Goal: Information Seeking & Learning: Compare options

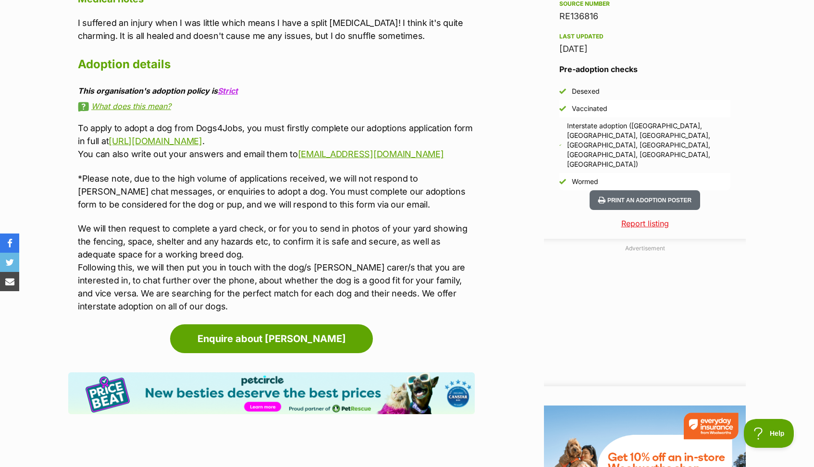
scroll to position [867, 0]
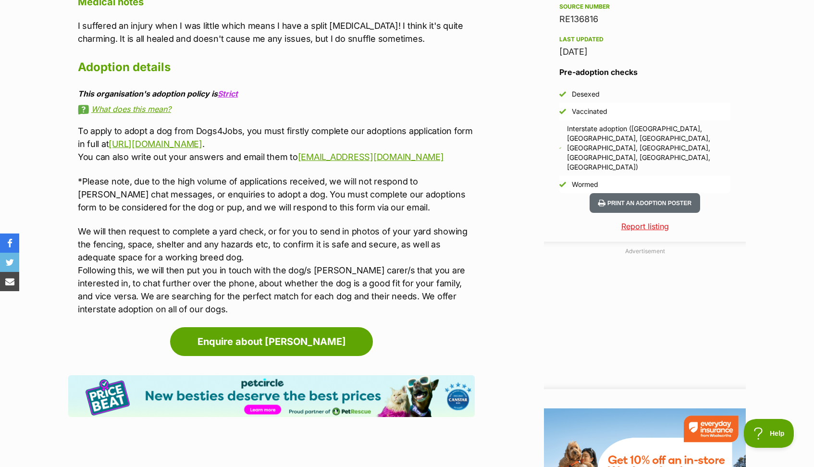
click at [226, 225] on p "We will then request to complete a yard check, or for you to send in photos of …" at bounding box center [276, 270] width 397 height 91
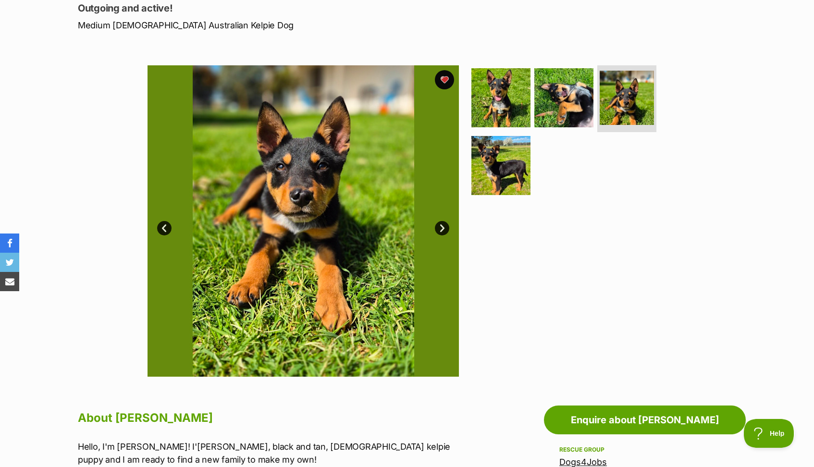
scroll to position [113, 0]
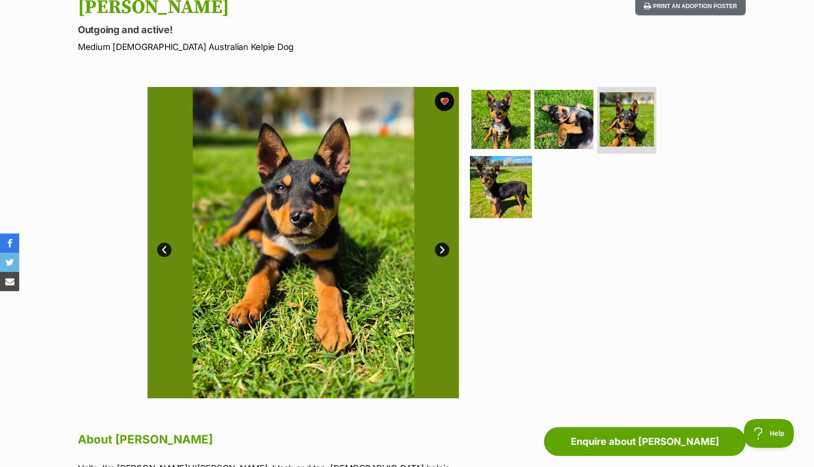
click at [498, 195] on img at bounding box center [501, 187] width 62 height 62
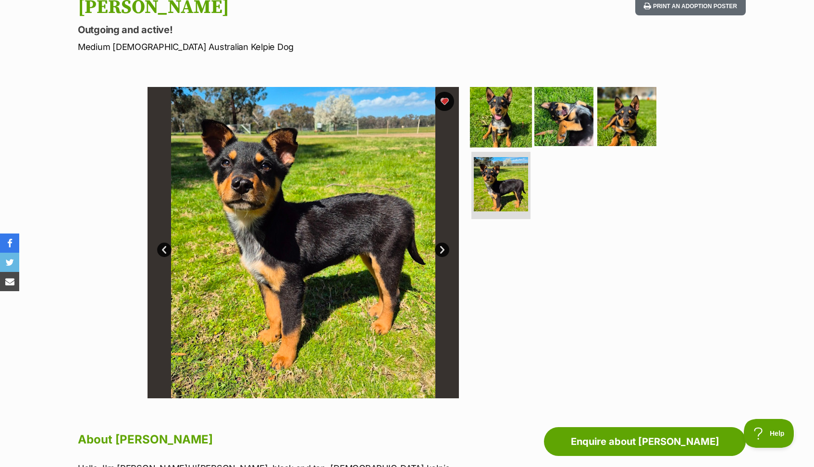
click at [514, 122] on img at bounding box center [501, 116] width 62 height 62
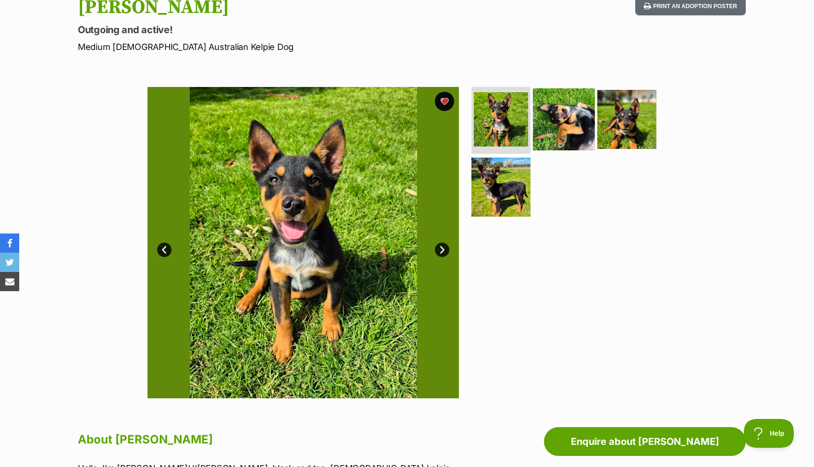
click at [578, 119] on img at bounding box center [564, 119] width 62 height 62
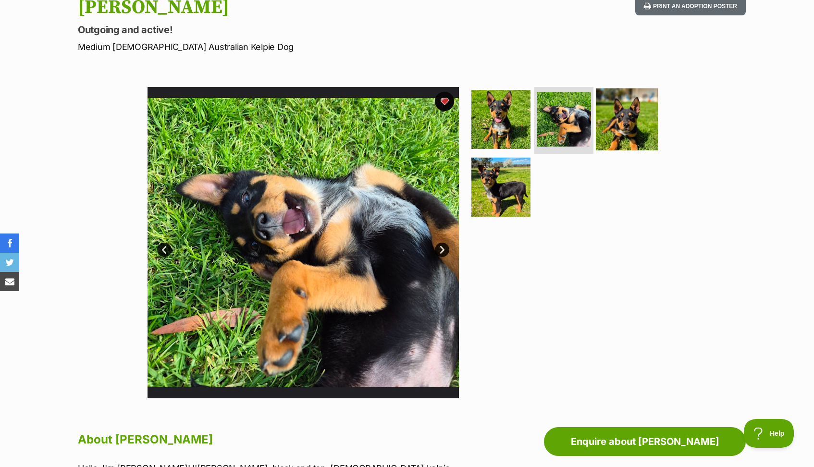
click at [620, 121] on img at bounding box center [627, 119] width 62 height 62
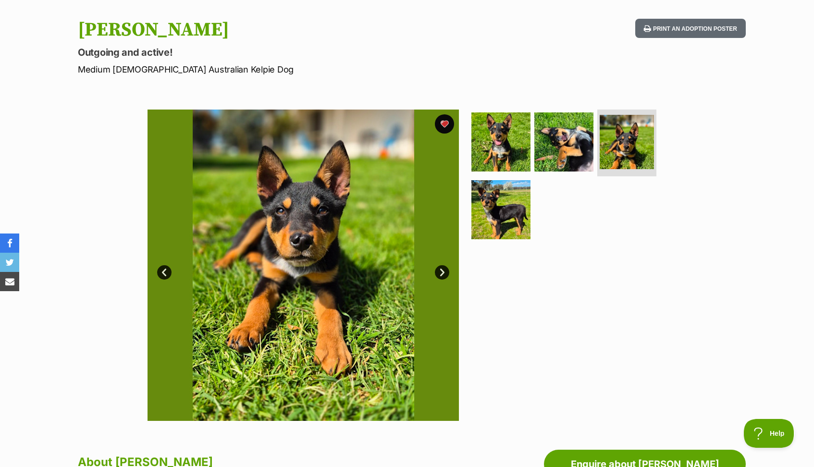
scroll to position [95, 0]
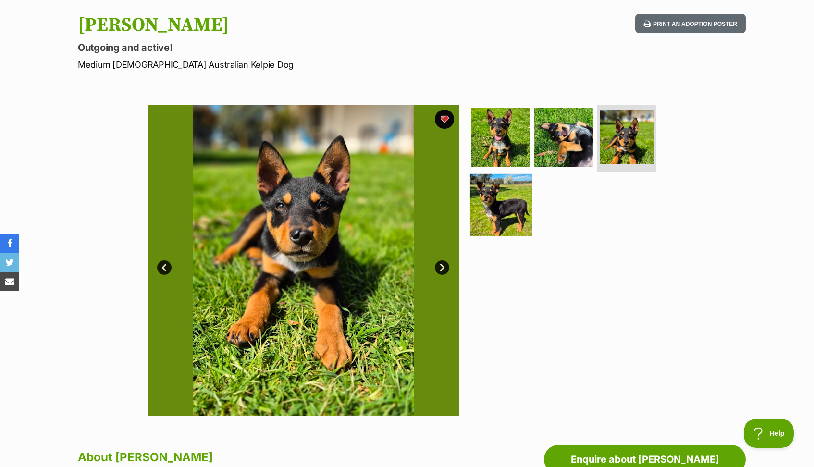
click at [492, 223] on img at bounding box center [501, 205] width 62 height 62
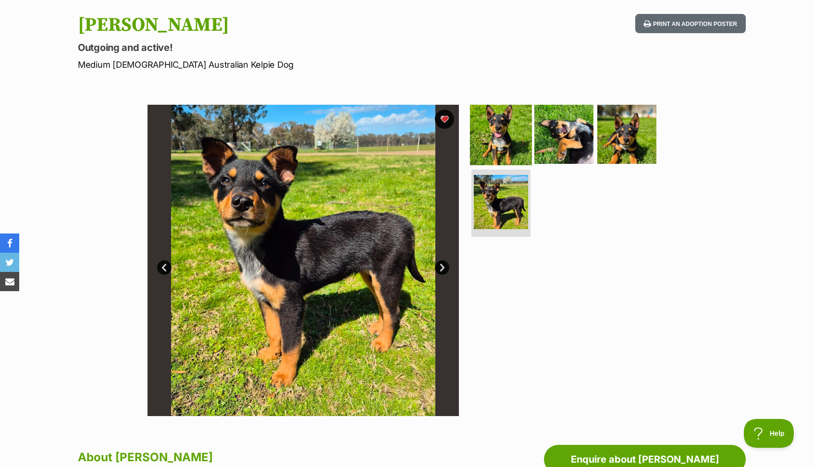
click at [485, 135] on img at bounding box center [501, 134] width 62 height 62
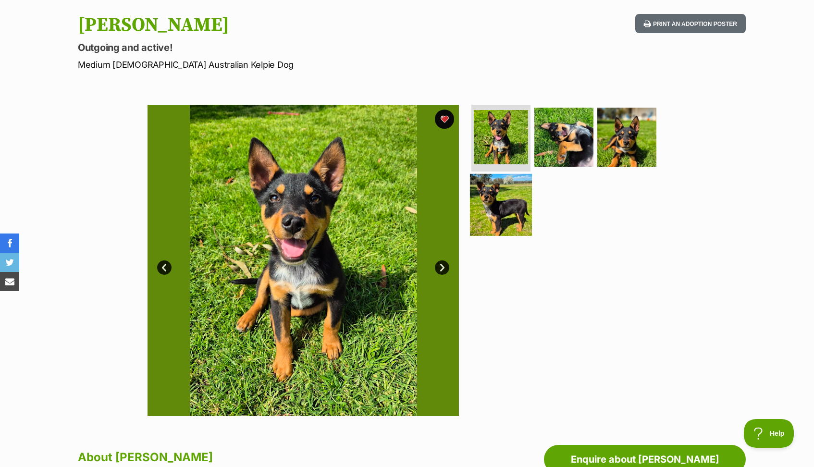
click at [491, 190] on img at bounding box center [501, 205] width 62 height 62
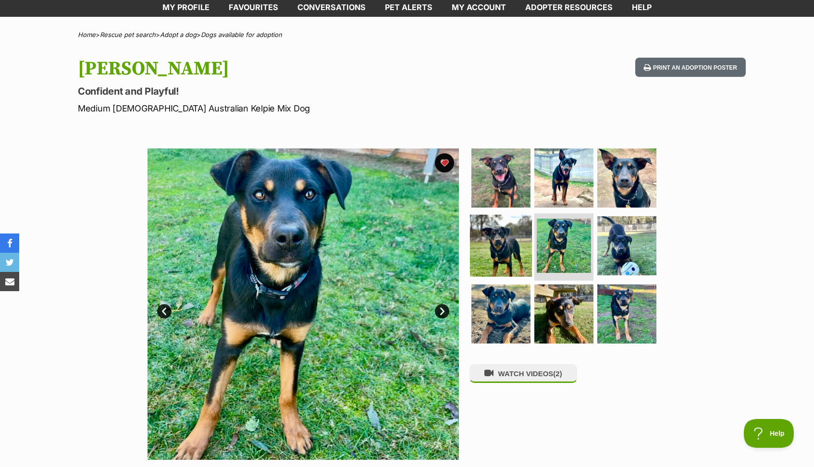
scroll to position [52, 0]
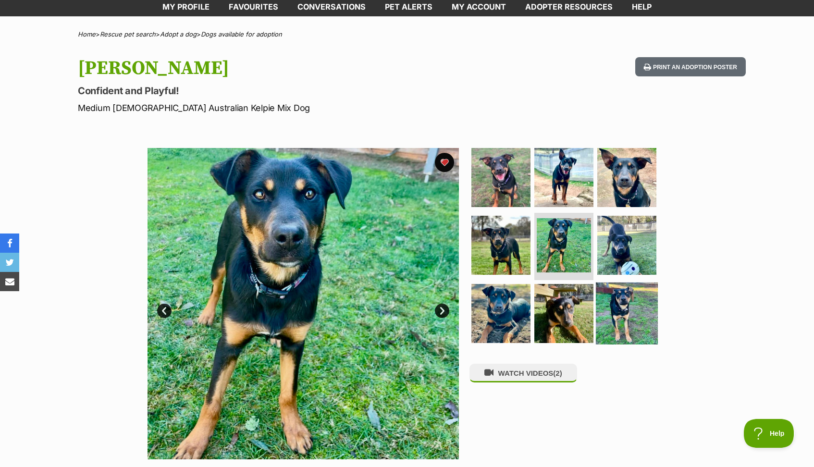
click at [607, 319] on img at bounding box center [627, 313] width 62 height 62
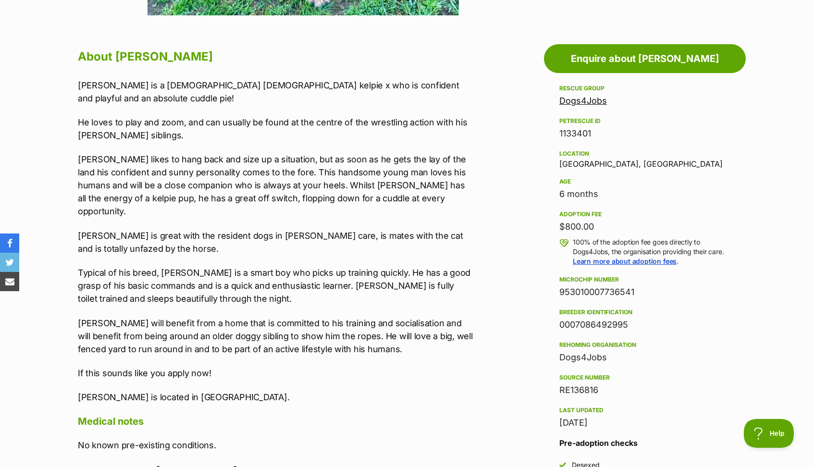
scroll to position [0, 0]
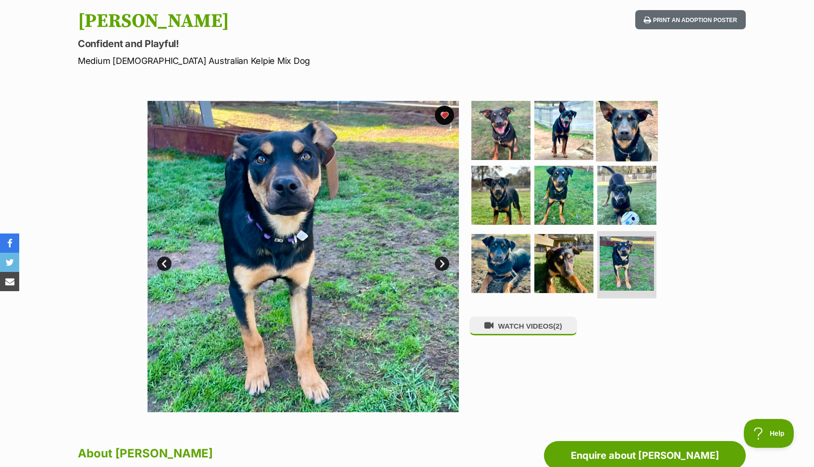
click at [622, 138] on img at bounding box center [627, 130] width 62 height 62
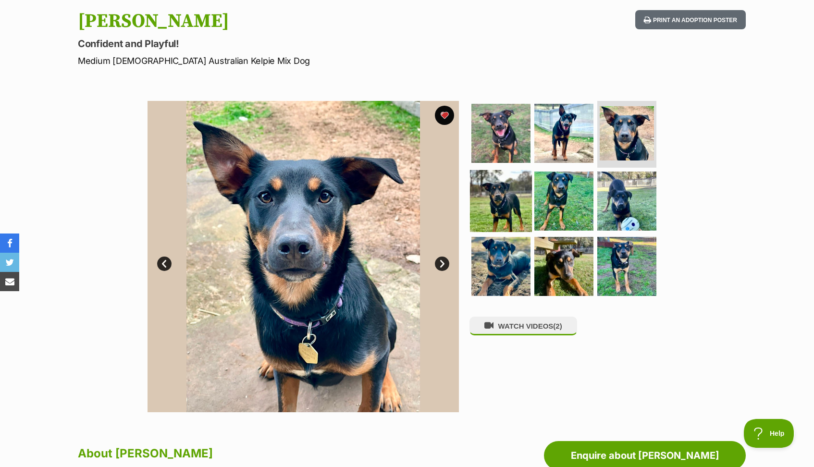
click at [502, 208] on img at bounding box center [501, 201] width 62 height 62
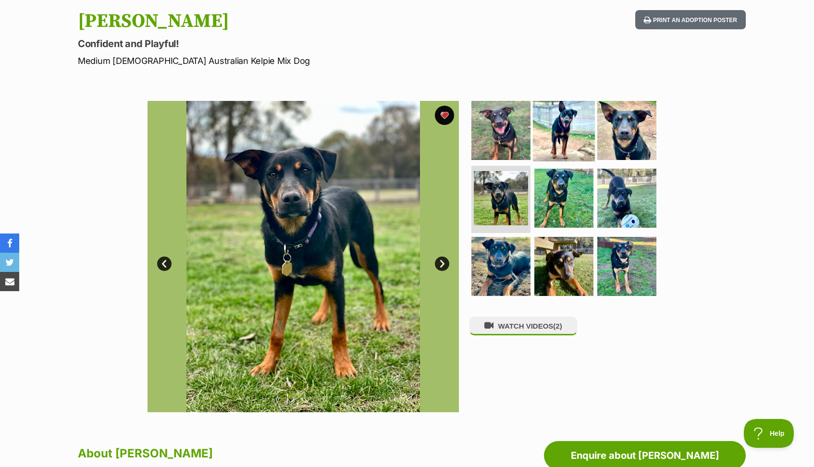
click at [565, 141] on img at bounding box center [564, 130] width 62 height 62
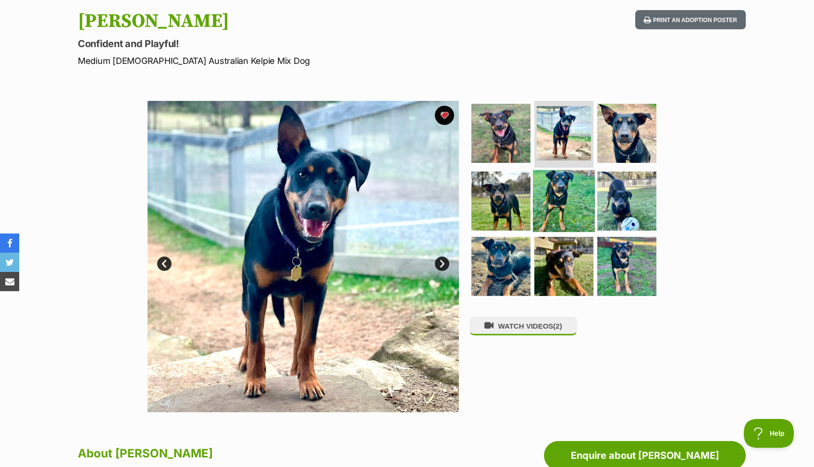
click at [568, 186] on img at bounding box center [564, 201] width 62 height 62
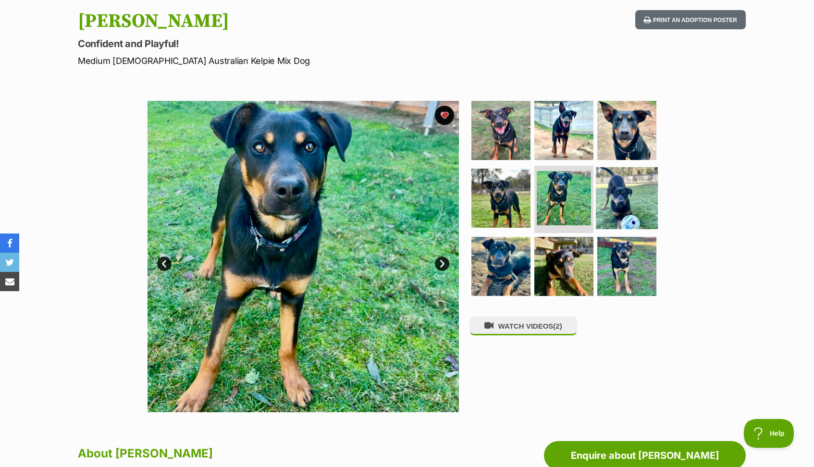
click at [618, 180] on img at bounding box center [627, 198] width 62 height 62
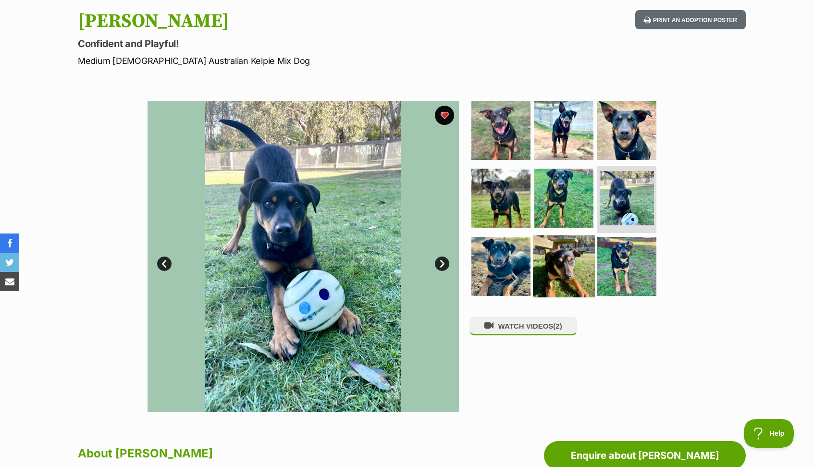
click at [562, 263] on img at bounding box center [564, 266] width 62 height 62
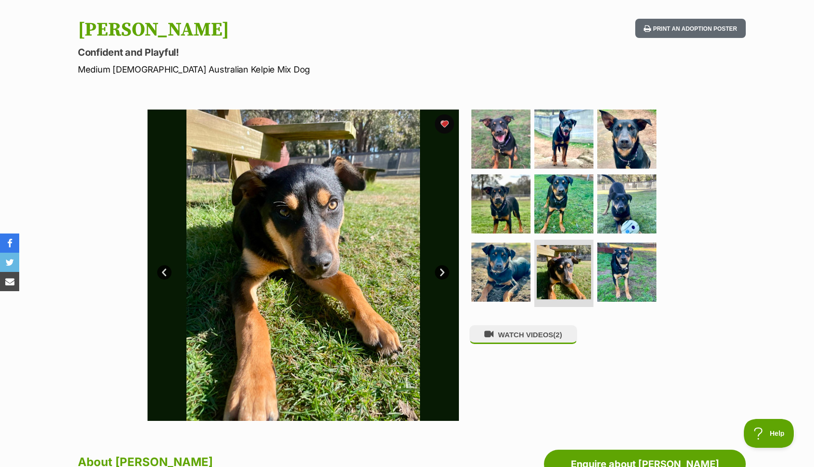
scroll to position [98, 0]
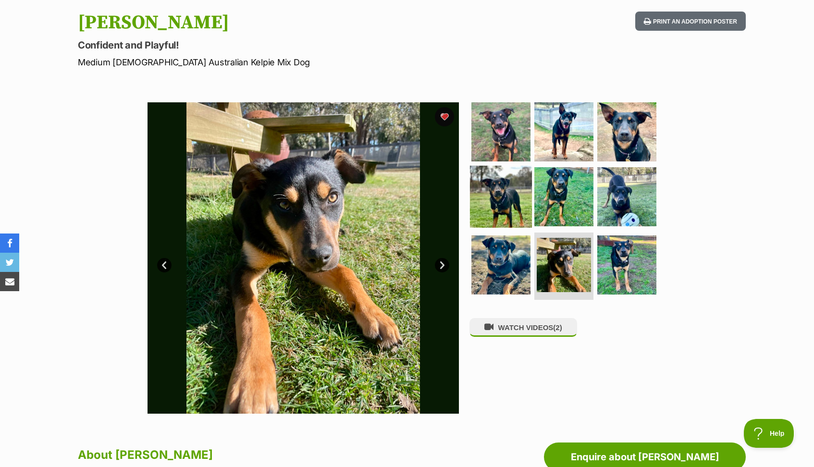
click at [509, 193] on img at bounding box center [501, 197] width 62 height 62
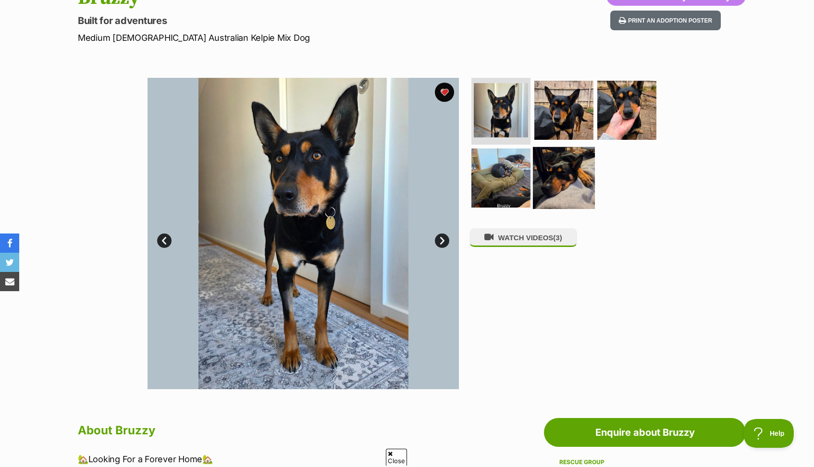
click at [561, 174] on img at bounding box center [564, 178] width 62 height 62
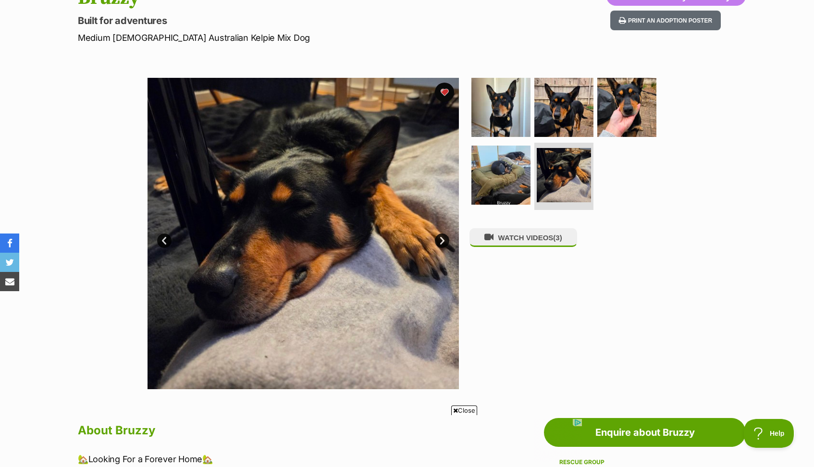
click at [460, 410] on span "Close" at bounding box center [464, 410] width 26 height 10
click at [557, 112] on img at bounding box center [564, 107] width 62 height 62
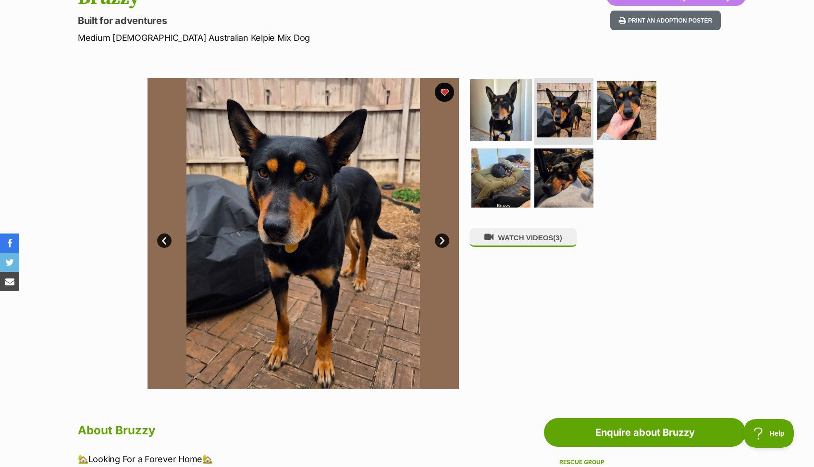
click at [515, 114] on img at bounding box center [501, 110] width 62 height 62
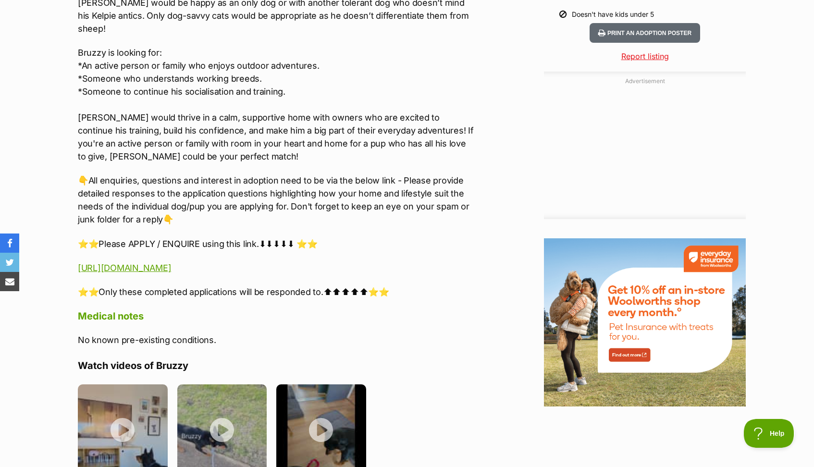
scroll to position [1015, 0]
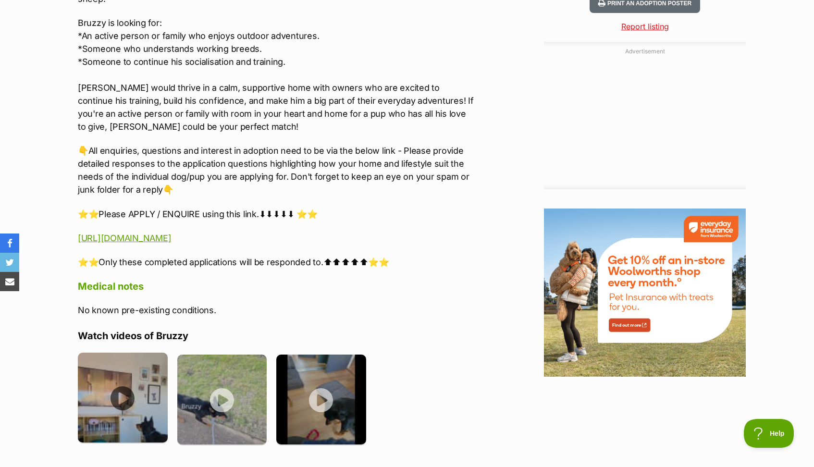
click at [113, 364] on img at bounding box center [123, 398] width 90 height 90
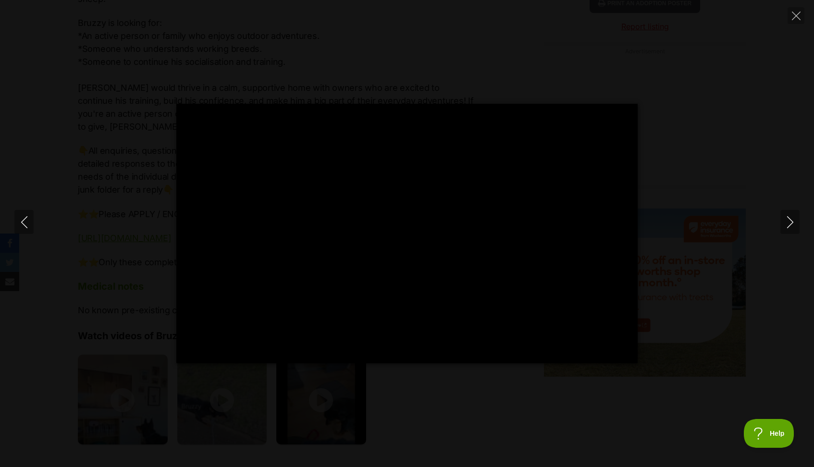
type input "100"
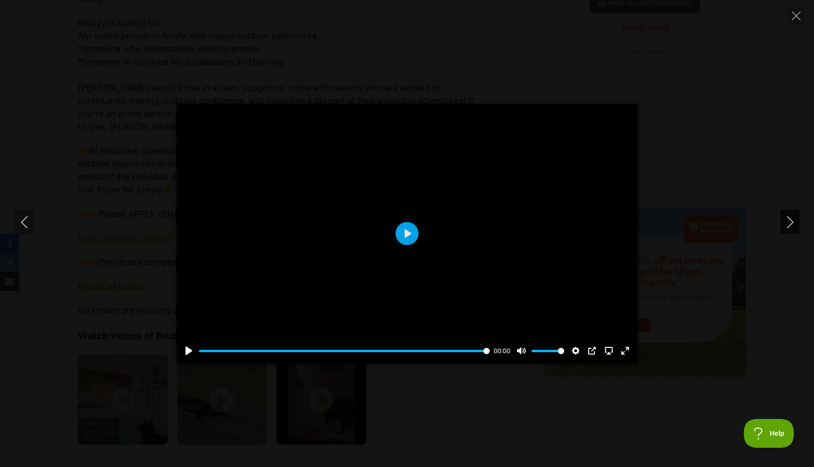
click at [790, 228] on icon "Next" at bounding box center [790, 222] width 12 height 12
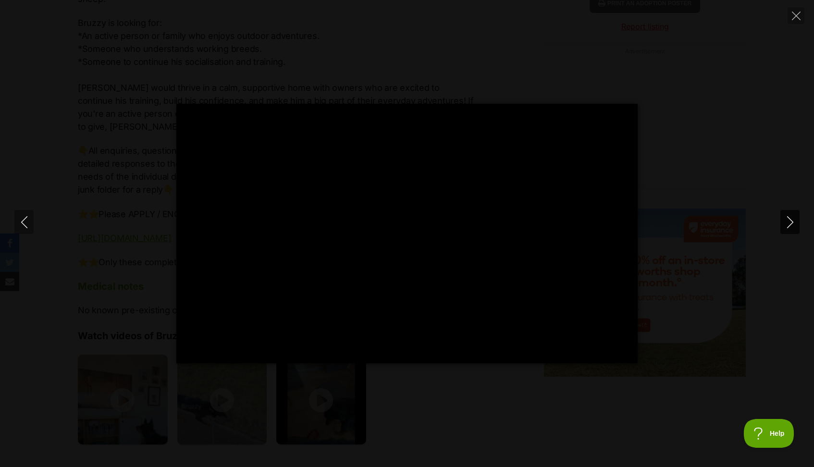
type input "100"
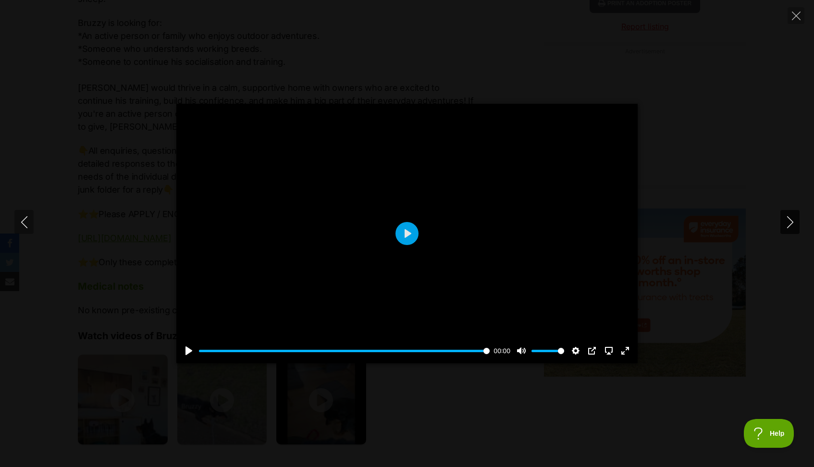
click at [786, 227] on icon "Next" at bounding box center [790, 222] width 12 height 12
click at [418, 245] on div at bounding box center [406, 233] width 461 height 259
click at [405, 232] on button "Play" at bounding box center [406, 233] width 23 height 23
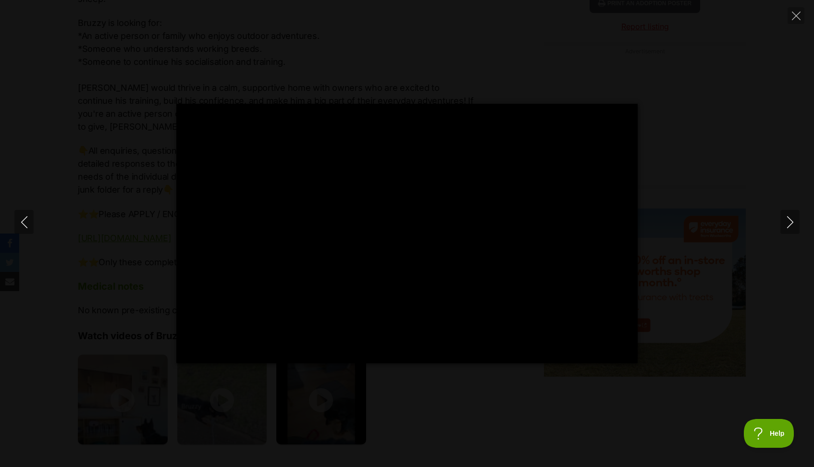
type input "100"
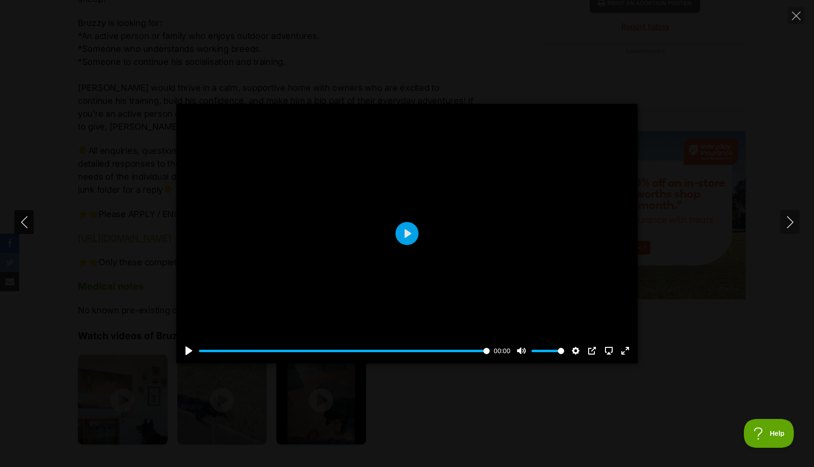
click at [24, 222] on icon "Previous" at bounding box center [24, 222] width 12 height 12
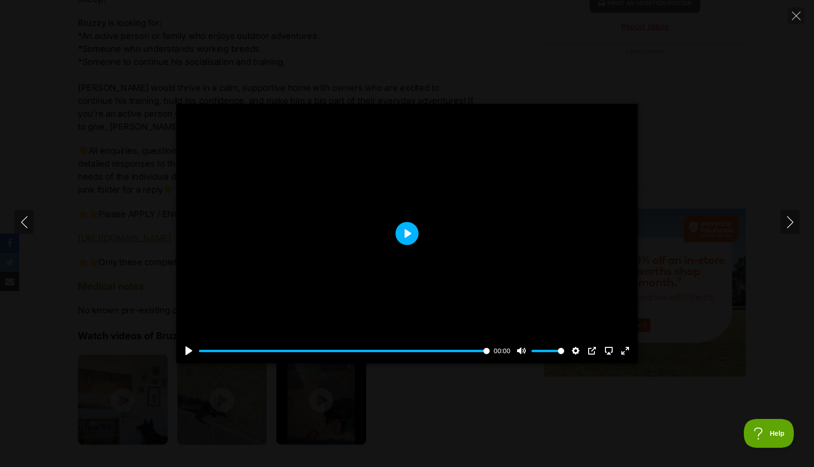
click at [410, 236] on button "Play" at bounding box center [406, 233] width 23 height 23
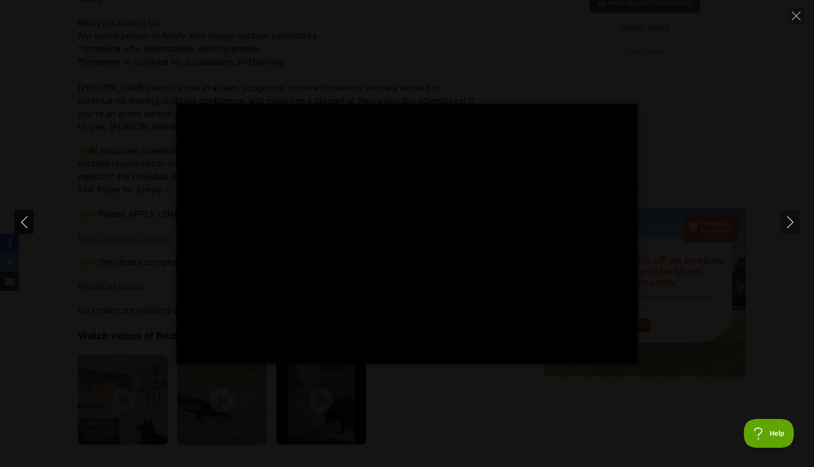
type input "100"
click at [28, 222] on icon "Previous" at bounding box center [24, 222] width 12 height 12
type input "100"
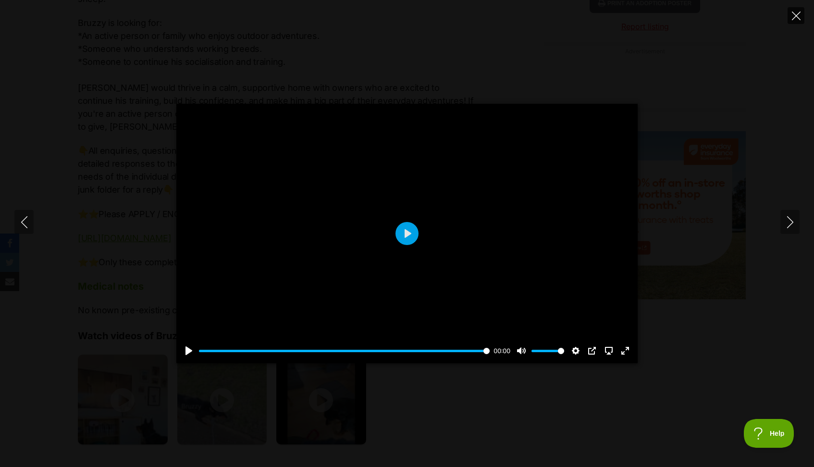
click at [800, 19] on button "Close" at bounding box center [795, 15] width 17 height 17
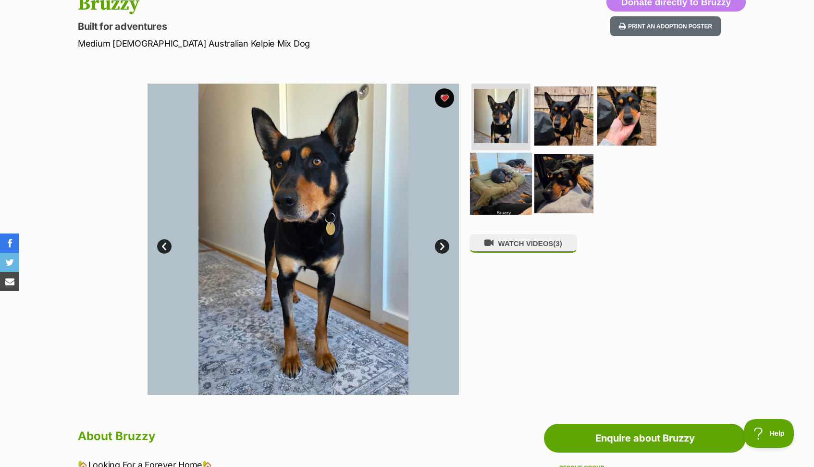
scroll to position [115, 0]
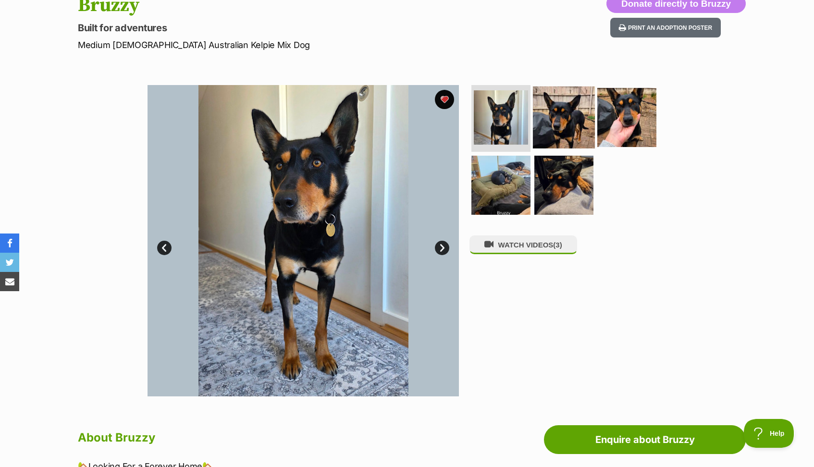
click at [543, 117] on img at bounding box center [564, 117] width 62 height 62
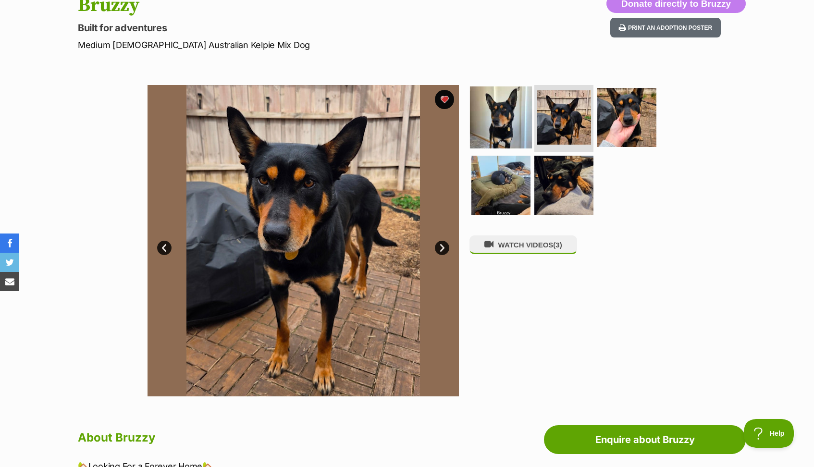
click at [503, 126] on img at bounding box center [501, 117] width 62 height 62
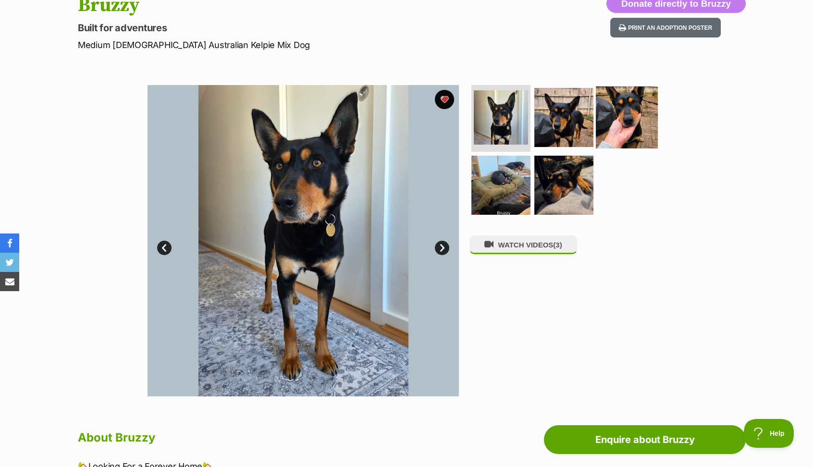
click at [609, 118] on img at bounding box center [627, 117] width 62 height 62
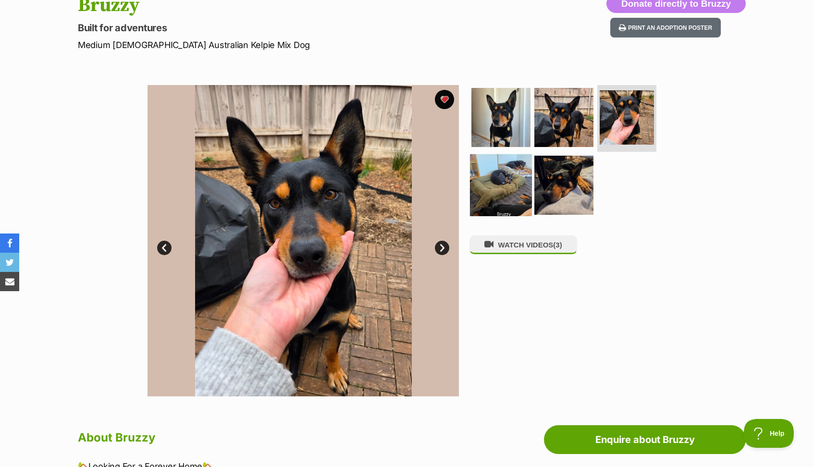
click at [477, 193] on img at bounding box center [501, 185] width 62 height 62
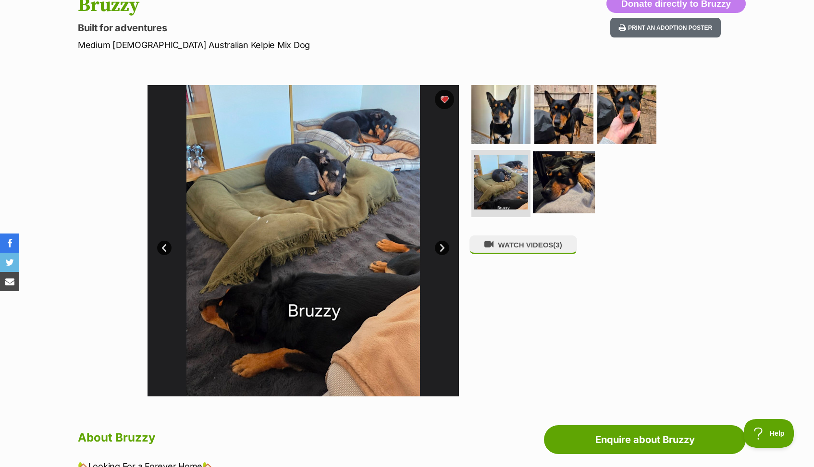
click at [570, 188] on img at bounding box center [564, 182] width 62 height 62
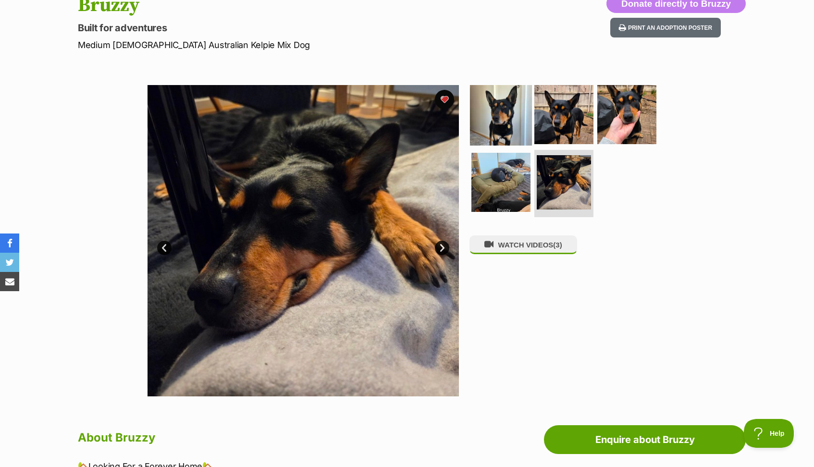
click at [499, 118] on img at bounding box center [501, 114] width 62 height 62
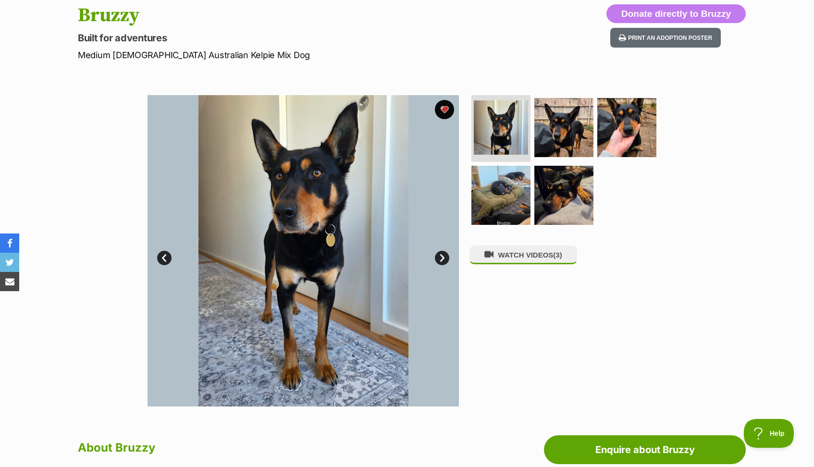
scroll to position [105, 0]
click at [571, 137] on img at bounding box center [564, 127] width 62 height 62
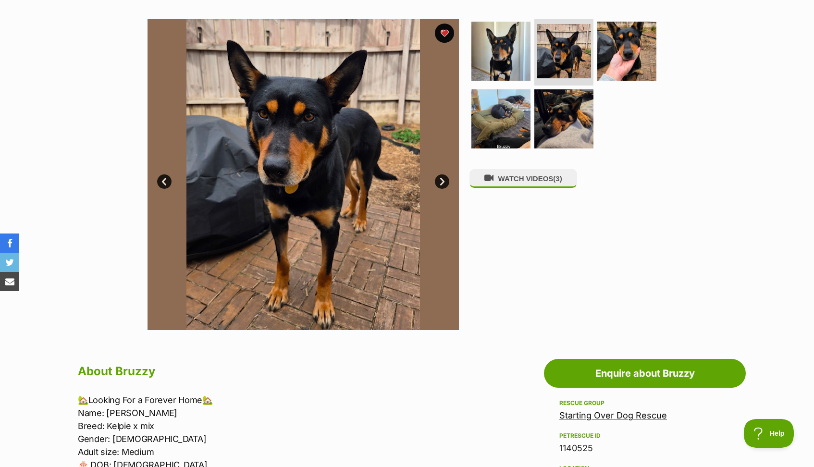
scroll to position [183, 0]
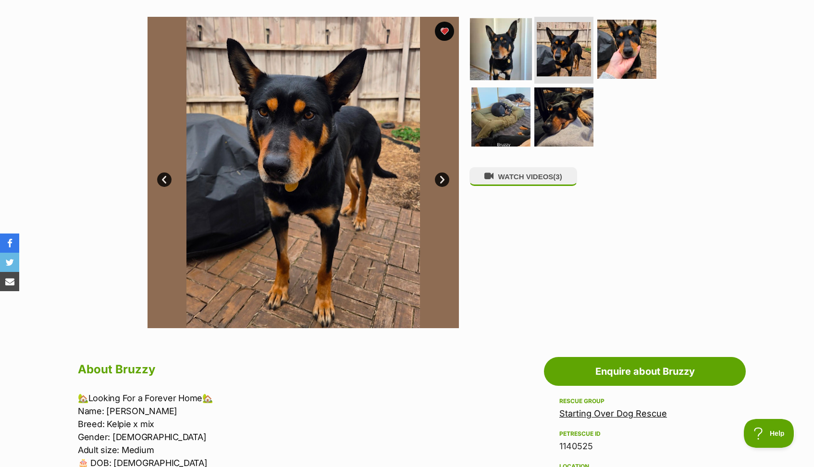
click at [498, 32] on img at bounding box center [501, 49] width 62 height 62
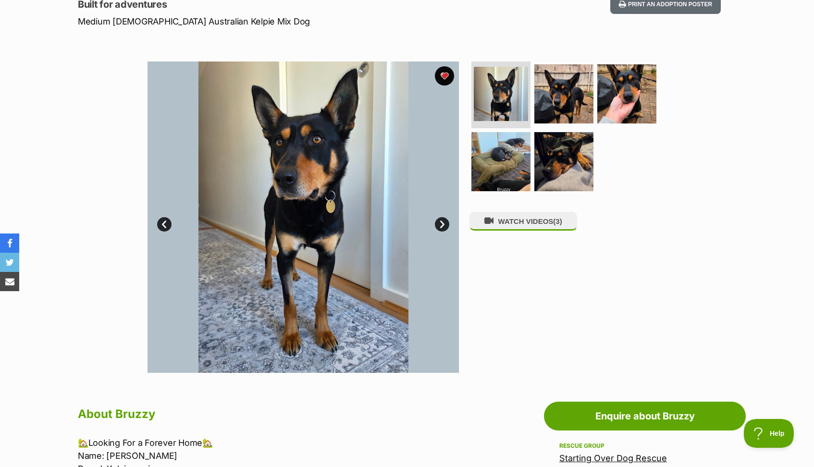
scroll to position [117, 0]
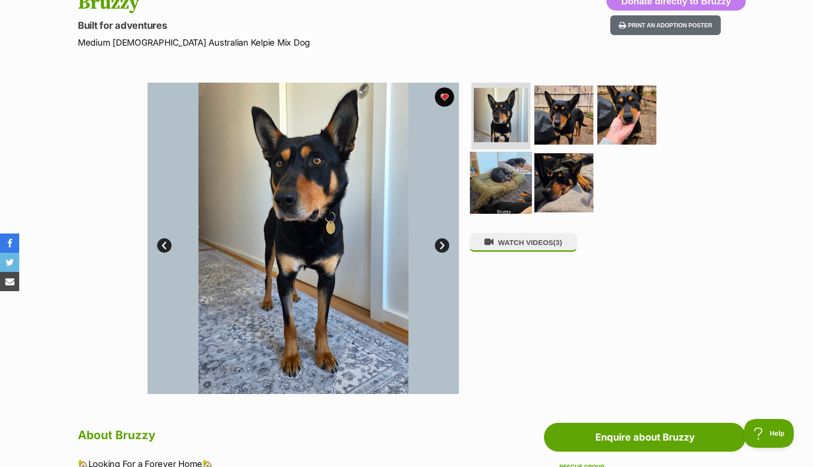
click at [497, 174] on img at bounding box center [501, 183] width 62 height 62
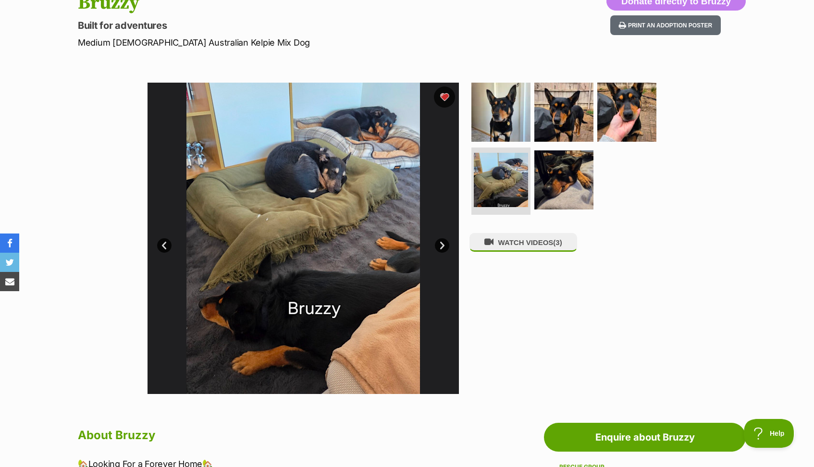
click at [441, 97] on button "favourite" at bounding box center [444, 96] width 21 height 21
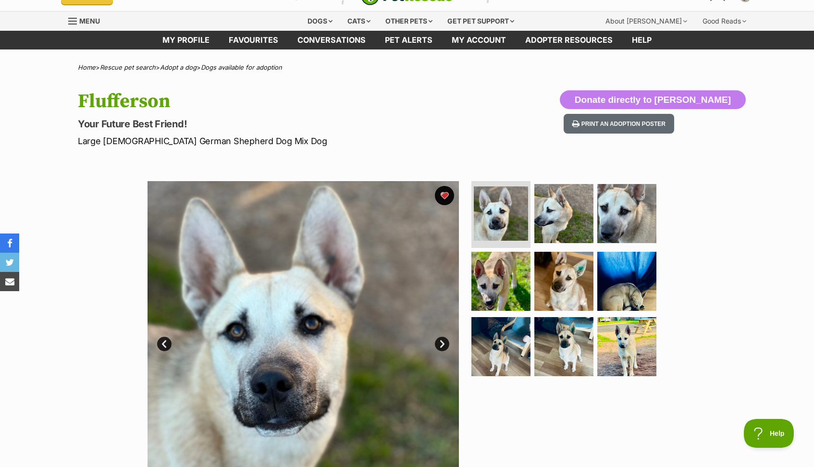
scroll to position [19, 0]
click at [496, 343] on img at bounding box center [501, 347] width 62 height 62
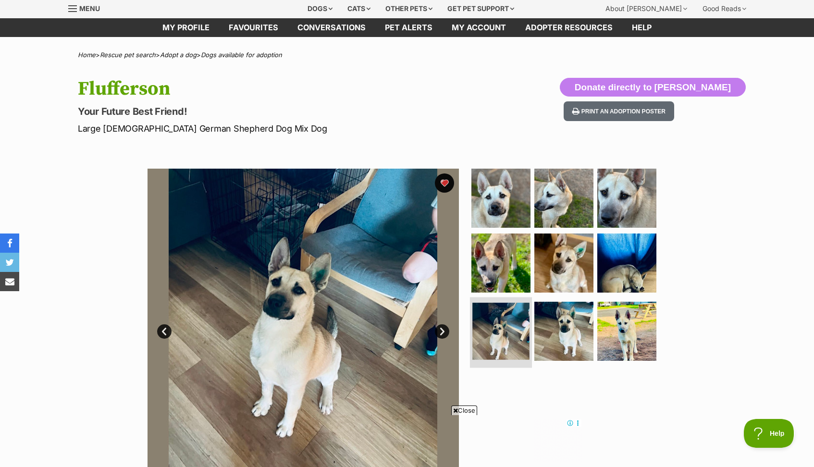
scroll to position [35, 0]
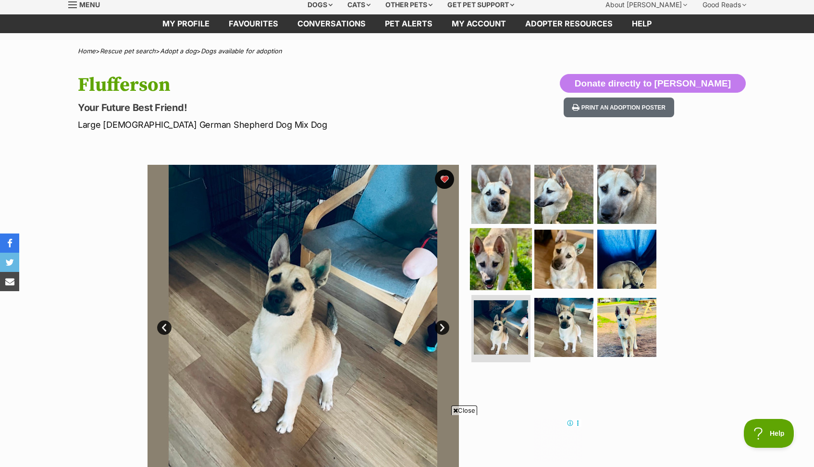
click at [494, 258] on img at bounding box center [501, 259] width 62 height 62
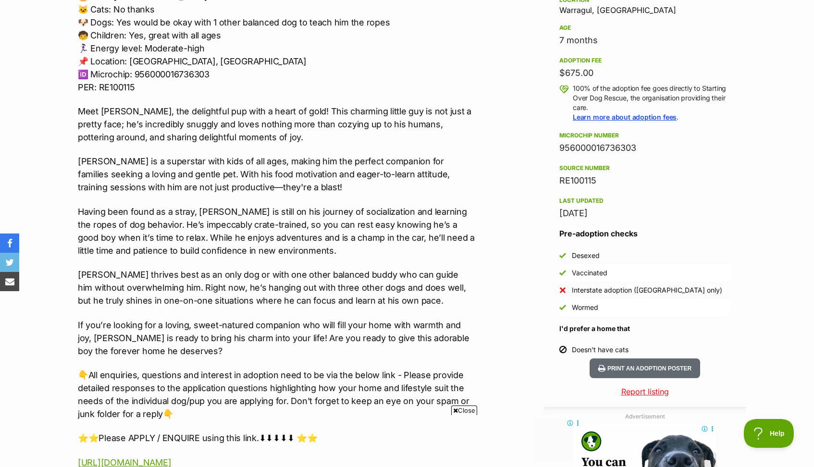
scroll to position [651, 0]
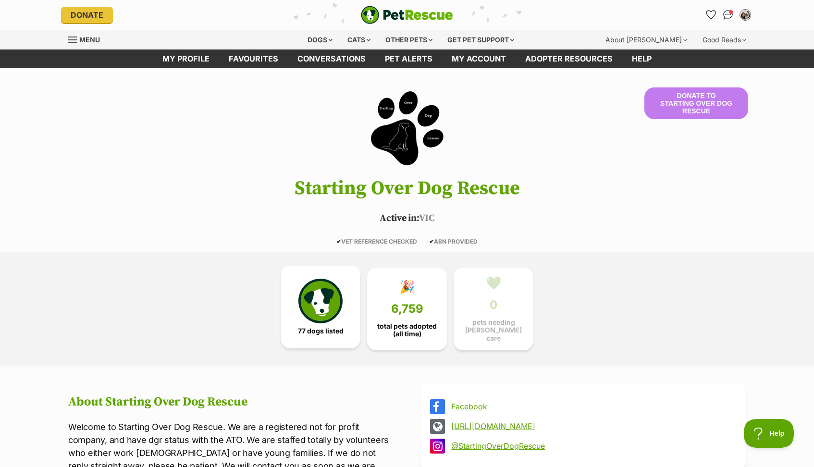
click at [327, 311] on img at bounding box center [320, 301] width 44 height 44
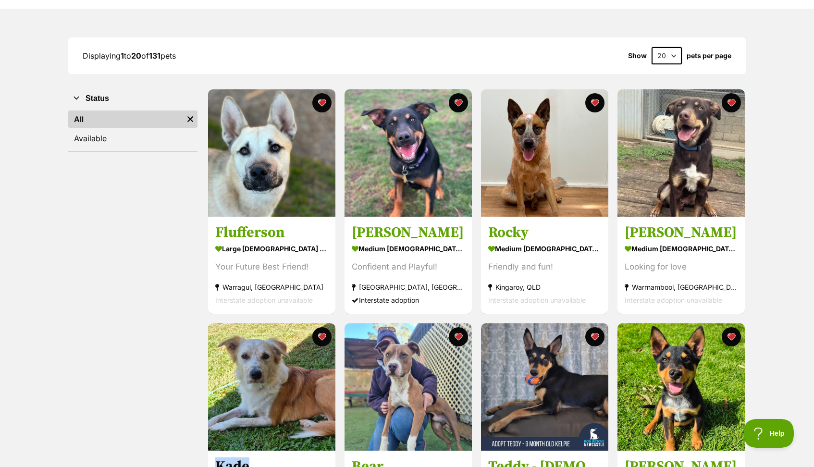
scroll to position [111, 0]
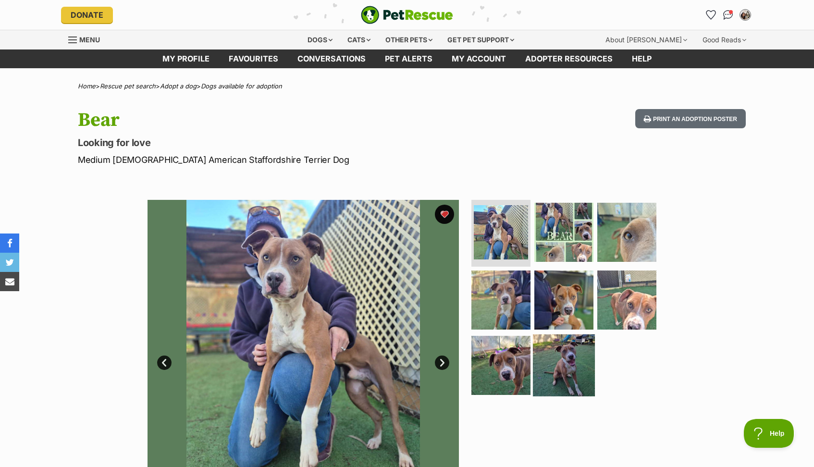
click at [560, 363] on img at bounding box center [564, 365] width 62 height 62
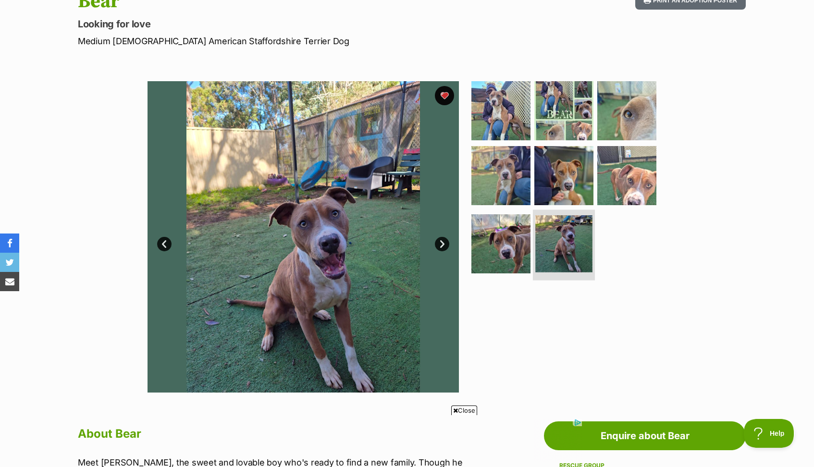
scroll to position [129, 0]
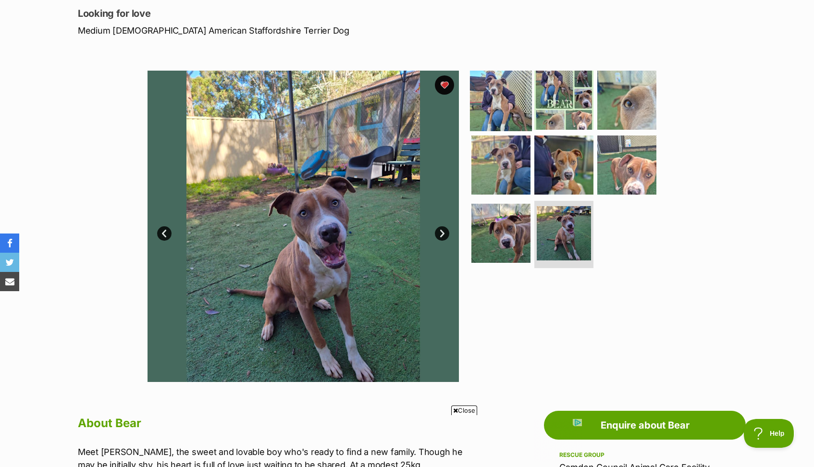
click at [502, 102] on img at bounding box center [501, 100] width 62 height 62
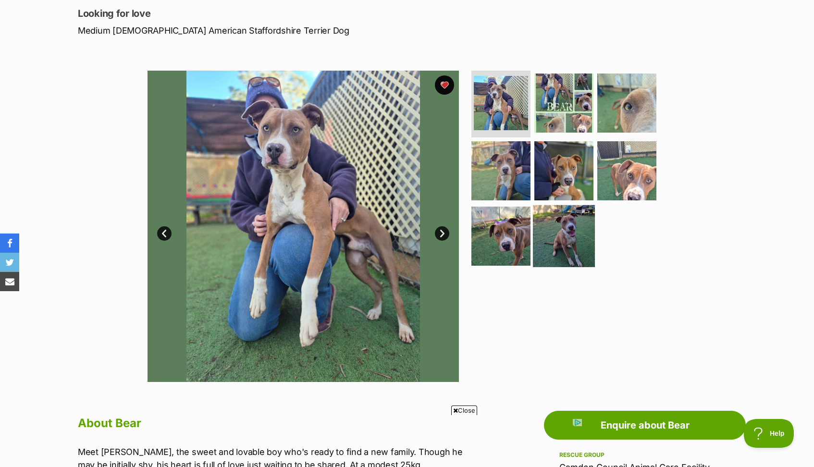
click at [553, 255] on img at bounding box center [564, 236] width 62 height 62
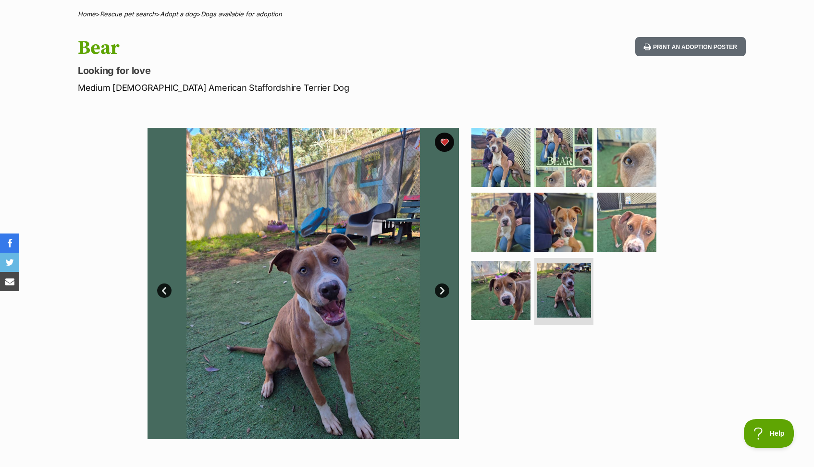
scroll to position [84, 0]
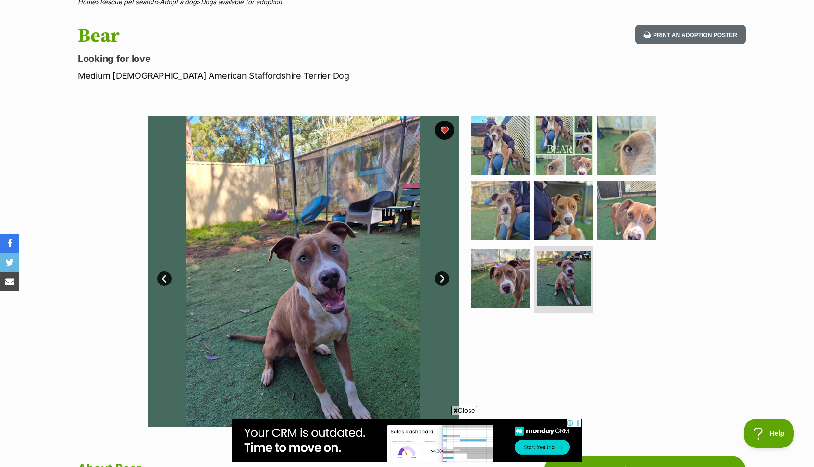
click at [466, 409] on span "Close" at bounding box center [464, 410] width 26 height 10
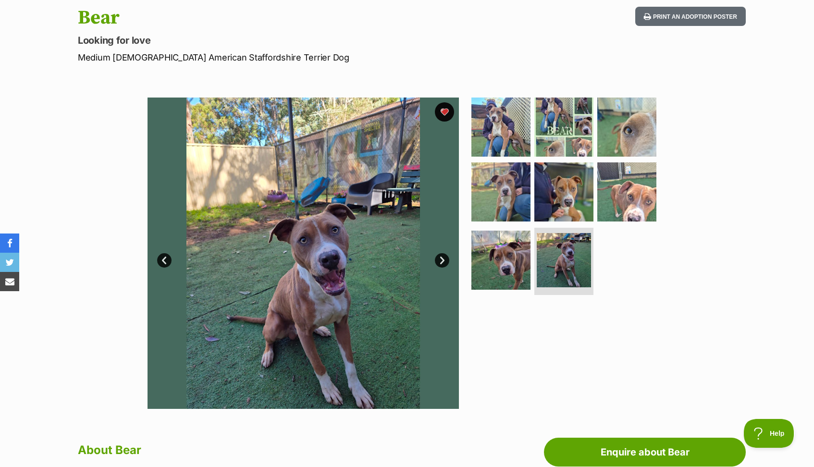
scroll to position [123, 0]
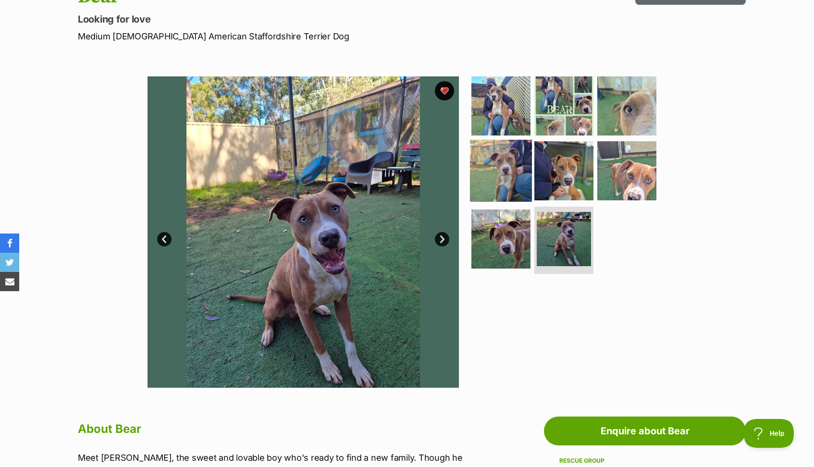
click at [506, 165] on img at bounding box center [501, 171] width 62 height 62
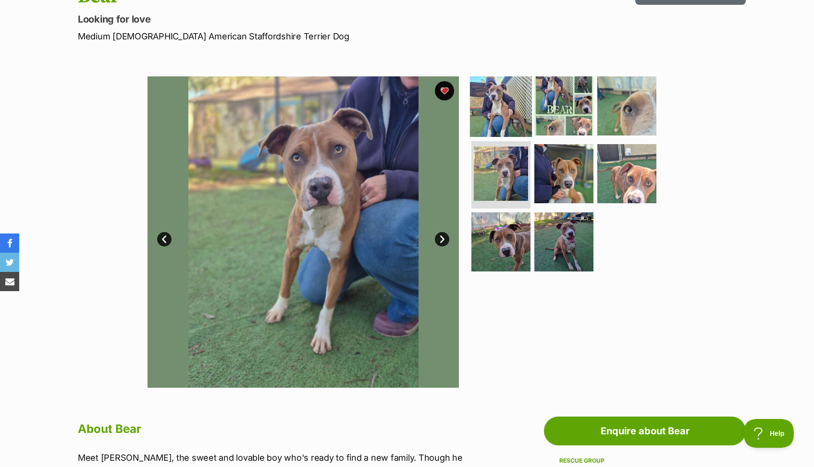
click at [500, 120] on img at bounding box center [501, 105] width 62 height 62
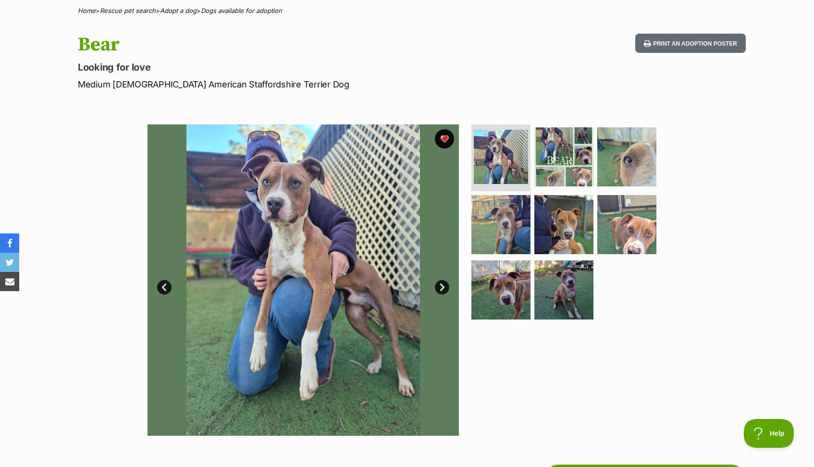
scroll to position [75, 0]
click at [557, 161] on img at bounding box center [564, 156] width 62 height 62
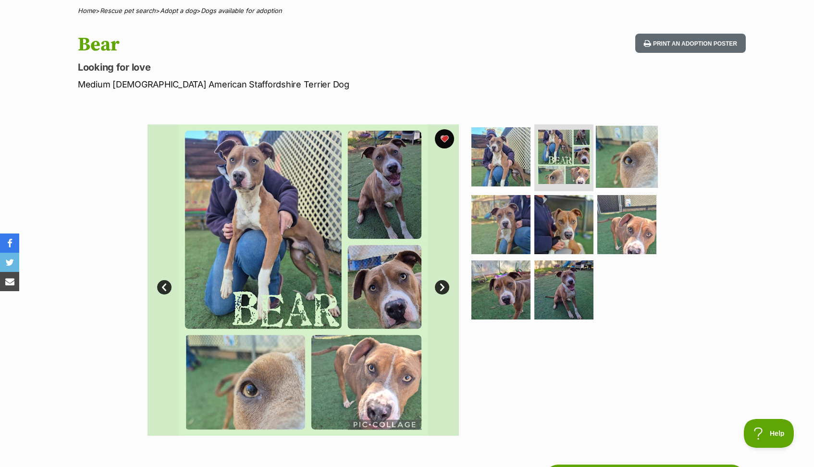
click at [622, 168] on img at bounding box center [627, 156] width 62 height 62
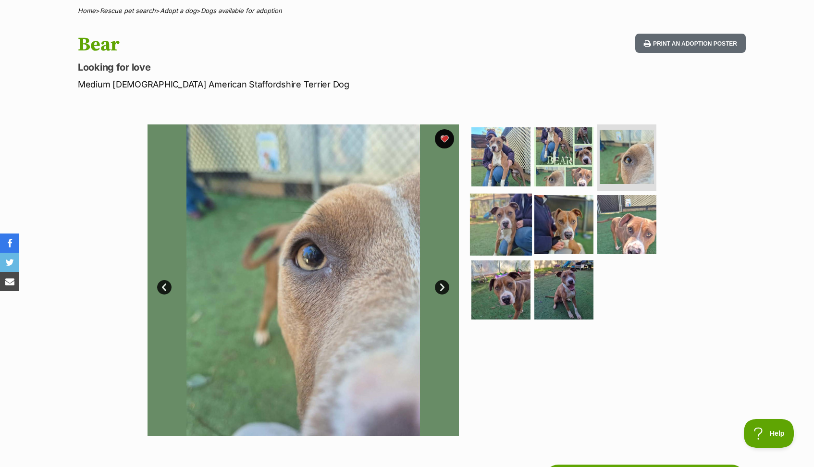
click at [500, 233] on img at bounding box center [501, 225] width 62 height 62
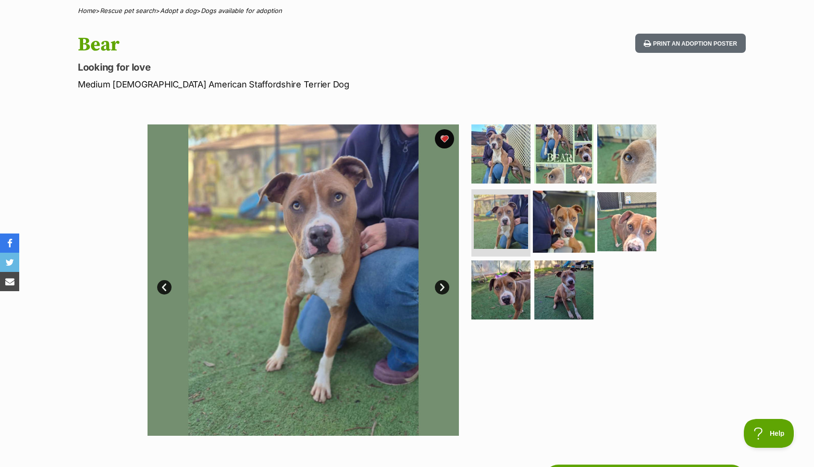
click at [565, 232] on img at bounding box center [564, 222] width 62 height 62
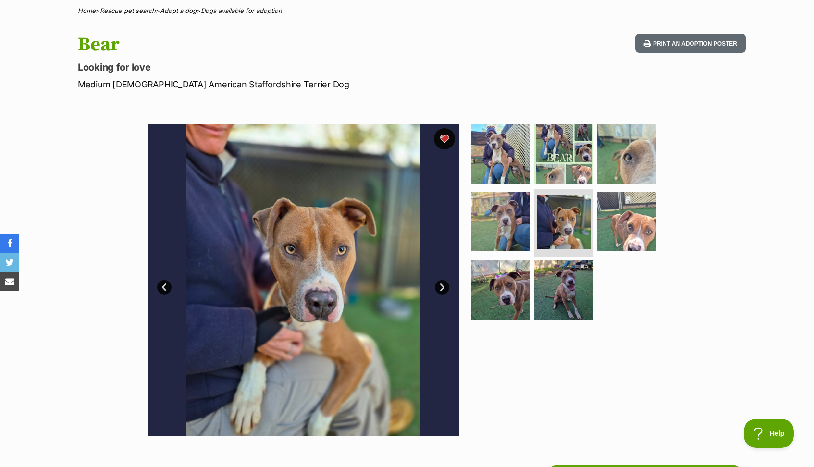
click at [443, 140] on button "favourite" at bounding box center [444, 138] width 21 height 21
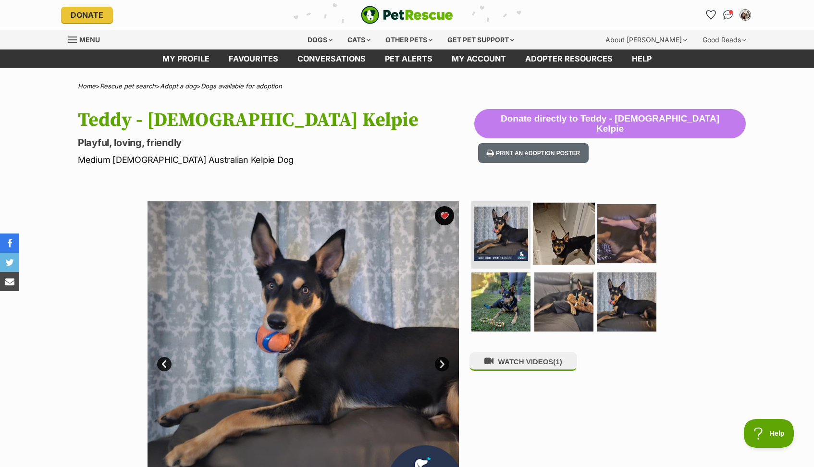
click at [561, 251] on img at bounding box center [564, 234] width 62 height 62
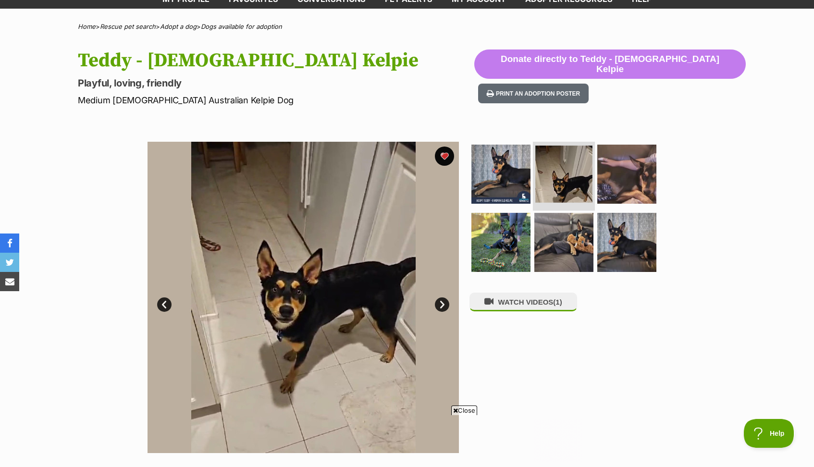
scroll to position [61, 0]
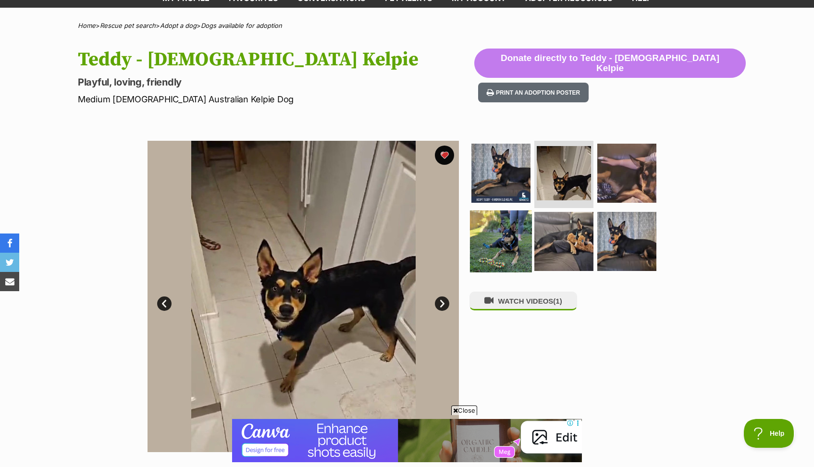
click at [508, 239] on img at bounding box center [501, 241] width 62 height 62
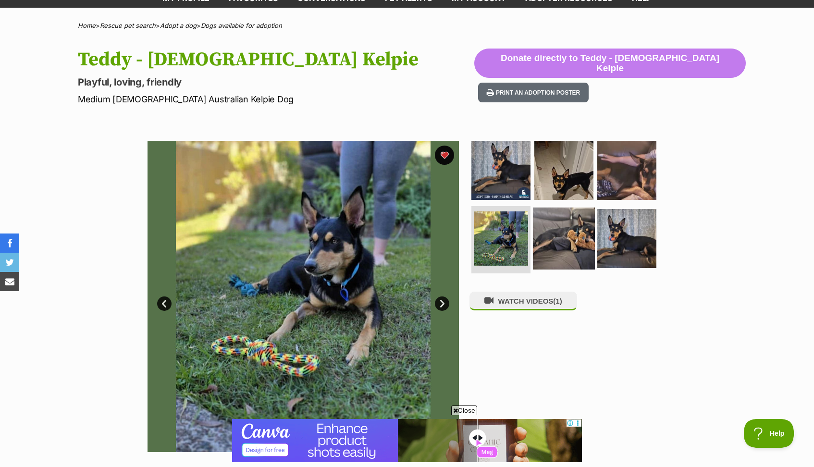
click at [547, 238] on img at bounding box center [564, 239] width 62 height 62
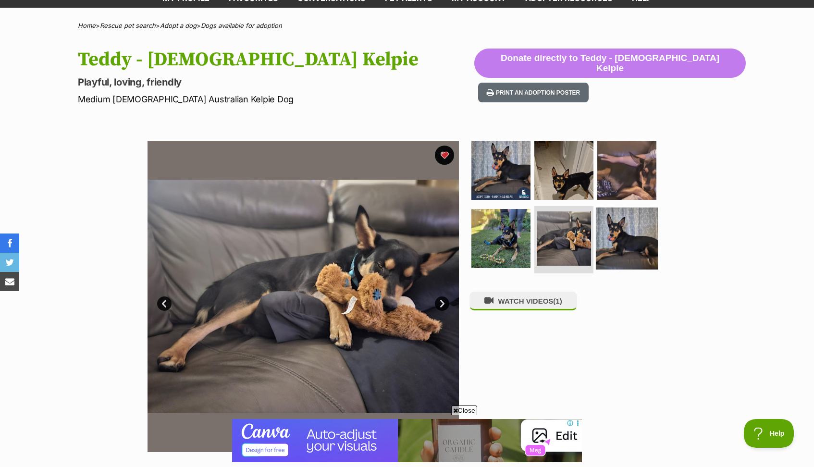
click at [609, 235] on img at bounding box center [627, 239] width 62 height 62
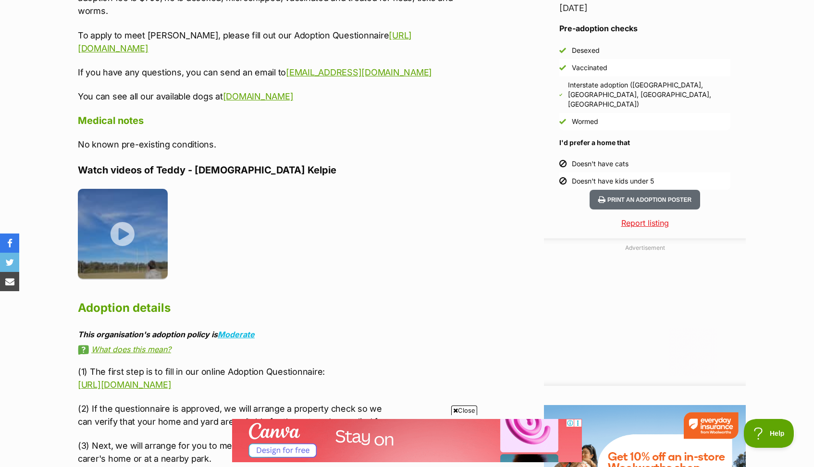
scroll to position [936, 0]
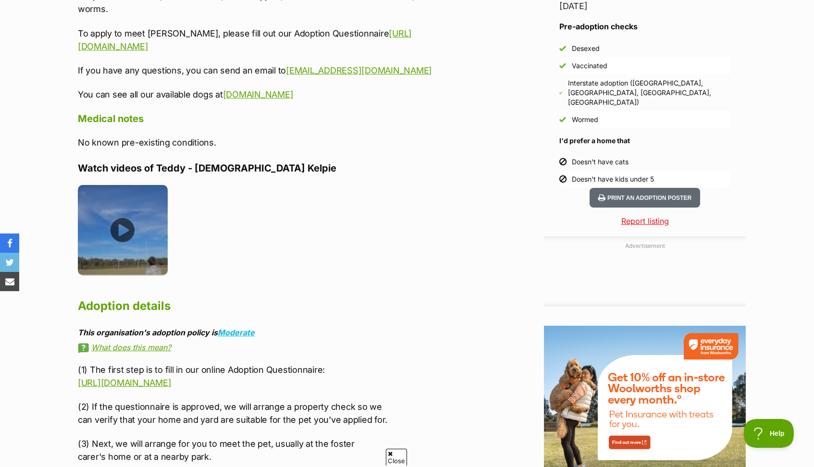
click at [143, 221] on img at bounding box center [123, 230] width 90 height 90
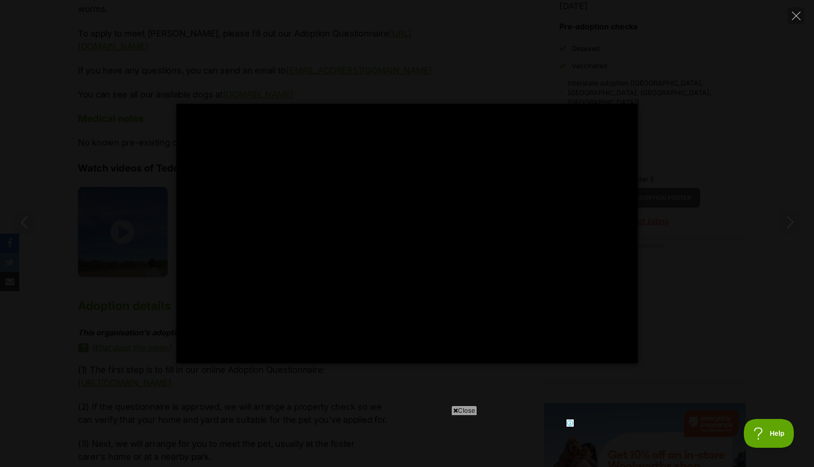
scroll to position [0, 0]
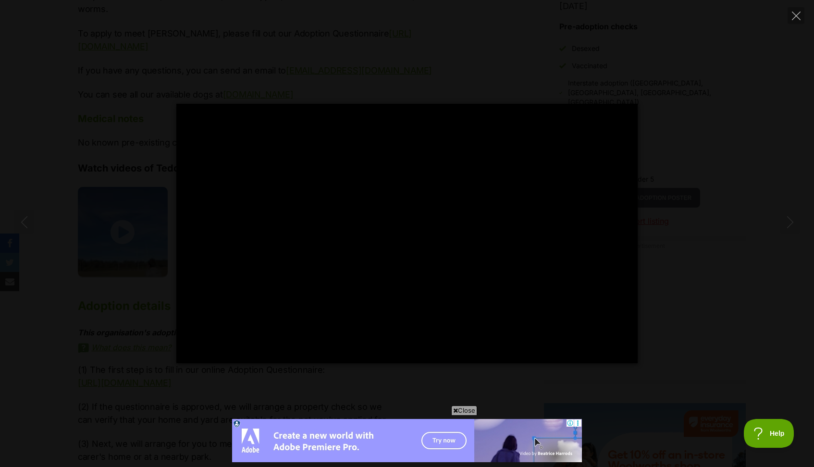
click at [471, 409] on span "Close" at bounding box center [464, 410] width 26 height 10
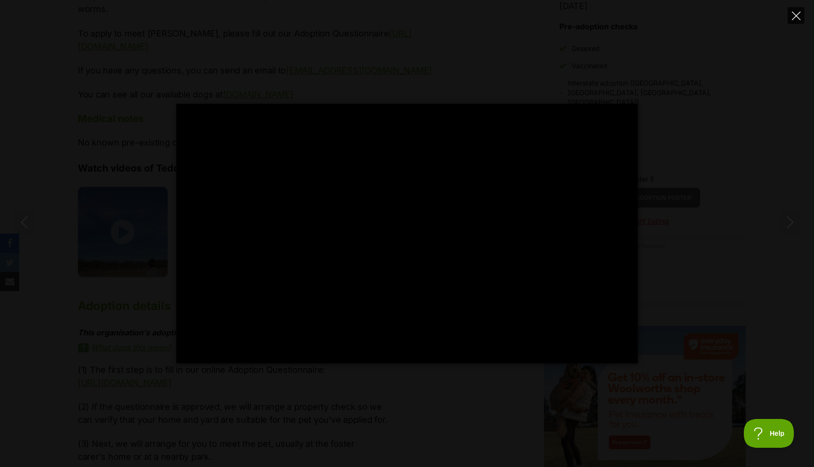
click at [794, 18] on icon "Close" at bounding box center [796, 16] width 9 height 9
type input "99.54"
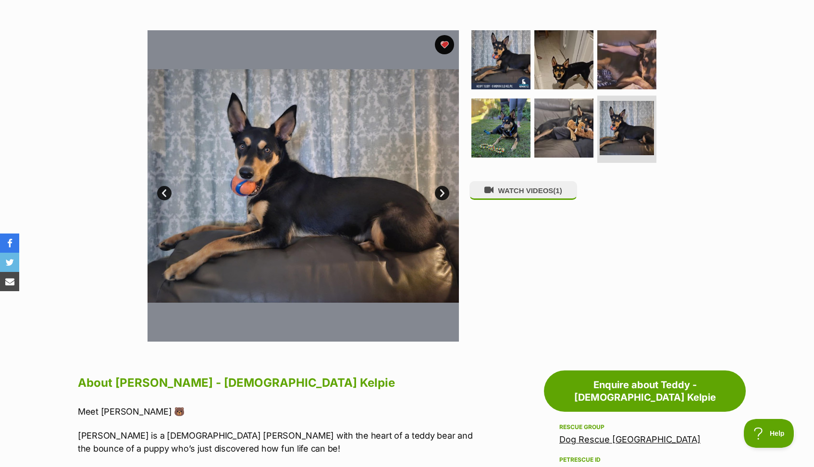
scroll to position [171, 0]
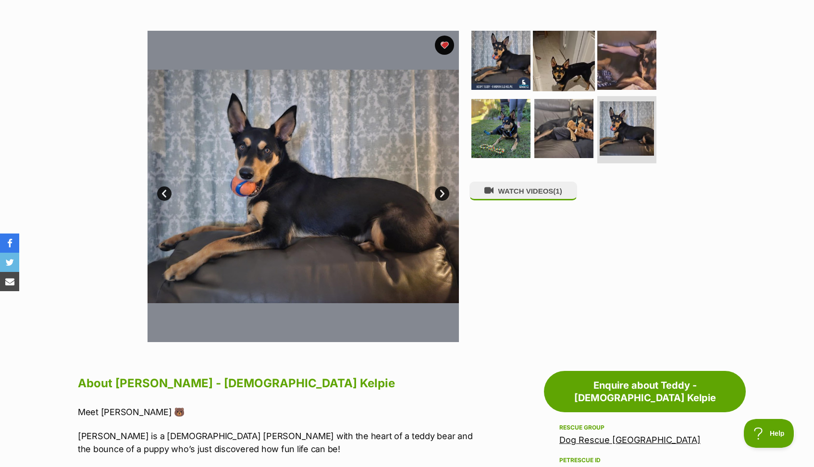
click at [566, 68] on img at bounding box center [564, 60] width 62 height 62
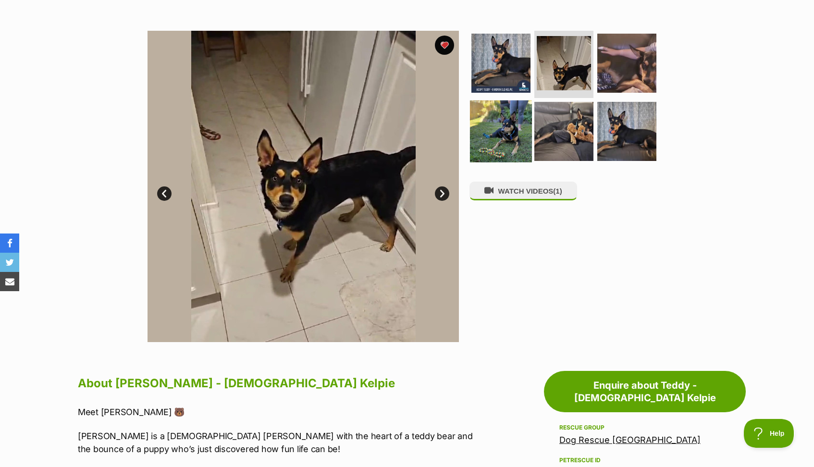
click at [490, 135] on img at bounding box center [501, 131] width 62 height 62
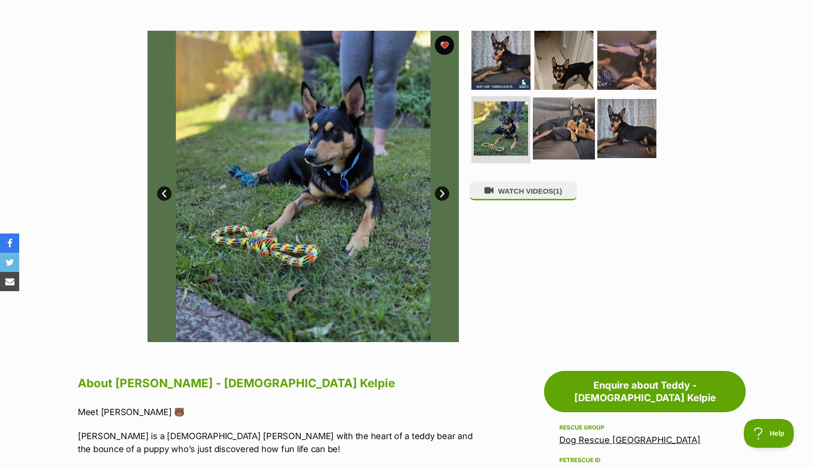
click at [542, 143] on img at bounding box center [564, 129] width 62 height 62
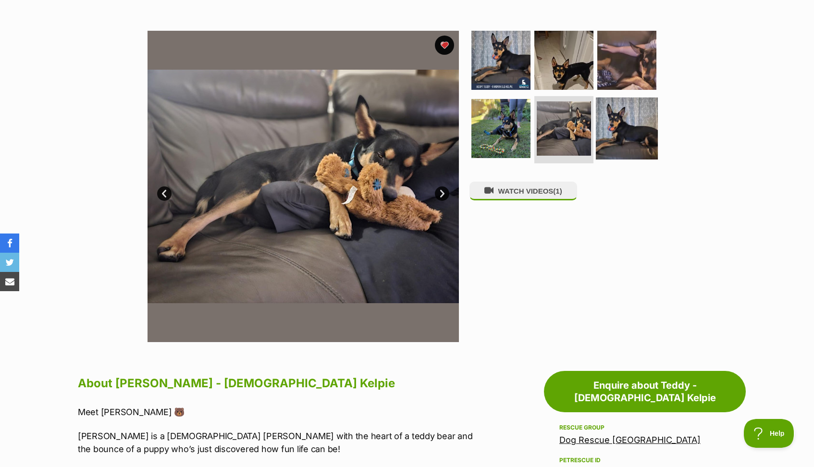
click at [628, 124] on img at bounding box center [627, 129] width 62 height 62
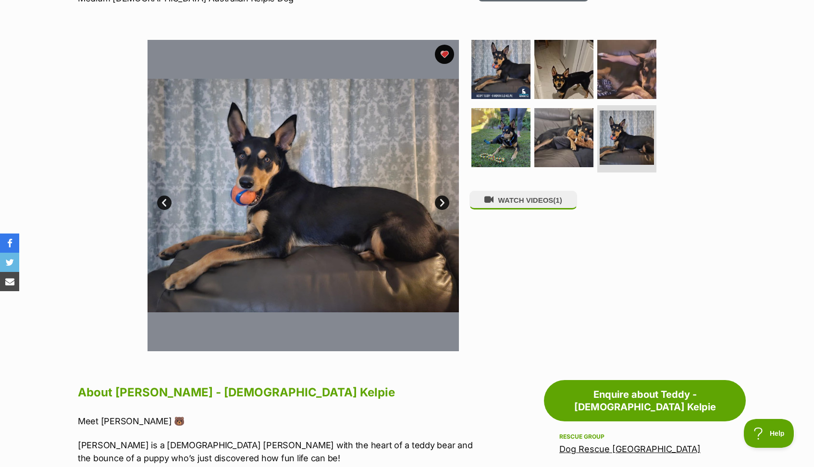
scroll to position [162, 0]
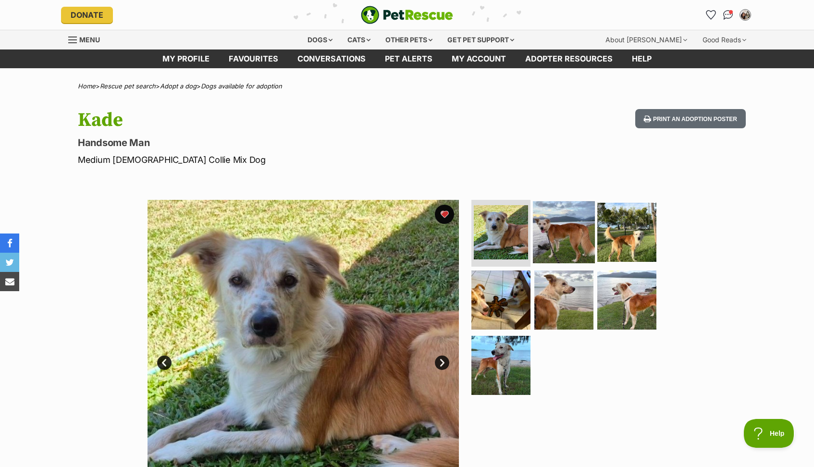
click at [545, 249] on img at bounding box center [564, 232] width 62 height 62
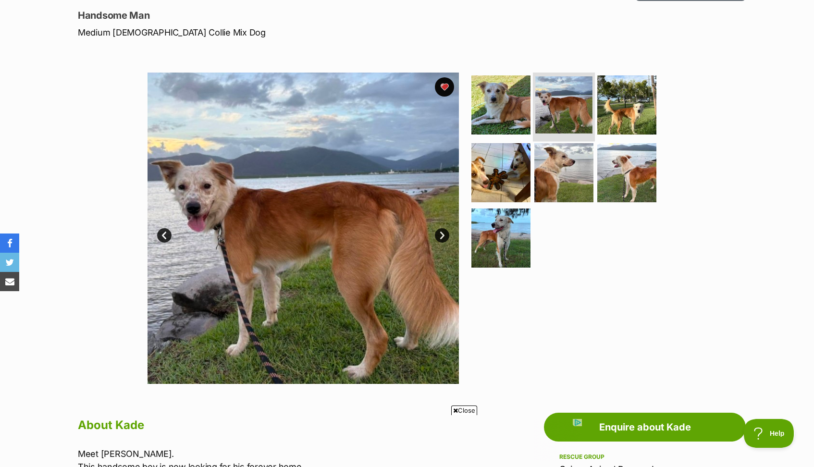
scroll to position [128, 0]
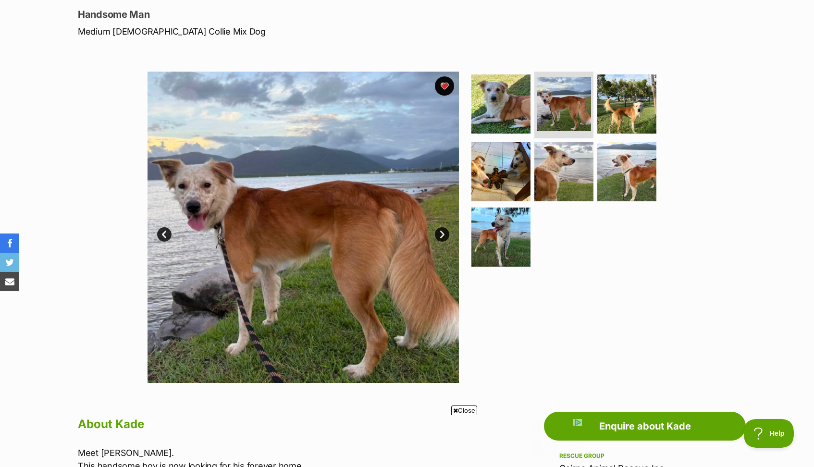
click at [464, 409] on span "Close" at bounding box center [464, 410] width 26 height 10
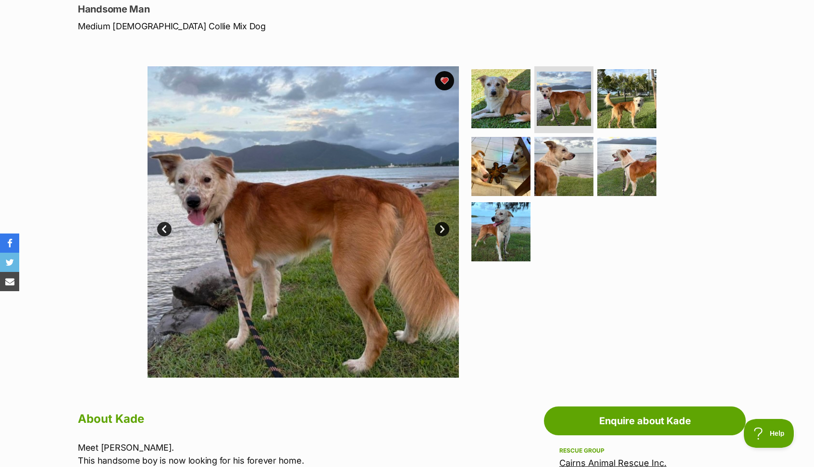
scroll to position [135, 0]
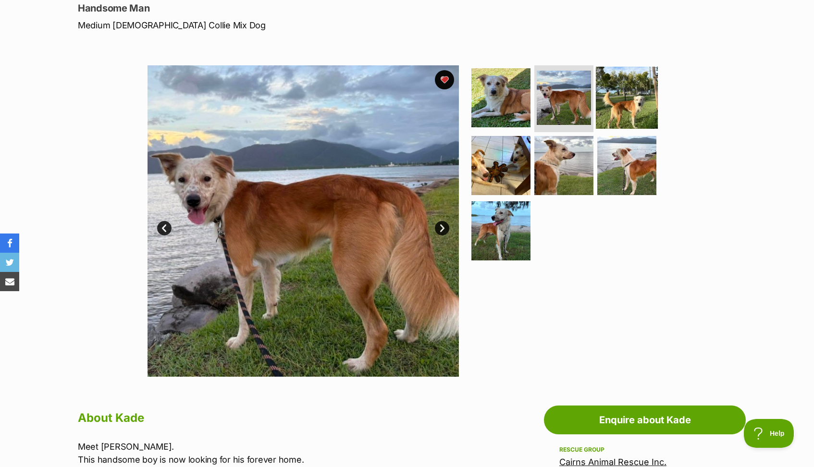
click at [637, 81] on img at bounding box center [627, 97] width 62 height 62
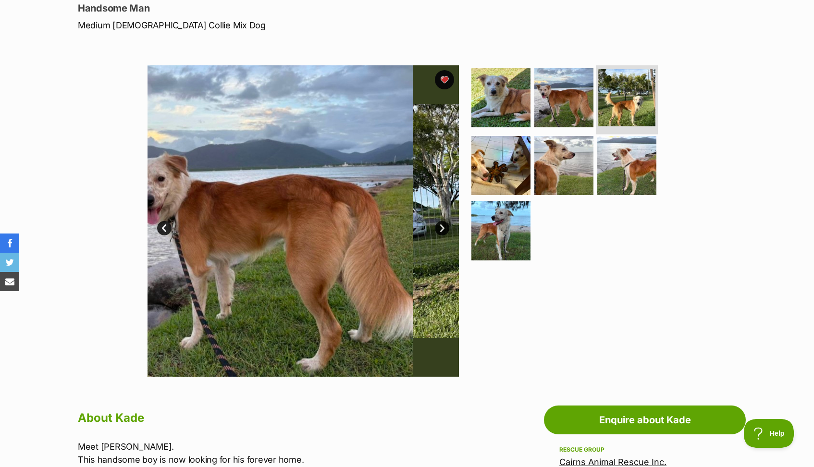
scroll to position [0, 0]
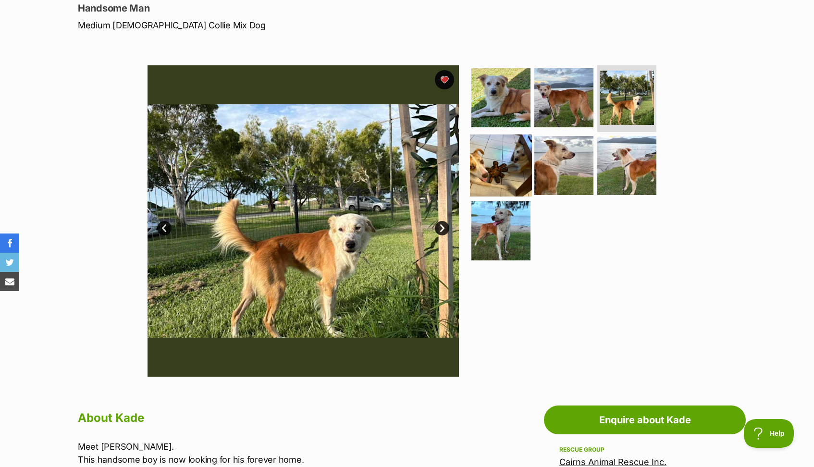
click at [489, 152] on img at bounding box center [501, 166] width 62 height 62
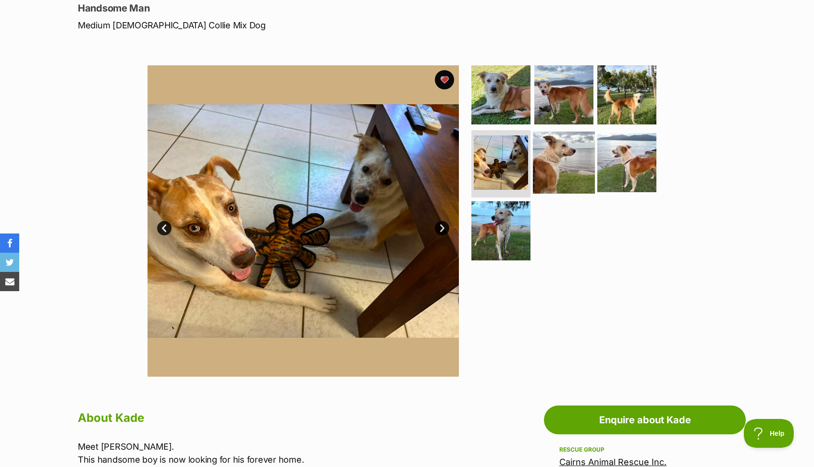
click at [568, 167] on img at bounding box center [564, 163] width 62 height 62
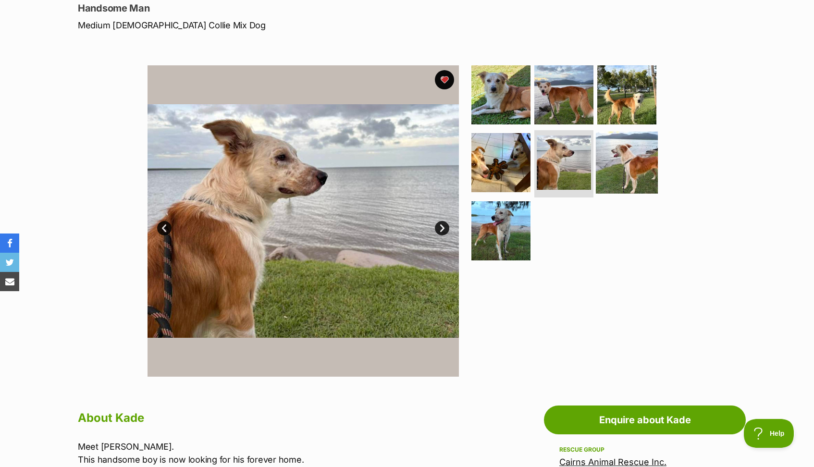
click at [634, 171] on img at bounding box center [627, 163] width 62 height 62
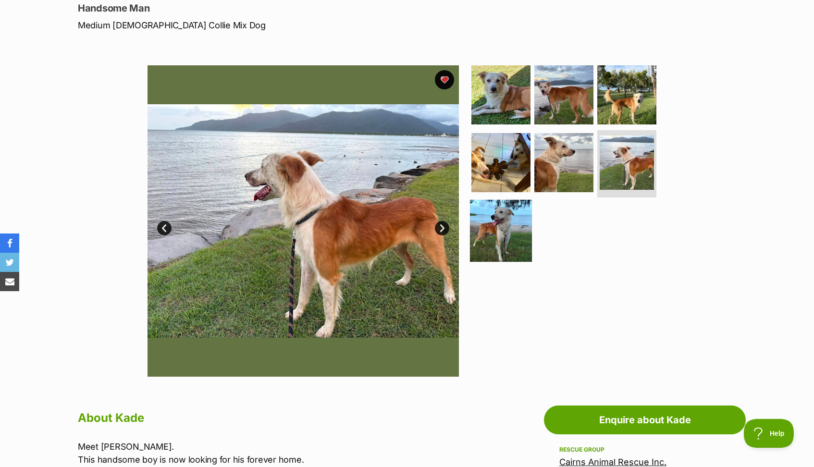
click at [509, 233] on img at bounding box center [501, 231] width 62 height 62
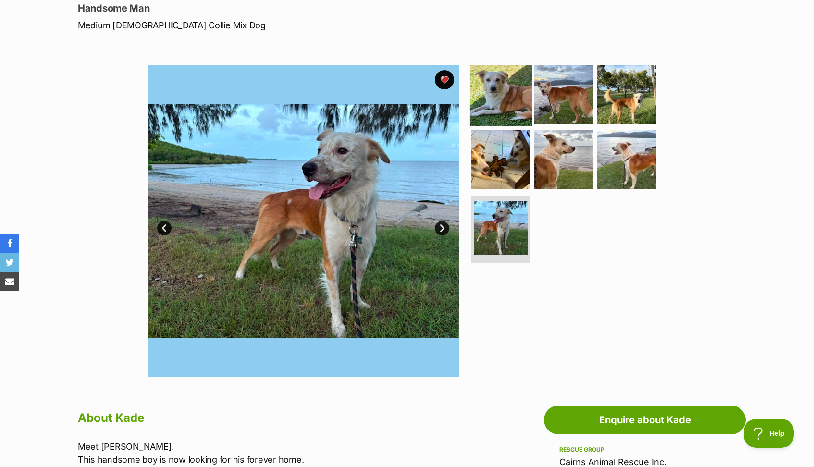
click at [496, 89] on img at bounding box center [501, 94] width 62 height 62
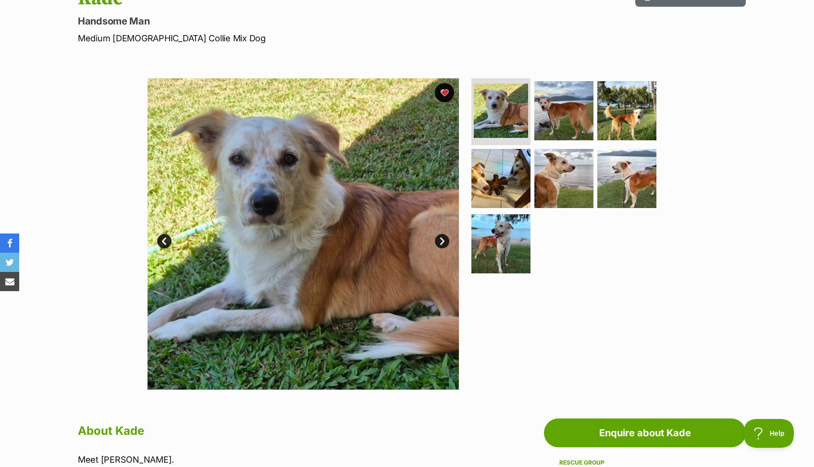
scroll to position [123, 0]
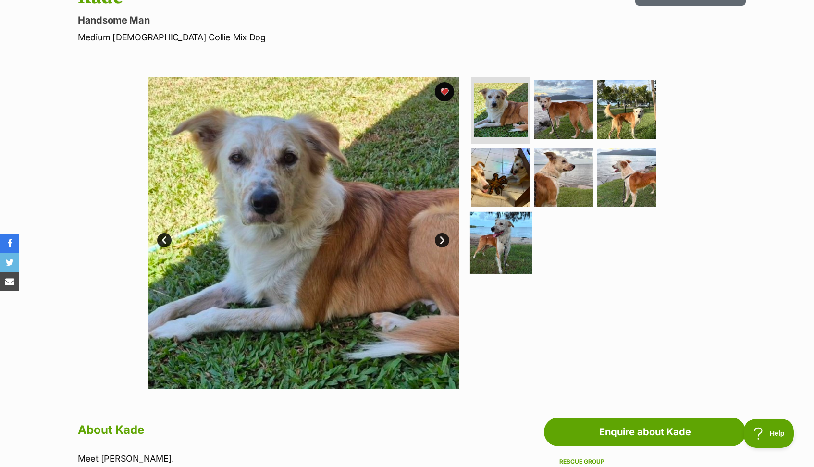
click at [513, 237] on img at bounding box center [501, 243] width 62 height 62
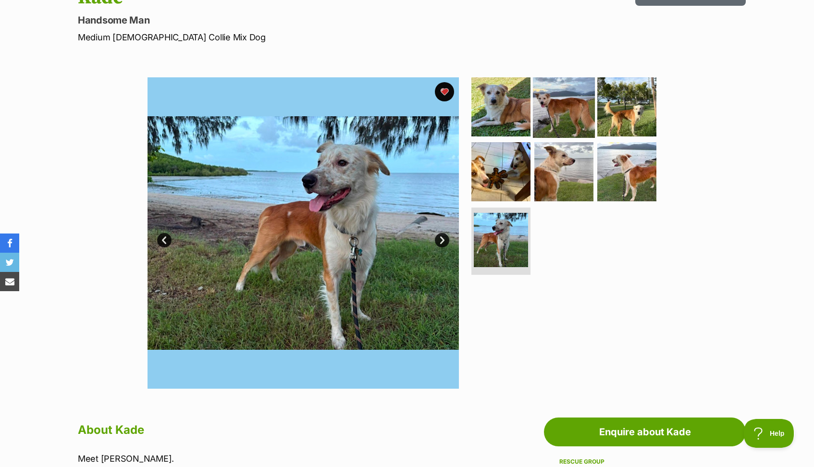
click at [552, 104] on img at bounding box center [564, 106] width 62 height 62
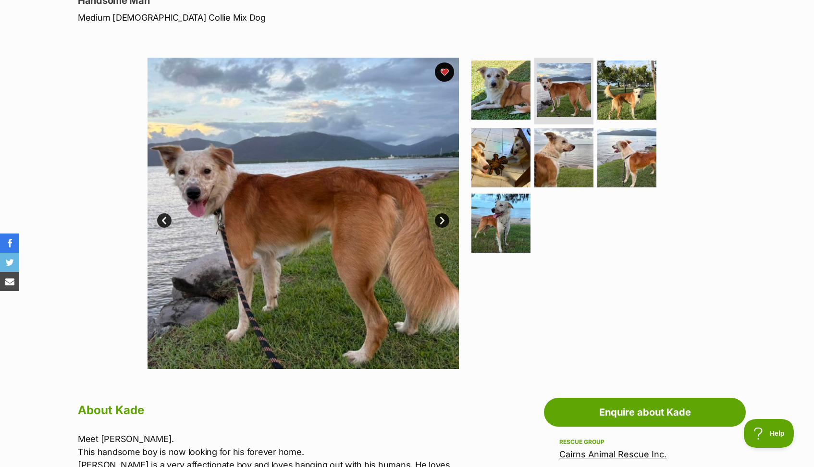
scroll to position [135, 0]
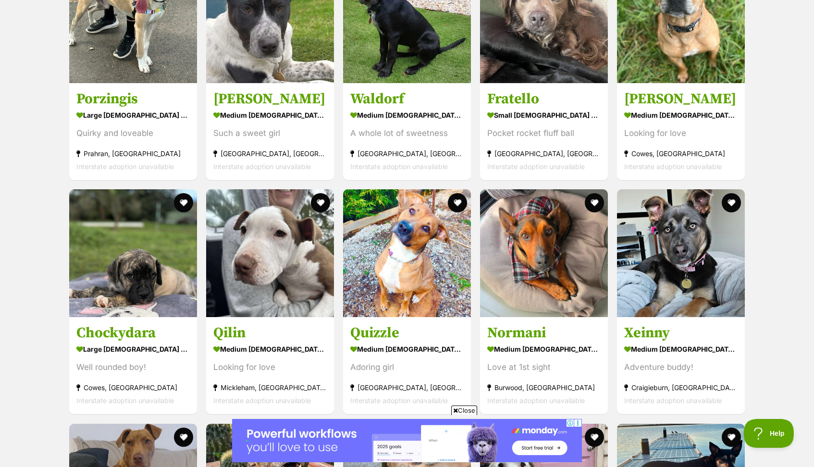
scroll to position [1919, 0]
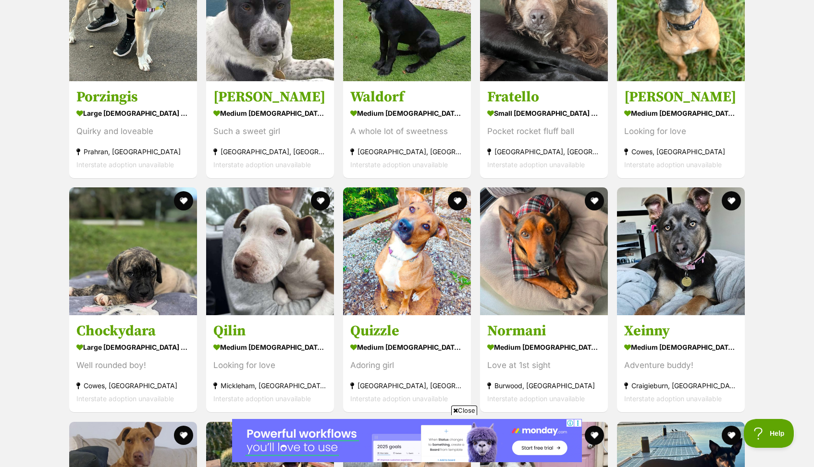
click at [471, 409] on span "Close" at bounding box center [464, 410] width 26 height 10
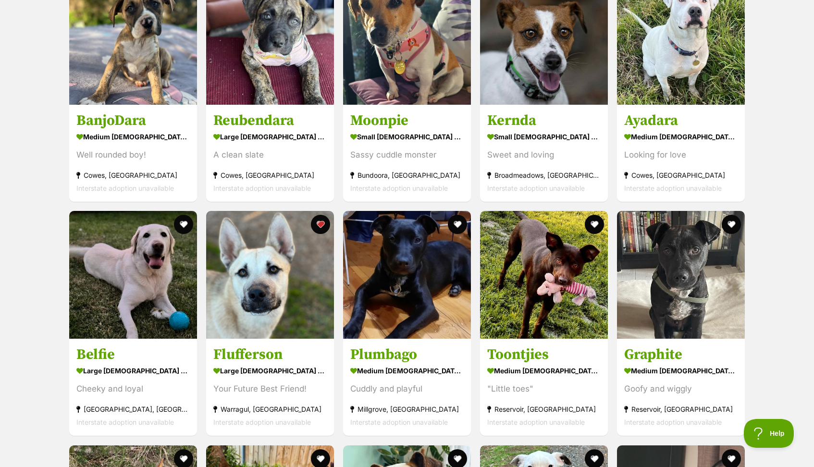
scroll to position [0, 0]
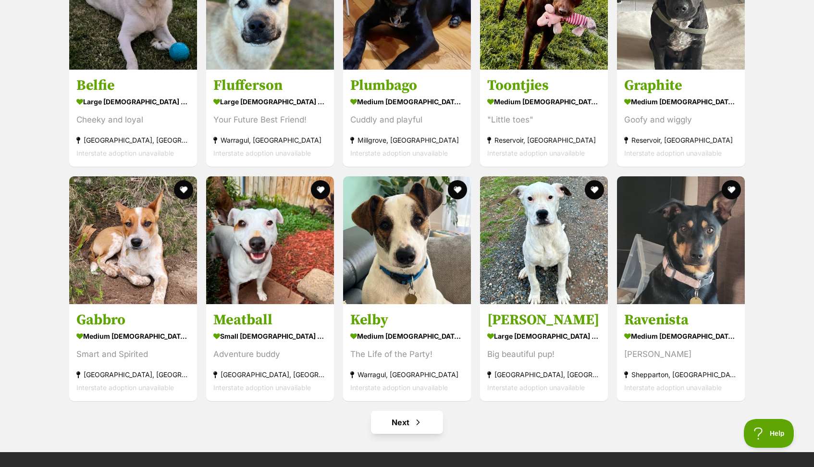
click at [408, 417] on link "Next" at bounding box center [407, 422] width 72 height 23
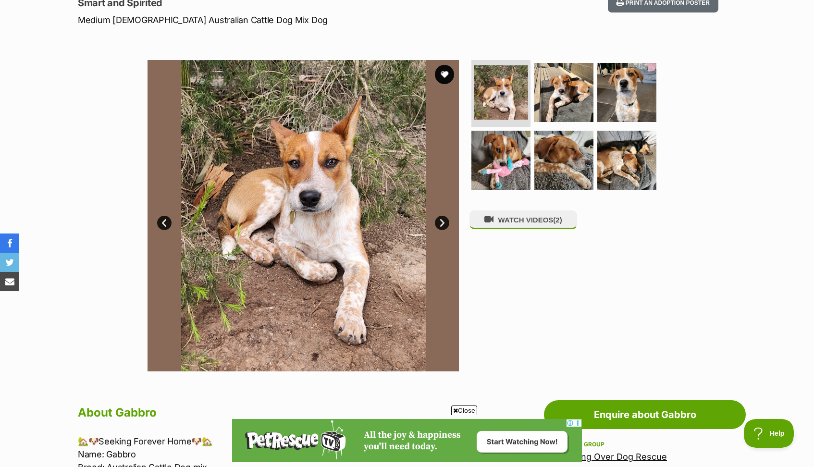
scroll to position [139, 0]
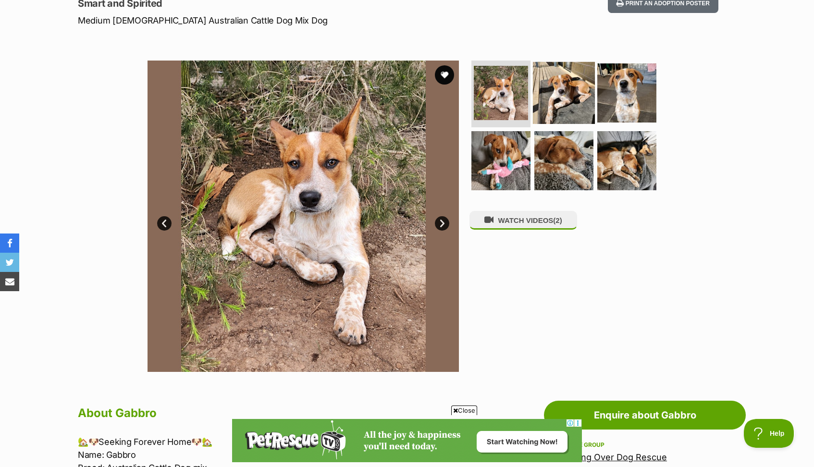
click at [551, 93] on img at bounding box center [564, 92] width 62 height 62
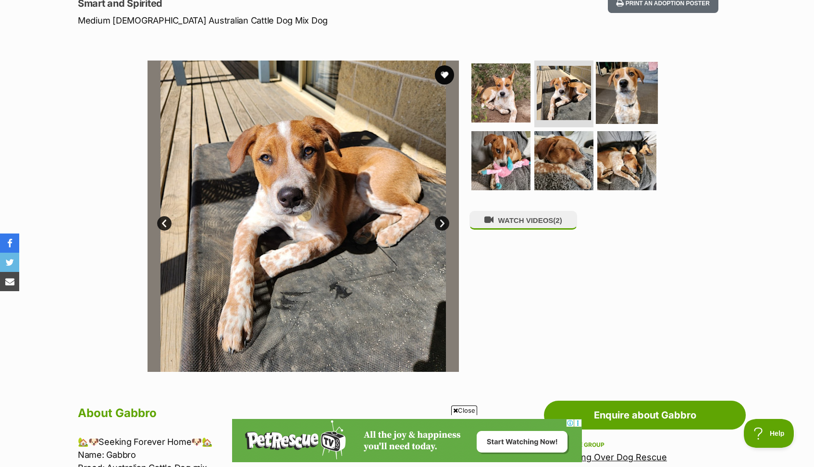
click at [620, 94] on img at bounding box center [627, 92] width 62 height 62
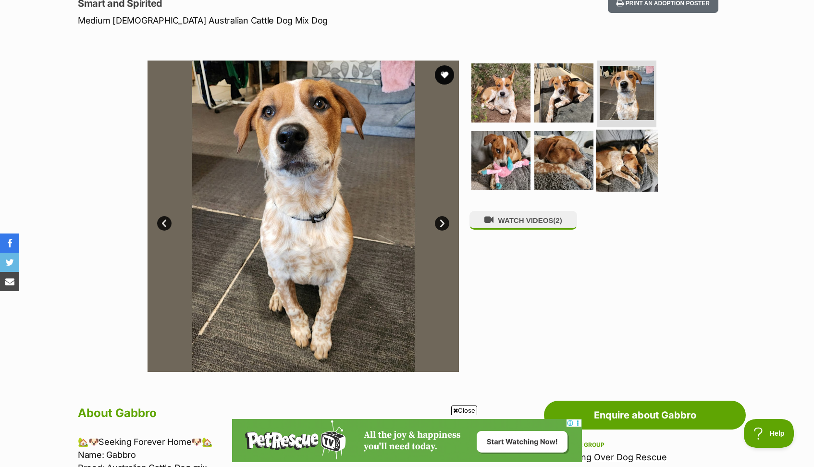
click at [620, 170] on img at bounding box center [627, 161] width 62 height 62
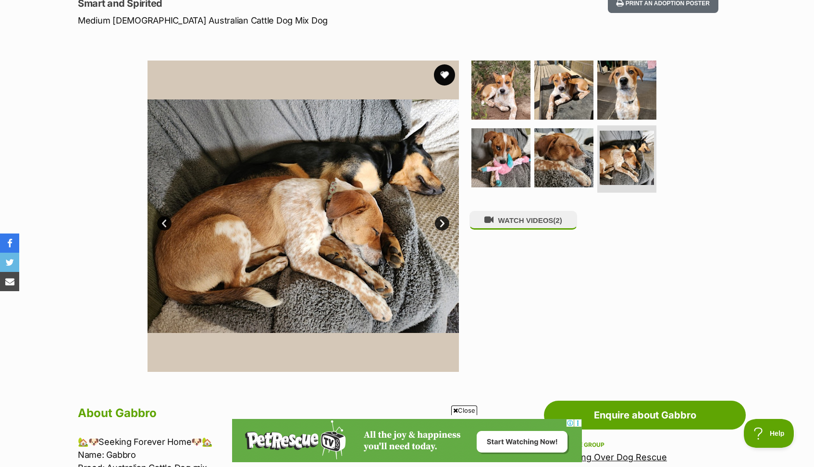
click at [438, 70] on button "favourite" at bounding box center [444, 74] width 21 height 21
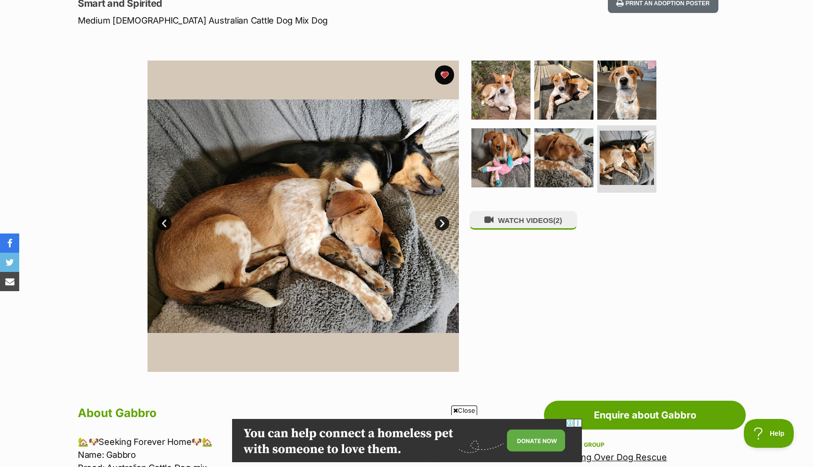
scroll to position [0, 0]
click at [638, 89] on img at bounding box center [627, 90] width 62 height 62
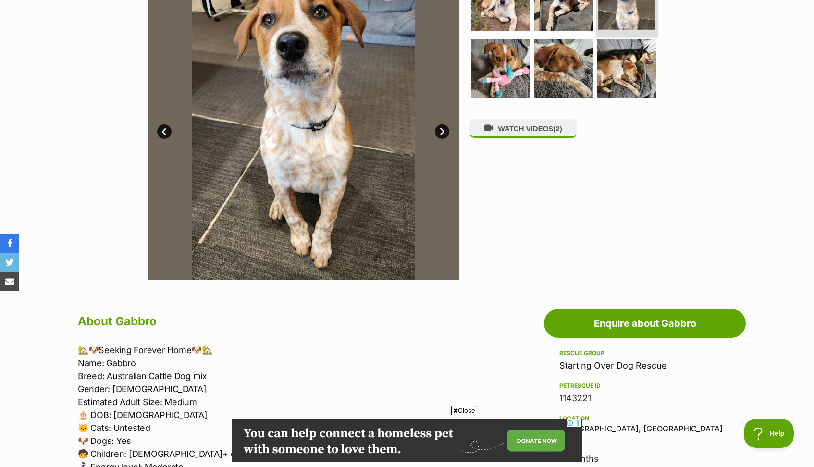
scroll to position [233, 0]
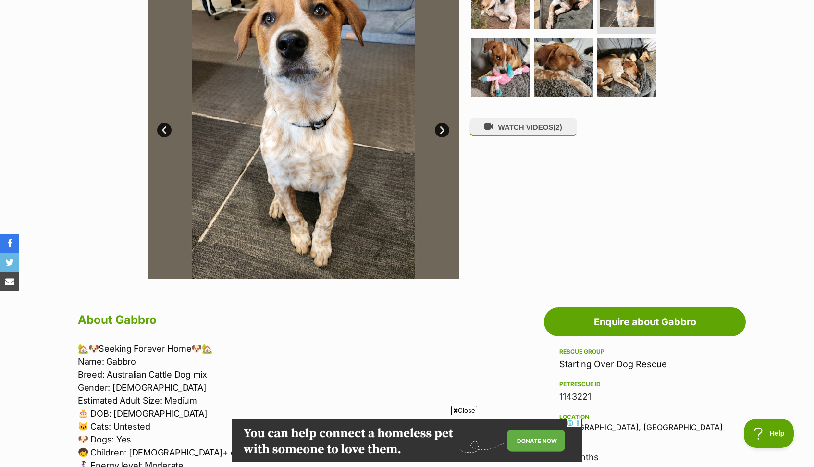
click at [466, 409] on span "Close" at bounding box center [464, 410] width 26 height 10
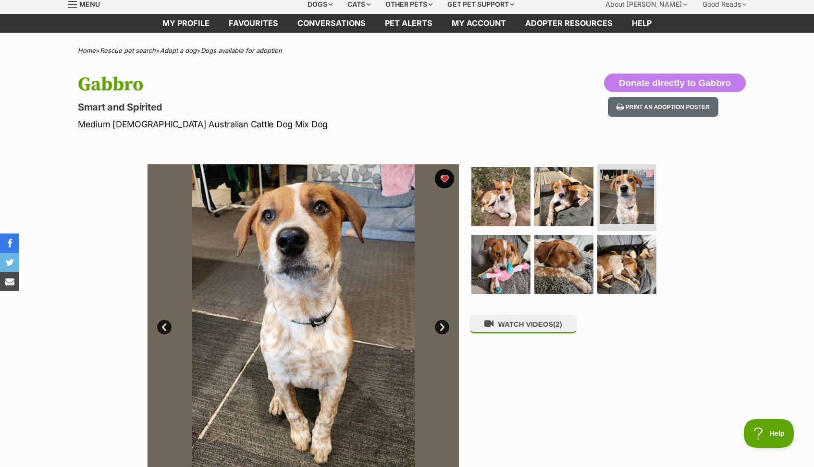
scroll to position [37, 0]
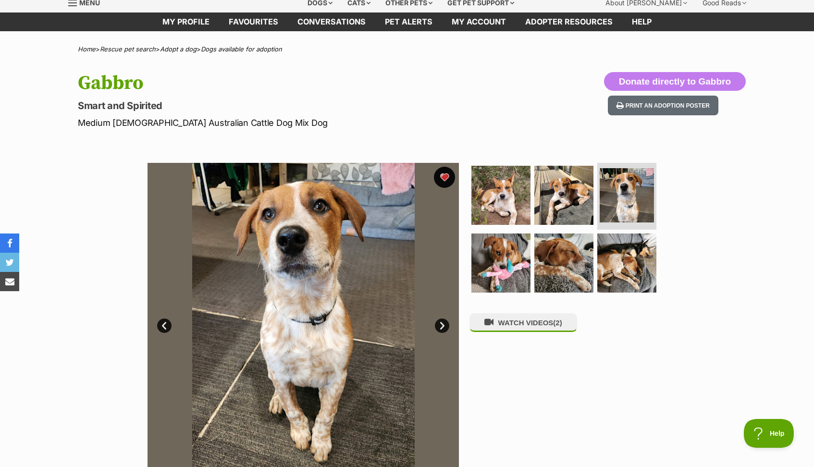
click at [447, 180] on button "favourite" at bounding box center [444, 177] width 21 height 21
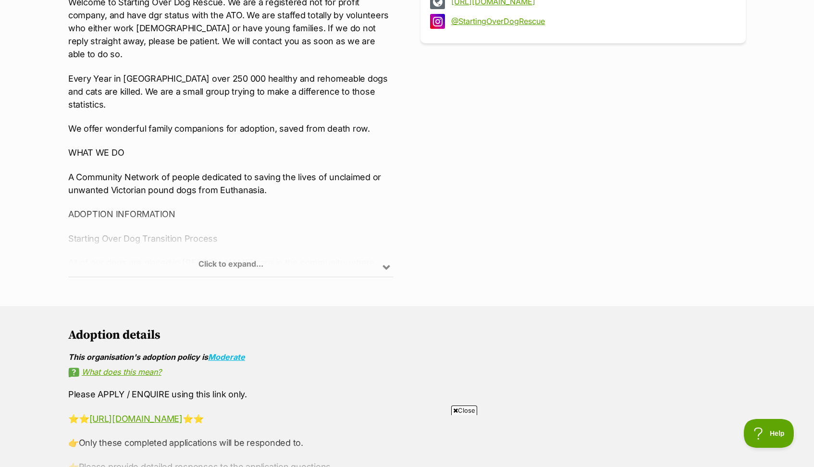
click at [262, 263] on div "Click to expand..." at bounding box center [230, 239] width 325 height 75
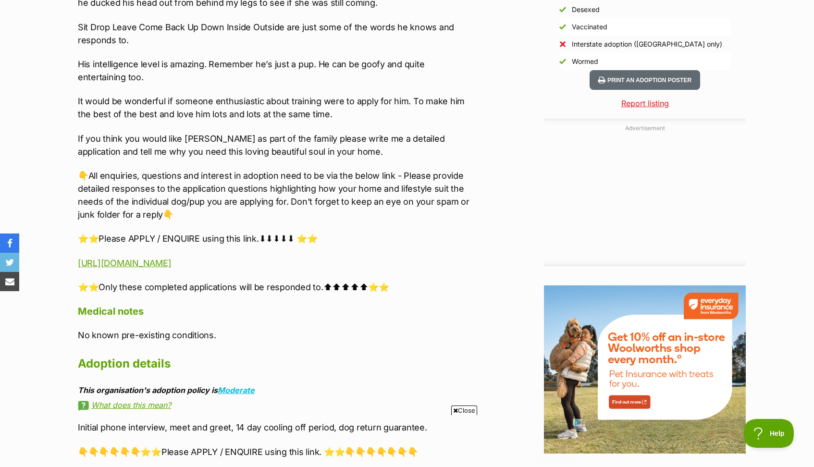
scroll to position [598, 0]
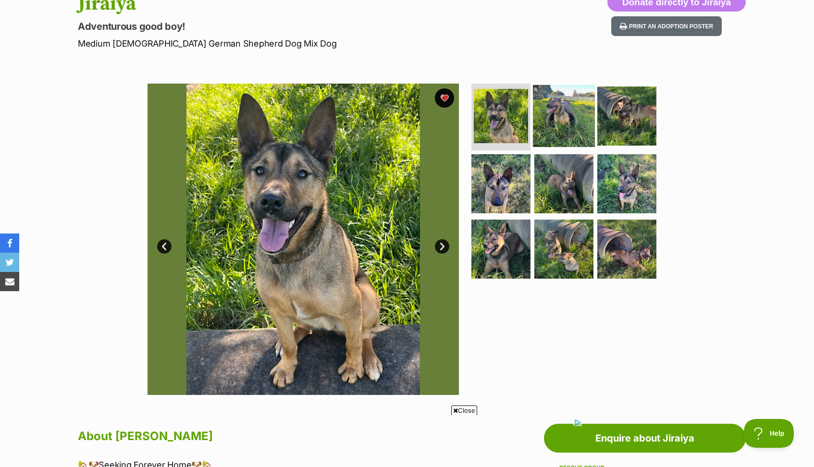
click at [564, 107] on img at bounding box center [564, 116] width 62 height 62
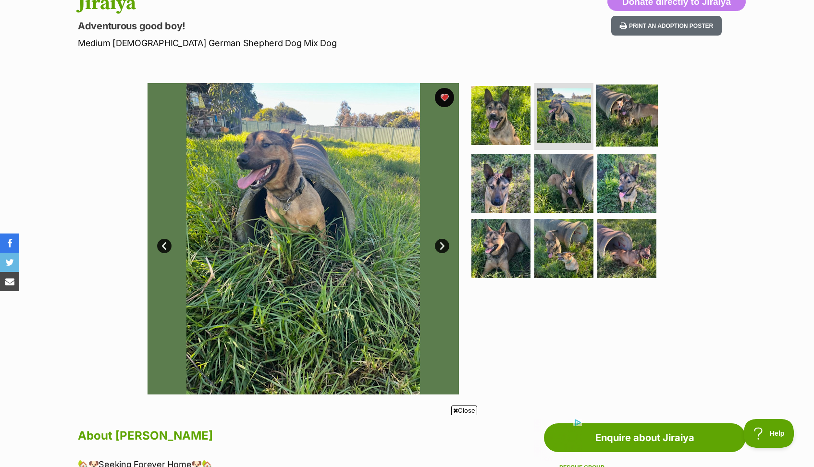
click at [635, 116] on img at bounding box center [627, 115] width 62 height 62
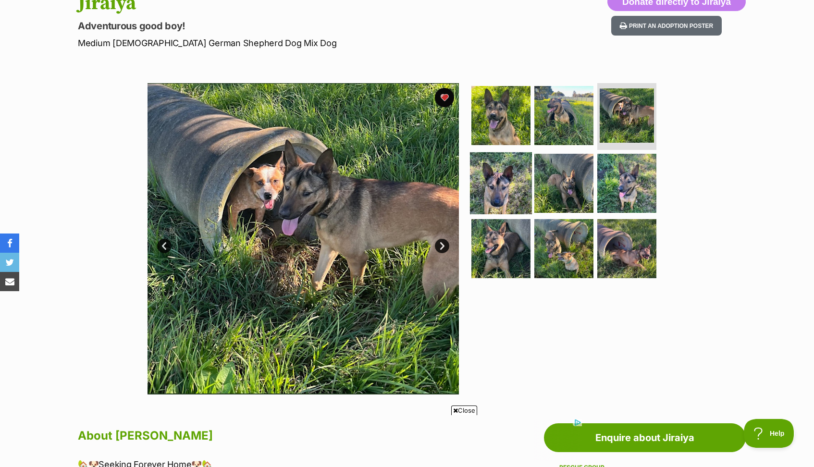
click at [516, 186] on img at bounding box center [501, 183] width 62 height 62
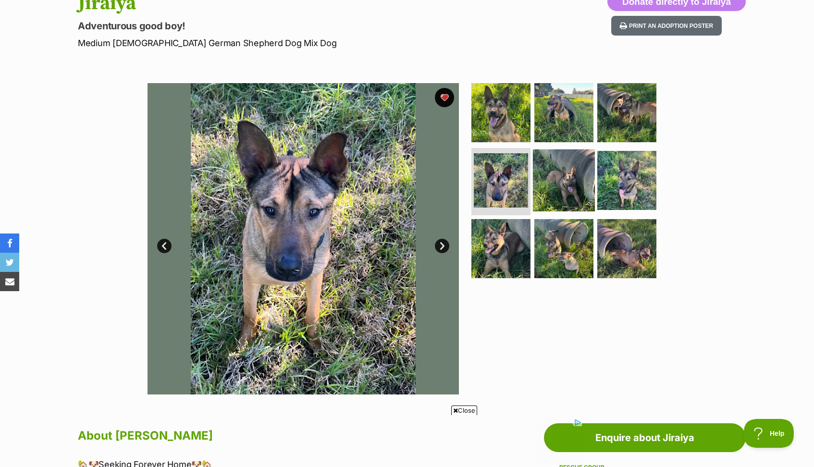
click at [567, 182] on img at bounding box center [564, 180] width 62 height 62
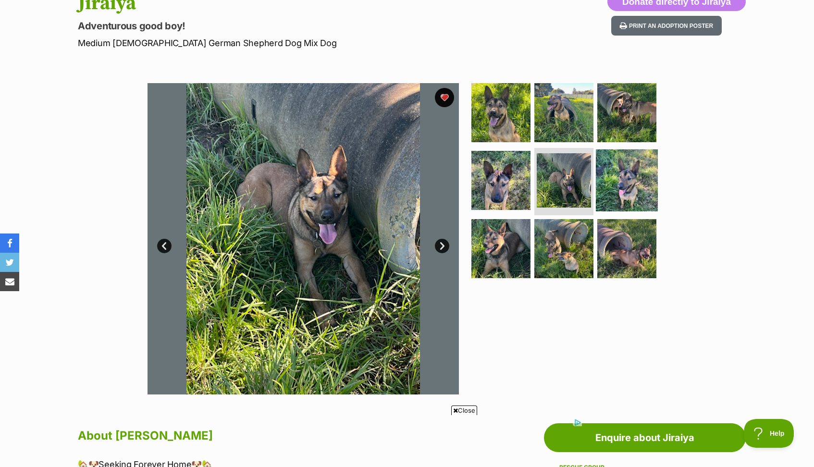
click at [615, 187] on img at bounding box center [627, 180] width 62 height 62
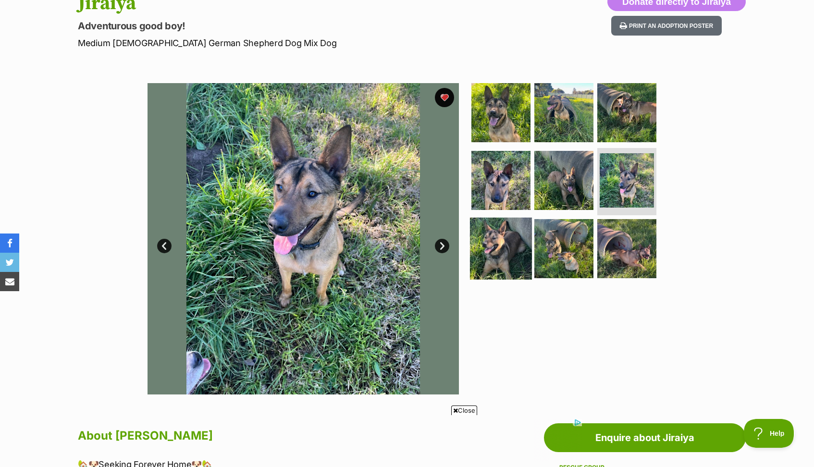
click at [521, 247] on img at bounding box center [501, 249] width 62 height 62
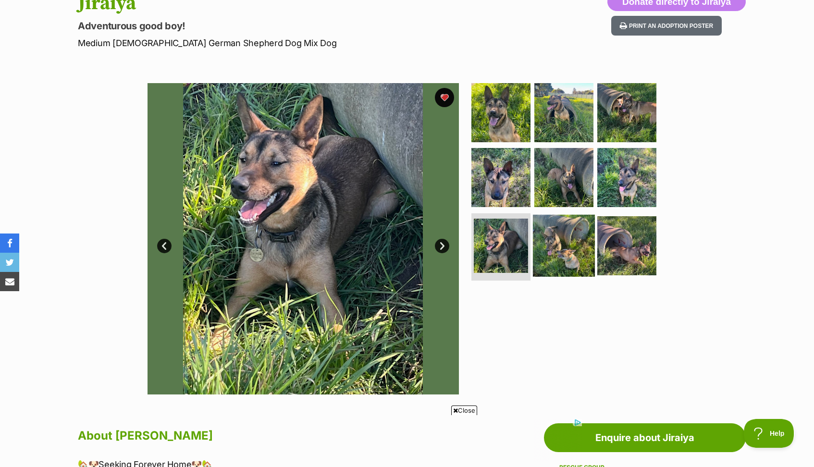
click at [568, 255] on img at bounding box center [564, 246] width 62 height 62
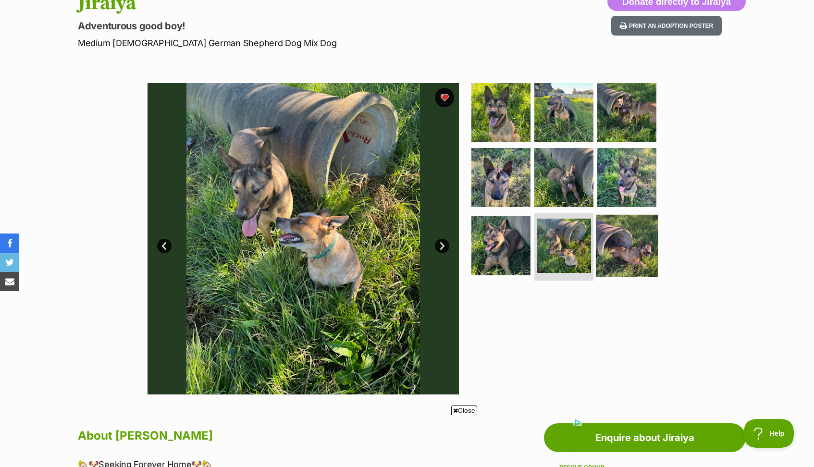
click at [616, 254] on img at bounding box center [627, 246] width 62 height 62
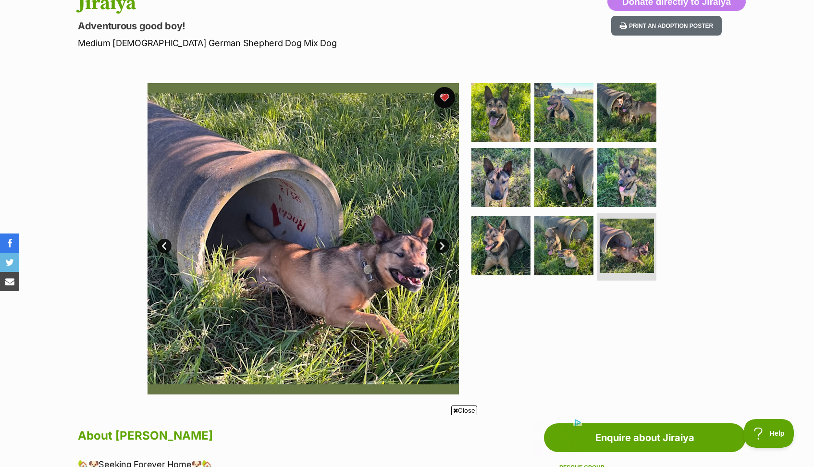
click at [443, 104] on button "favourite" at bounding box center [444, 97] width 21 height 21
click at [489, 118] on img at bounding box center [501, 112] width 62 height 62
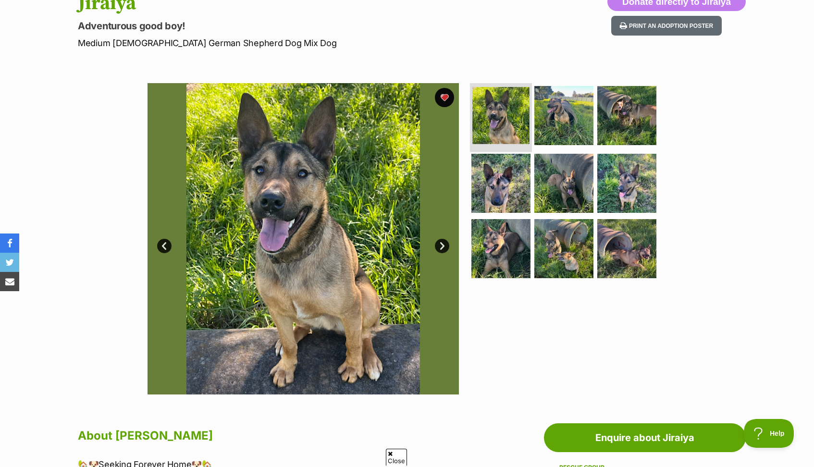
scroll to position [0, 0]
click at [541, 120] on img at bounding box center [564, 115] width 62 height 62
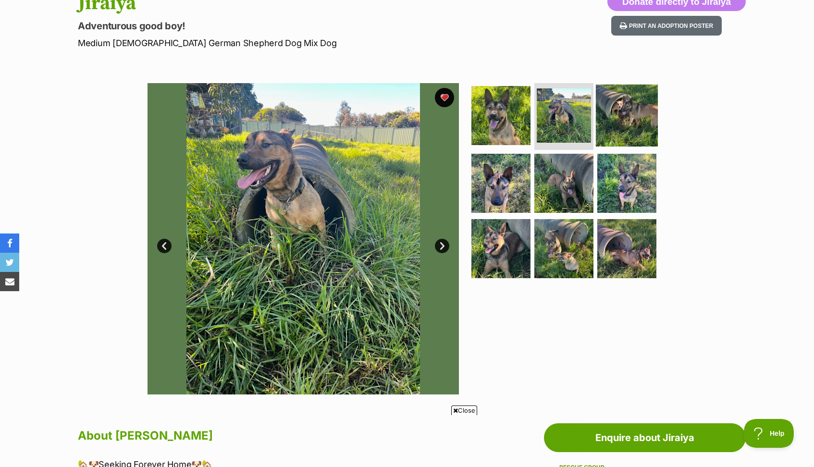
click at [634, 131] on img at bounding box center [627, 115] width 62 height 62
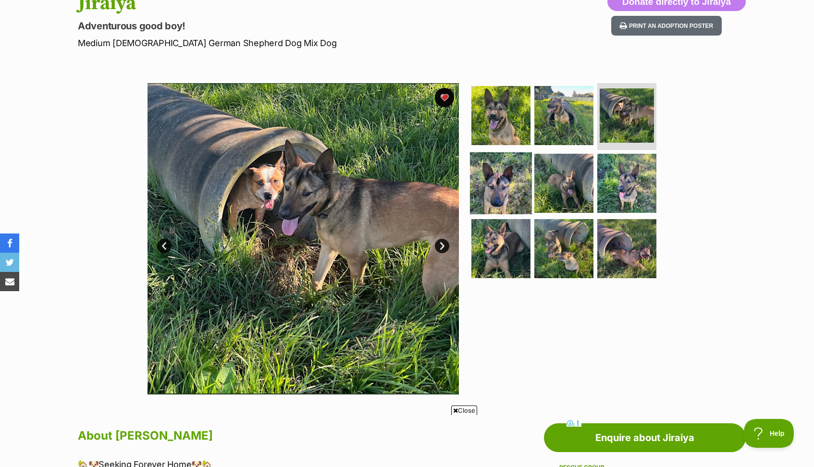
click at [518, 175] on img at bounding box center [501, 183] width 62 height 62
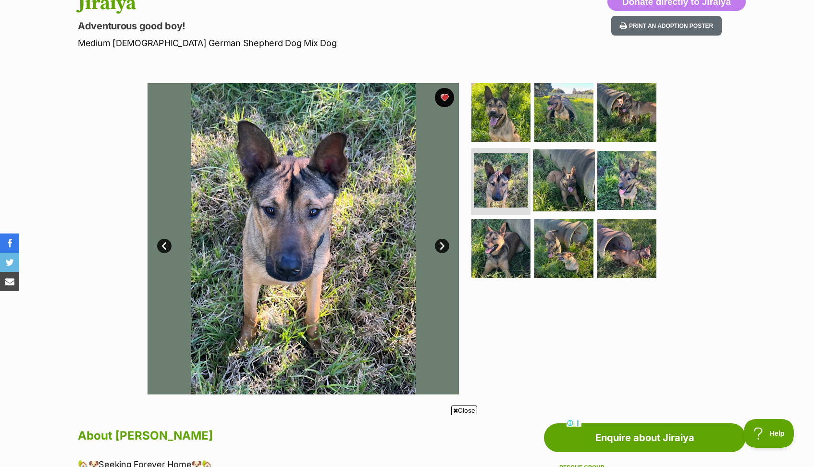
click at [556, 176] on img at bounding box center [564, 180] width 62 height 62
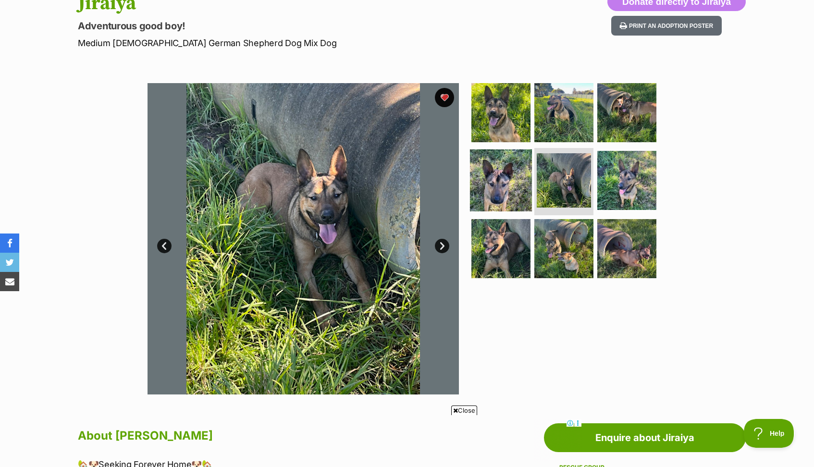
click at [494, 180] on img at bounding box center [501, 180] width 62 height 62
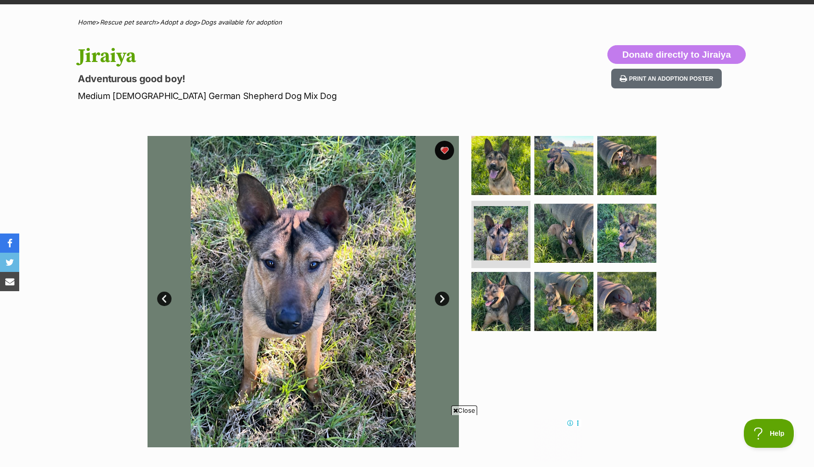
scroll to position [66, 0]
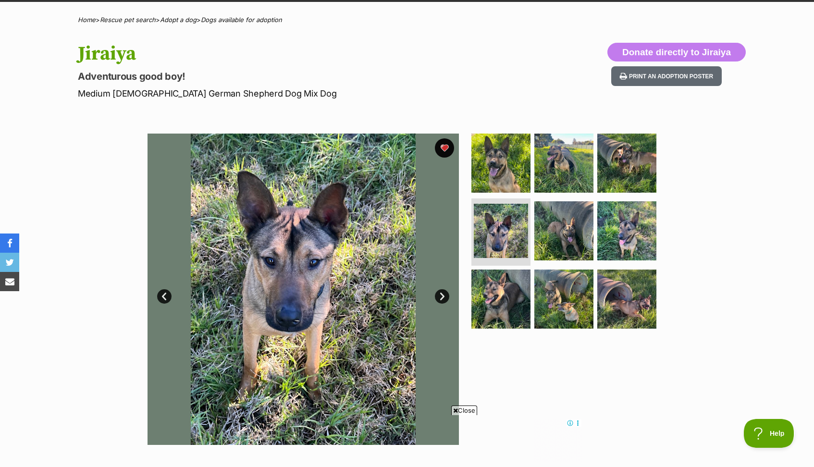
click at [461, 409] on span "Close" at bounding box center [464, 410] width 26 height 10
click at [494, 280] on img at bounding box center [501, 299] width 62 height 62
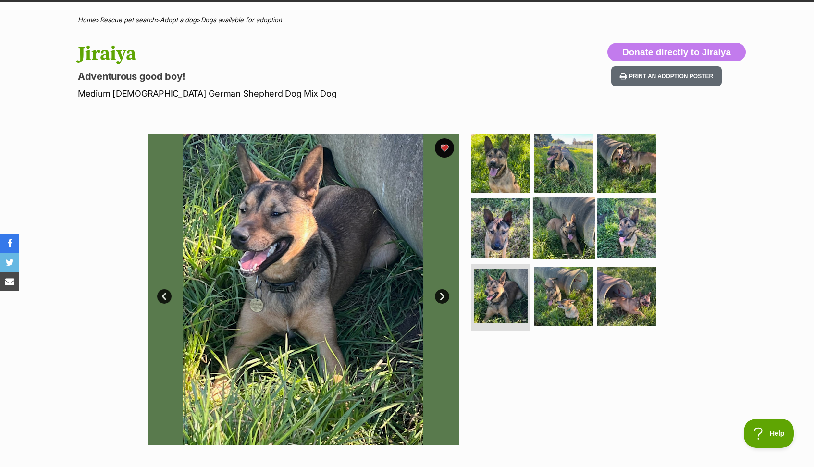
click at [565, 238] on img at bounding box center [564, 228] width 62 height 62
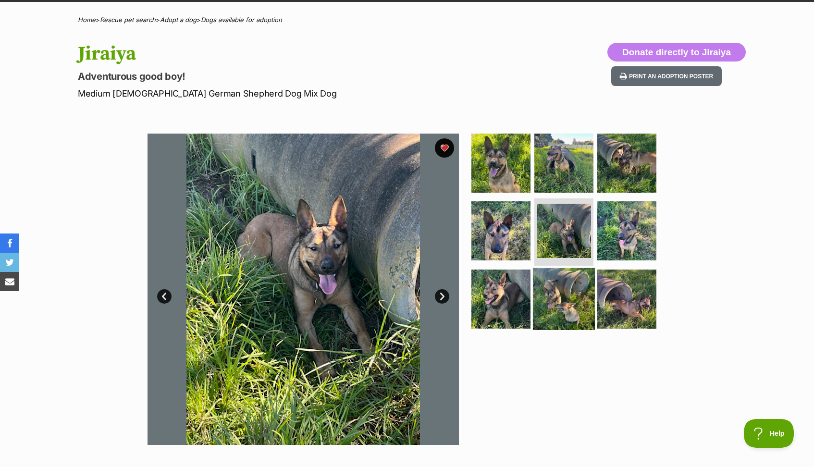
click at [569, 298] on img at bounding box center [564, 299] width 62 height 62
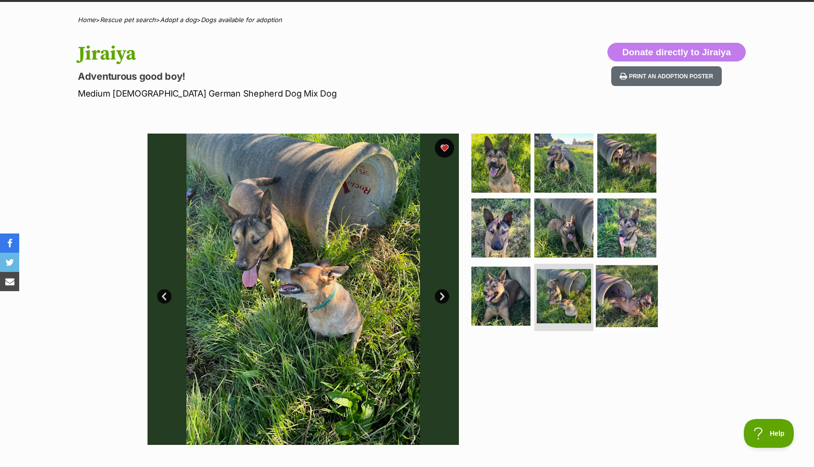
click at [633, 299] on img at bounding box center [627, 296] width 62 height 62
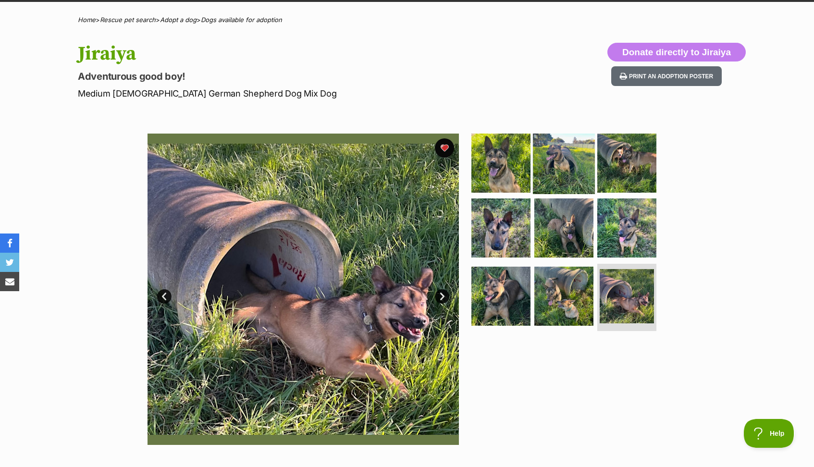
click at [571, 166] on img at bounding box center [564, 163] width 62 height 62
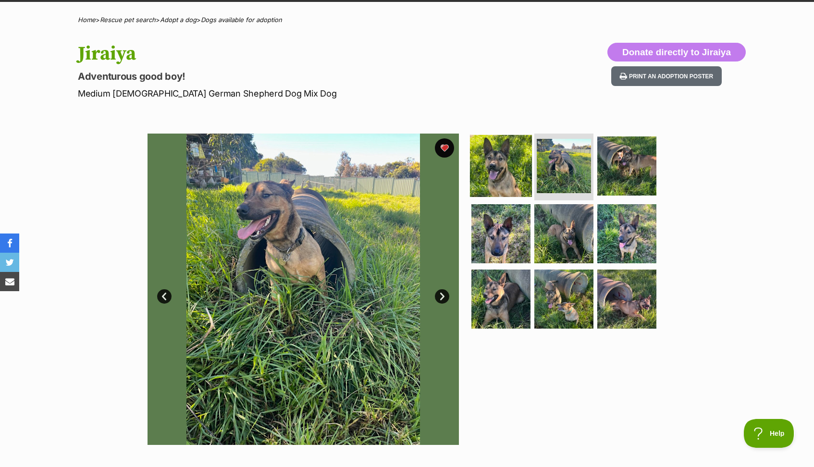
click at [494, 170] on img at bounding box center [501, 166] width 62 height 62
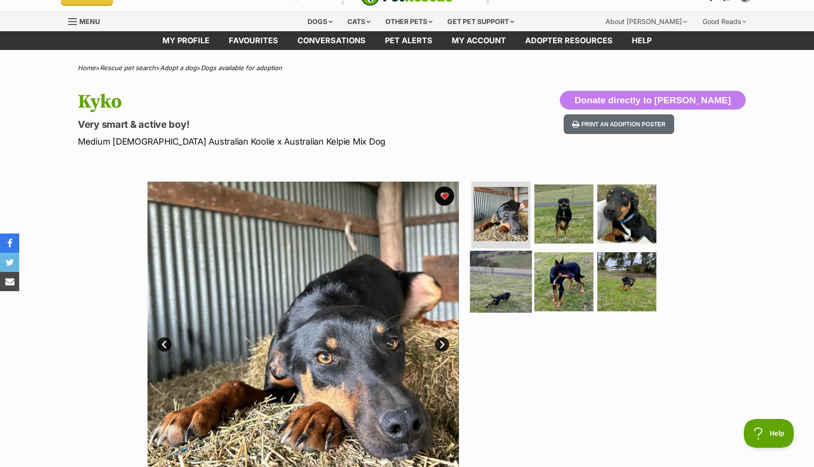
scroll to position [20, 0]
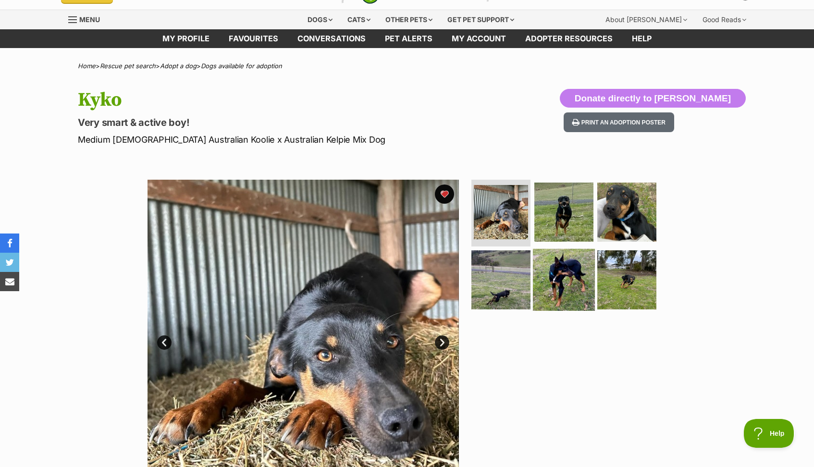
click at [554, 274] on img at bounding box center [564, 280] width 62 height 62
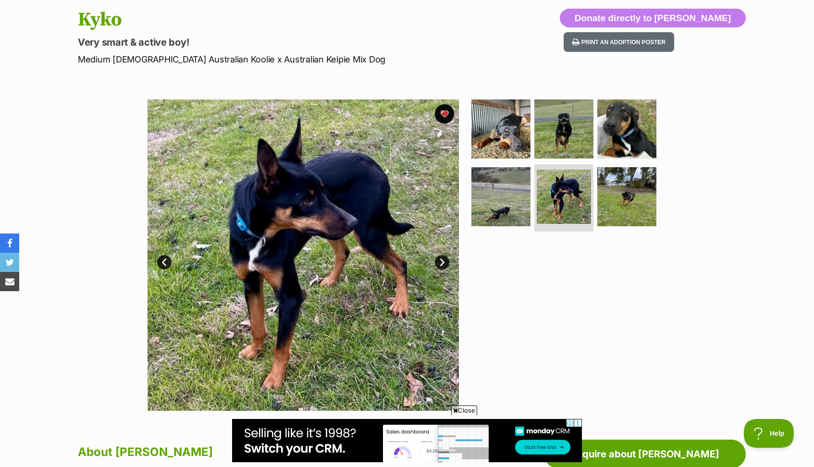
scroll to position [100, 0]
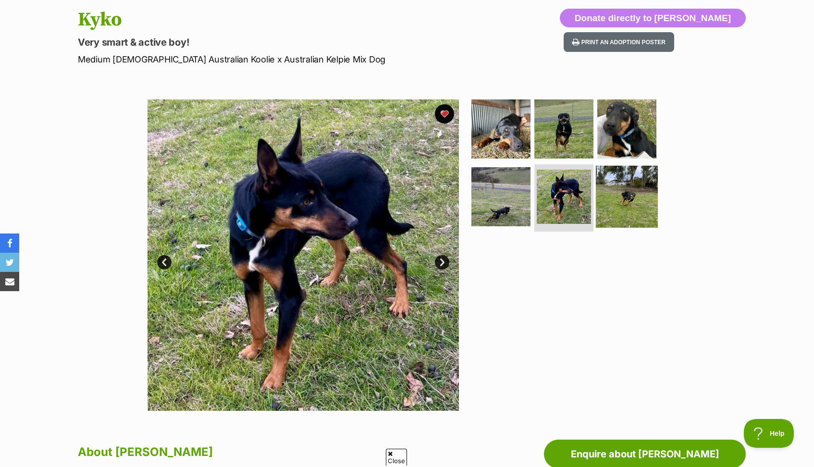
click at [624, 199] on img at bounding box center [627, 197] width 62 height 62
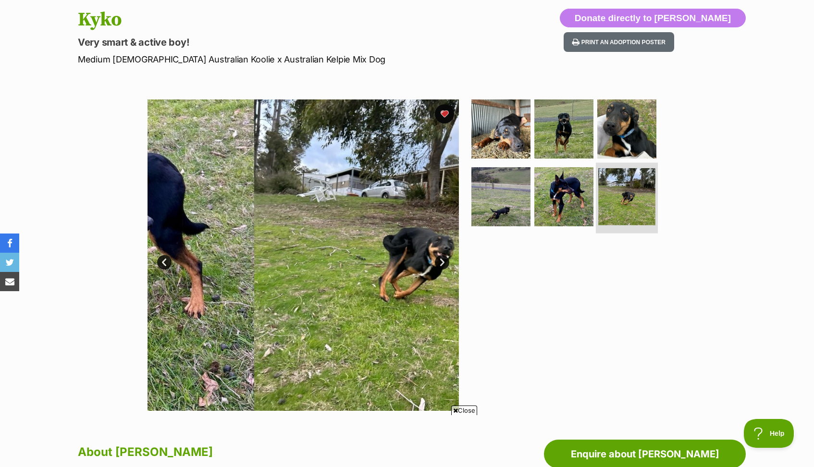
scroll to position [0, 0]
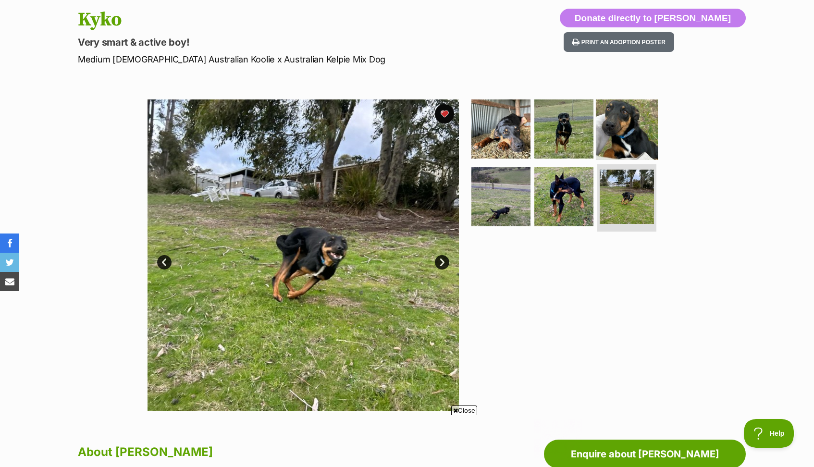
click at [613, 131] on img at bounding box center [627, 129] width 62 height 62
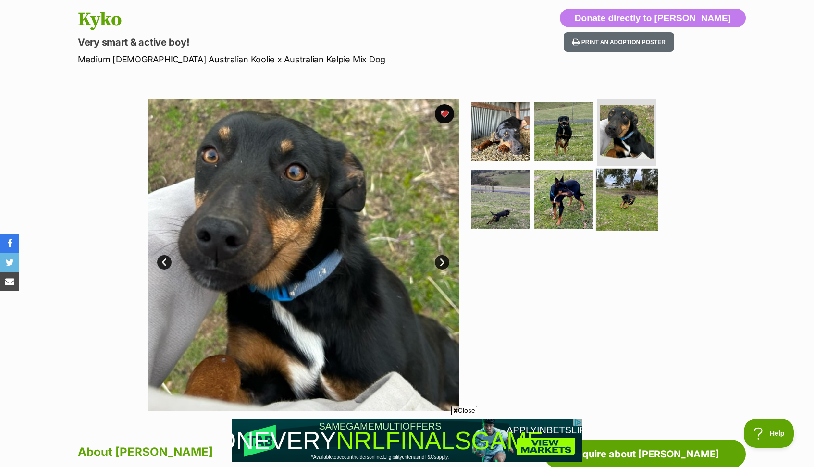
click at [628, 212] on img at bounding box center [627, 200] width 62 height 62
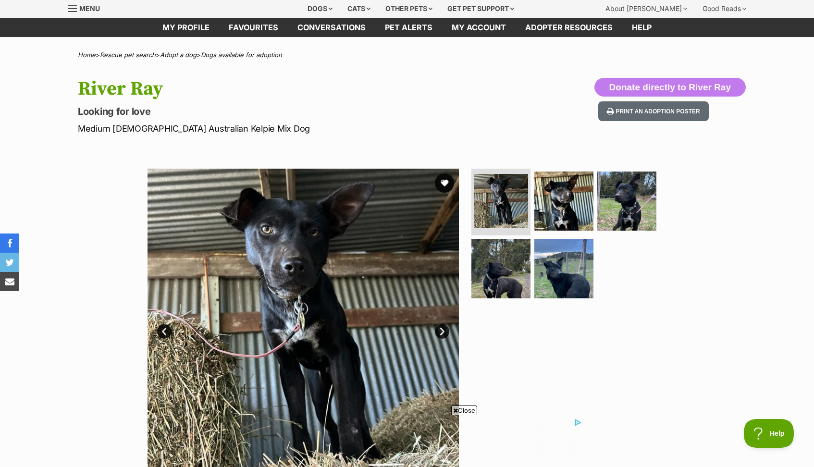
scroll to position [31, 0]
click at [543, 275] on img at bounding box center [564, 269] width 62 height 62
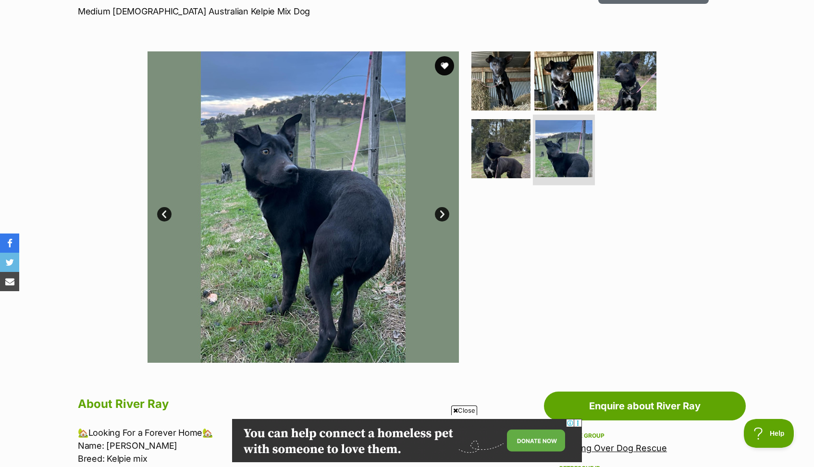
scroll to position [150, 0]
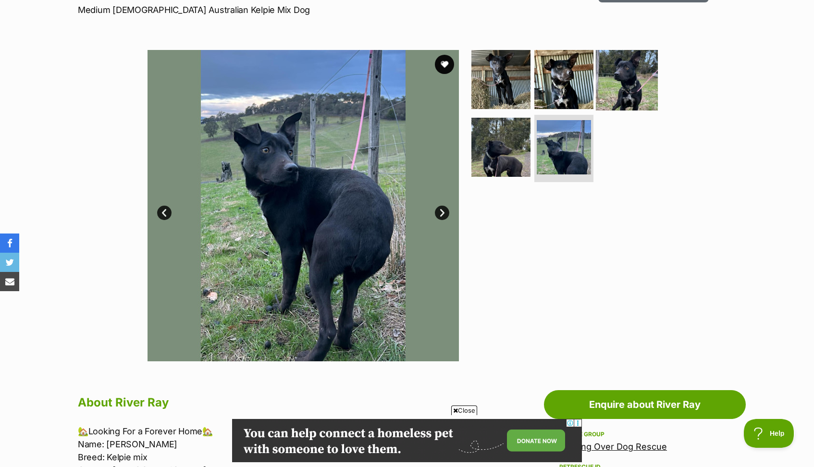
click at [626, 81] on img at bounding box center [627, 79] width 62 height 62
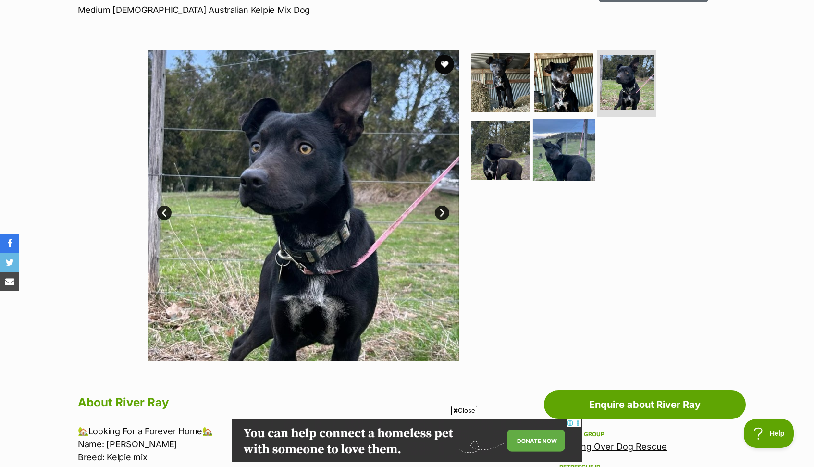
click at [564, 160] on img at bounding box center [564, 150] width 62 height 62
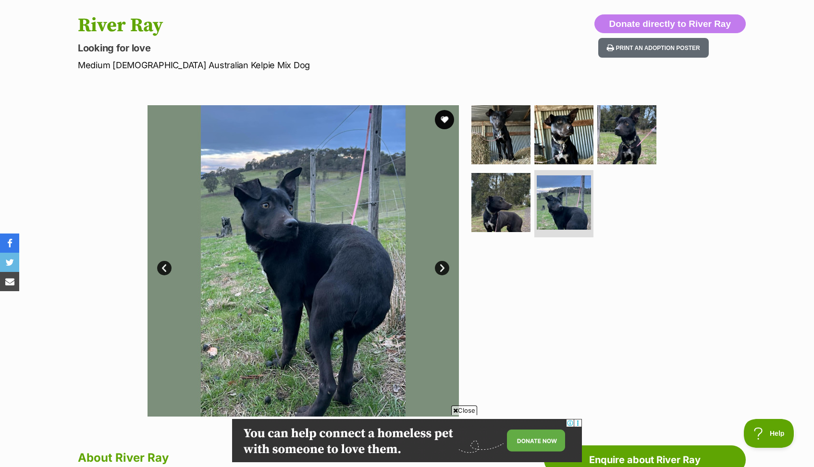
scroll to position [98, 0]
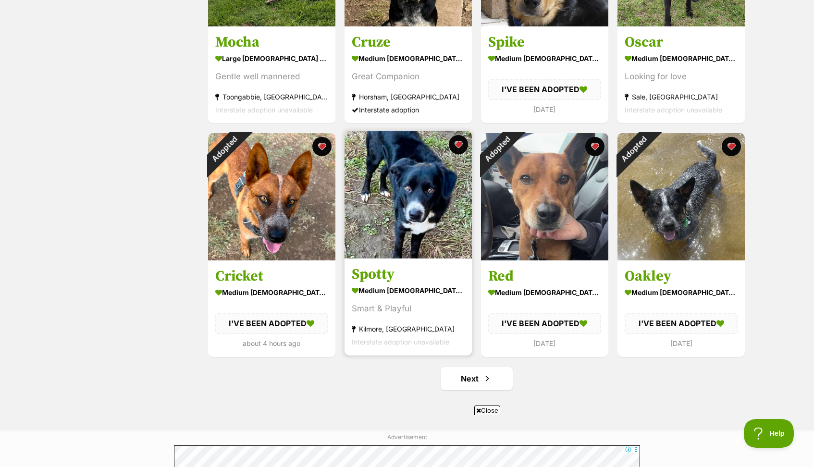
scroll to position [998, 0]
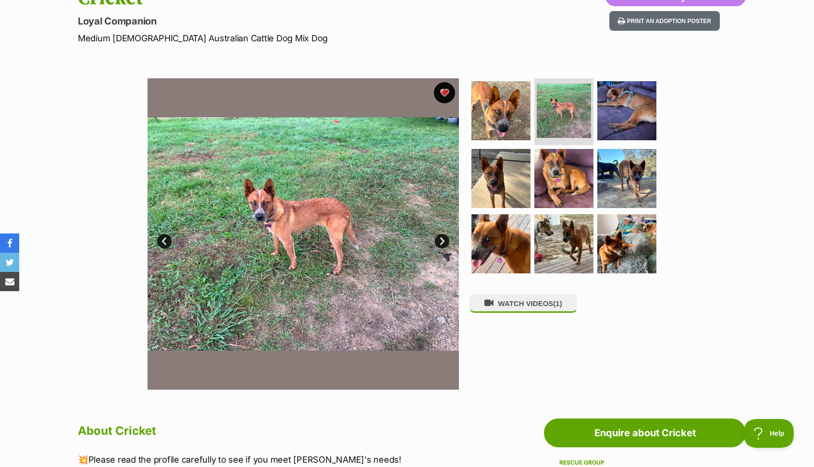
click at [442, 95] on button "favourite" at bounding box center [444, 92] width 21 height 21
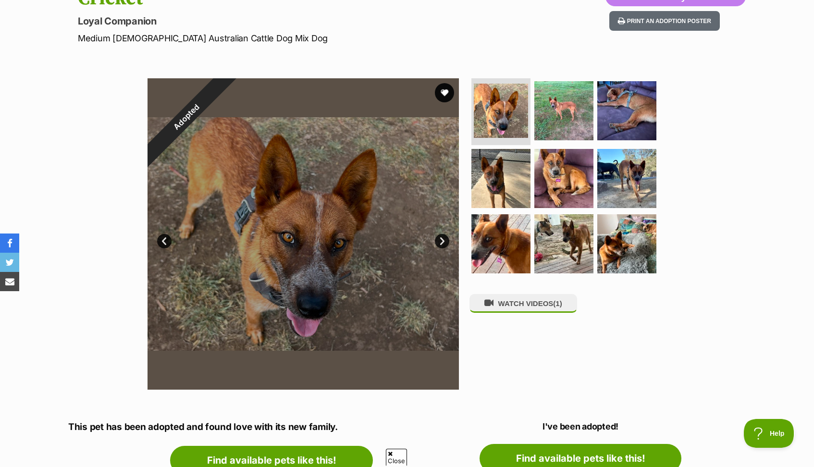
click at [225, 89] on div "Adopted" at bounding box center [186, 117] width 78 height 78
click at [225, 93] on div "Adopted" at bounding box center [186, 117] width 78 height 78
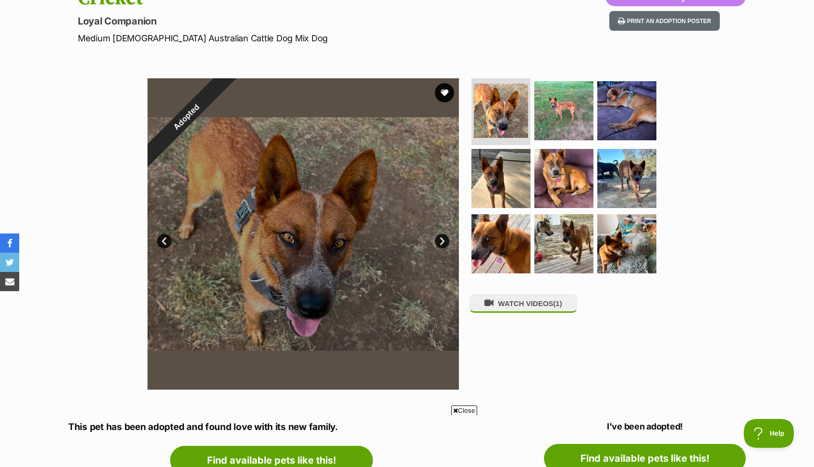
click at [225, 90] on div "Adopted" at bounding box center [186, 117] width 78 height 78
click at [225, 92] on div "Adopted" at bounding box center [186, 117] width 78 height 78
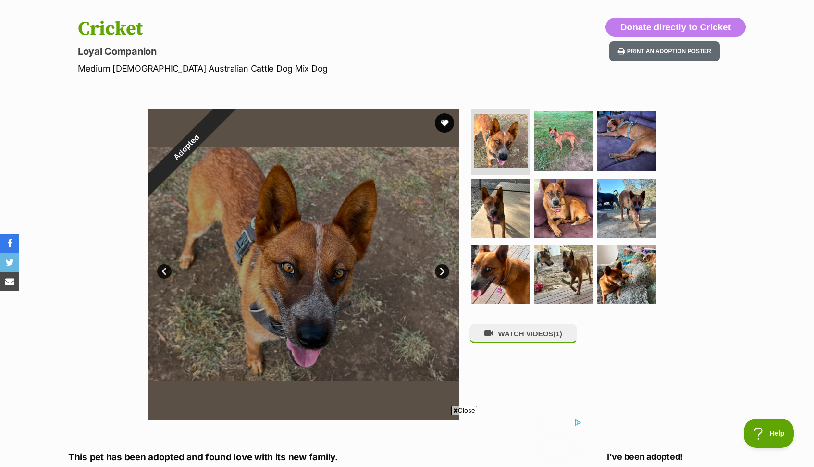
scroll to position [92, 0]
click at [225, 123] on div "Adopted" at bounding box center [186, 147] width 78 height 78
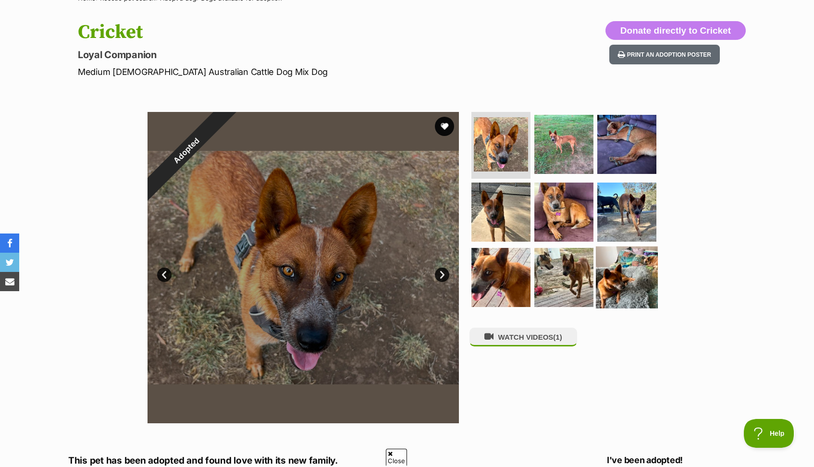
scroll to position [0, 0]
click at [624, 278] on img at bounding box center [627, 277] width 62 height 62
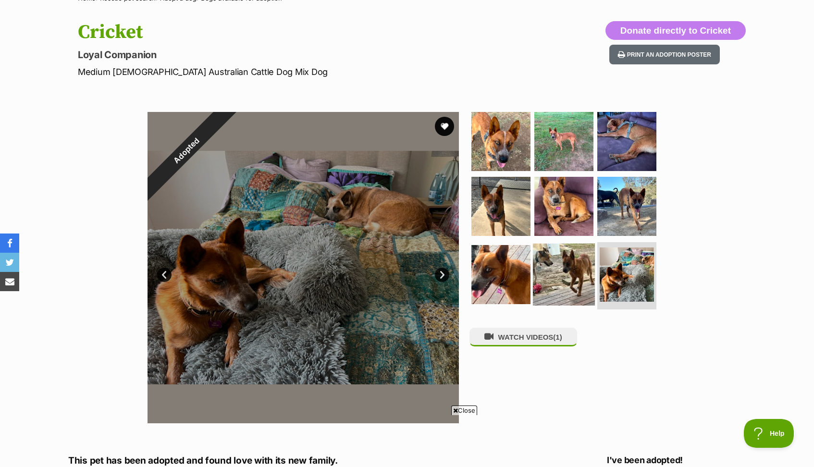
click at [557, 276] on img at bounding box center [564, 275] width 62 height 62
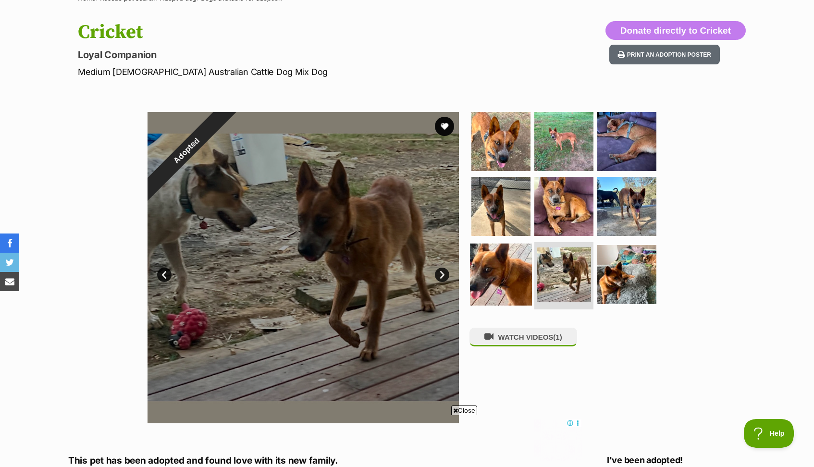
click at [501, 276] on img at bounding box center [501, 275] width 62 height 62
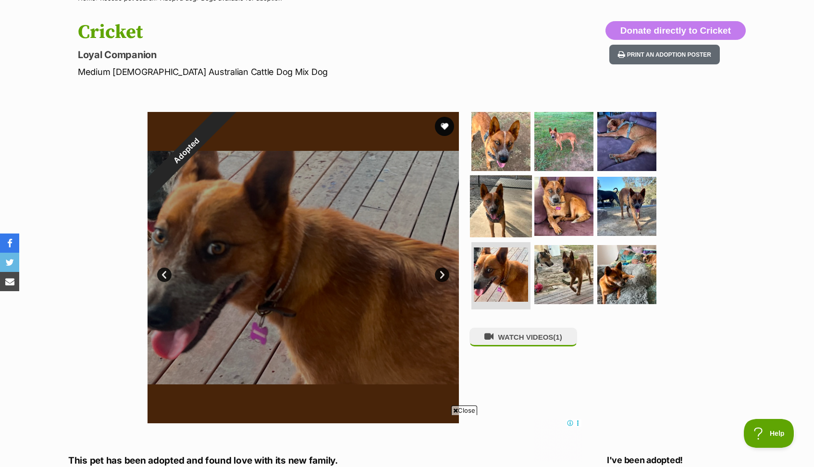
click at [509, 206] on img at bounding box center [501, 206] width 62 height 62
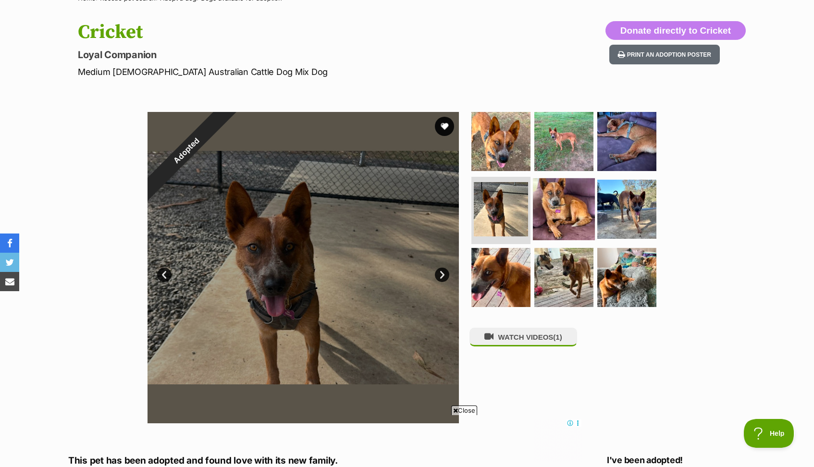
click at [558, 212] on img at bounding box center [564, 209] width 62 height 62
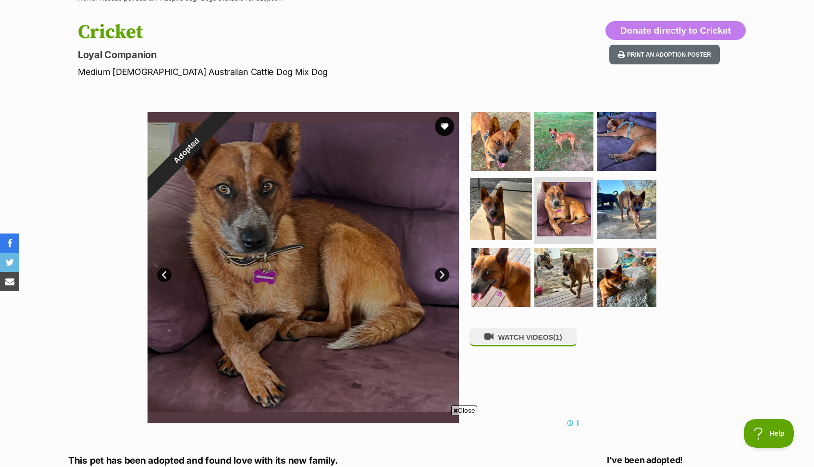
click at [507, 204] on img at bounding box center [501, 209] width 62 height 62
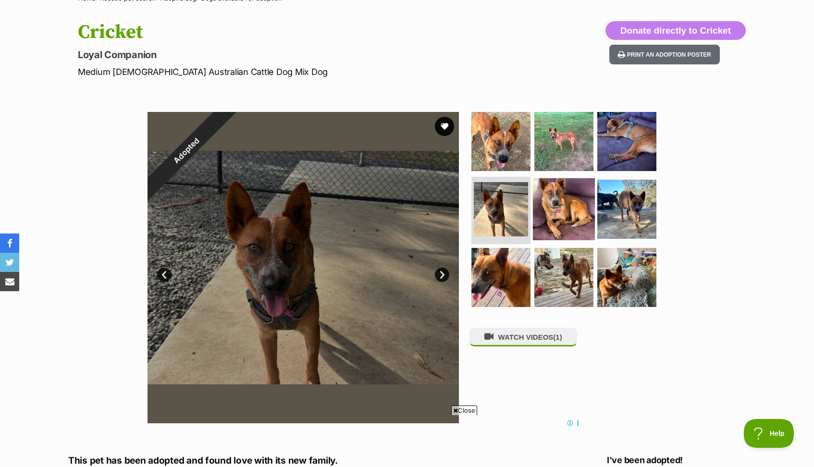
click at [565, 208] on img at bounding box center [564, 209] width 62 height 62
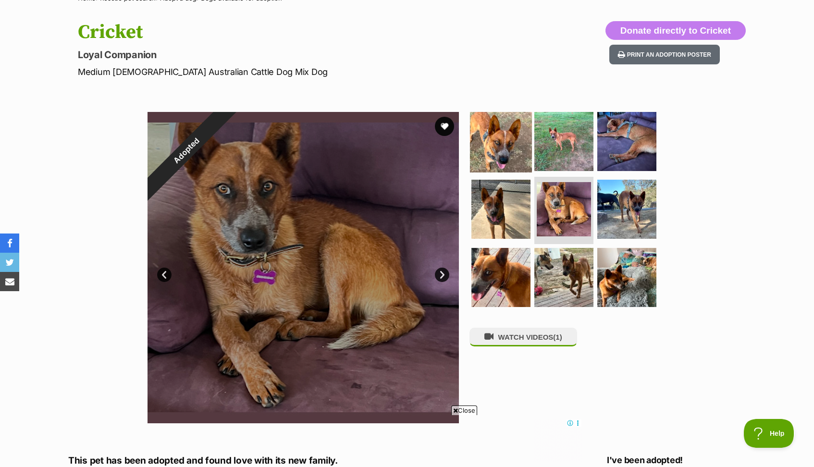
click at [506, 131] on img at bounding box center [501, 141] width 62 height 62
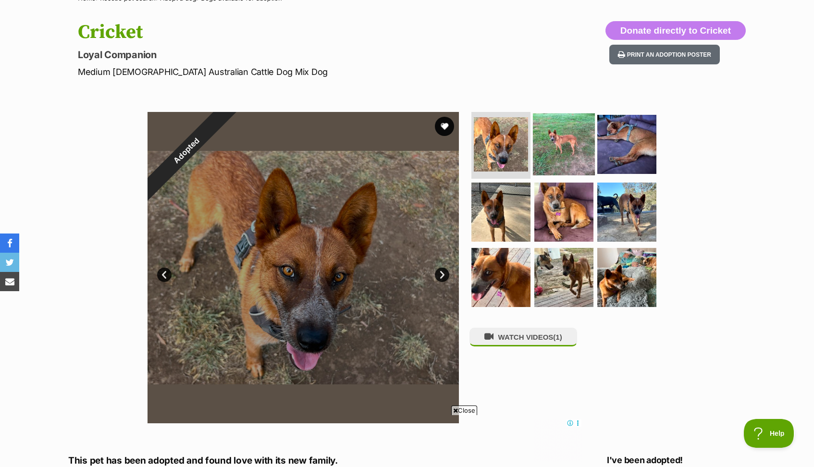
click at [569, 144] on img at bounding box center [564, 144] width 62 height 62
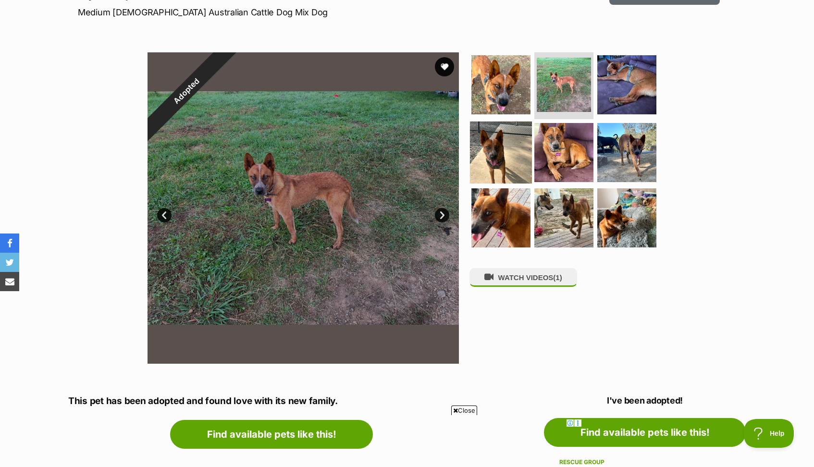
scroll to position [123, 0]
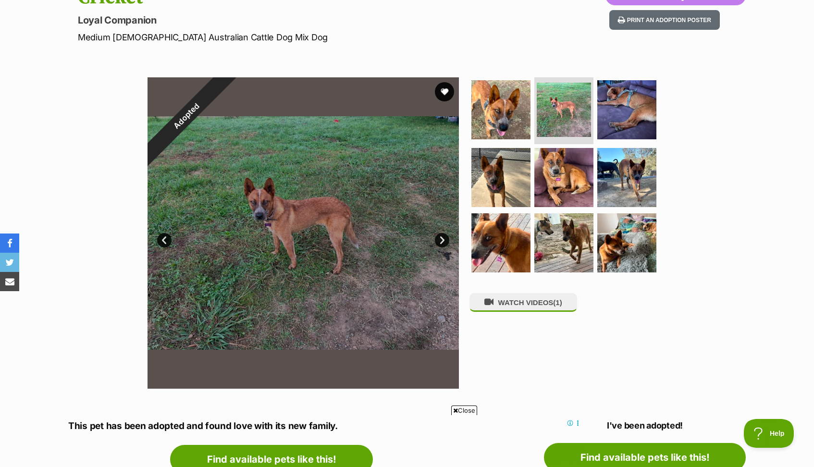
click at [225, 91] on div "Adopted" at bounding box center [186, 116] width 78 height 78
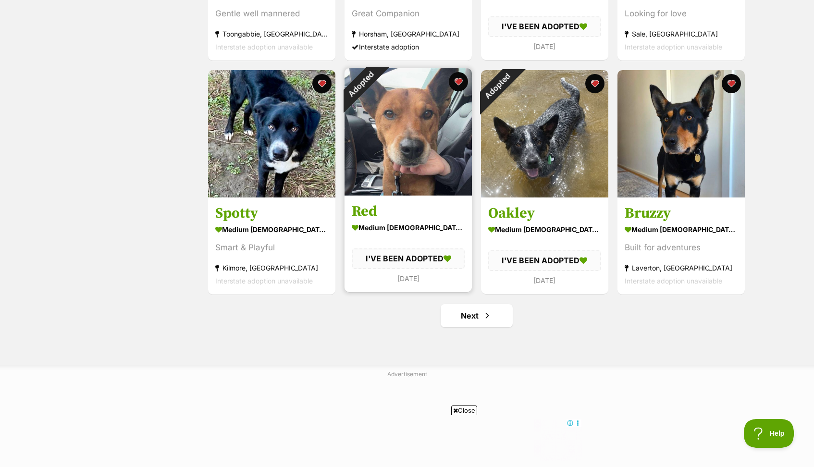
scroll to position [1061, 0]
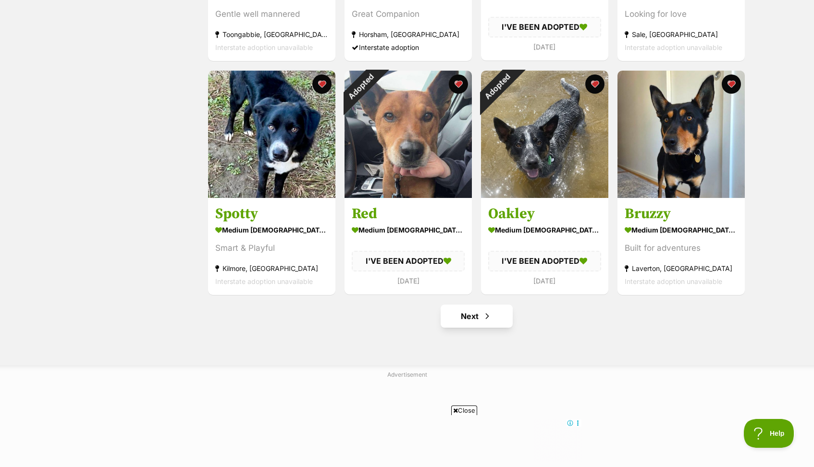
click at [490, 320] on span "Next page" at bounding box center [487, 316] width 10 height 12
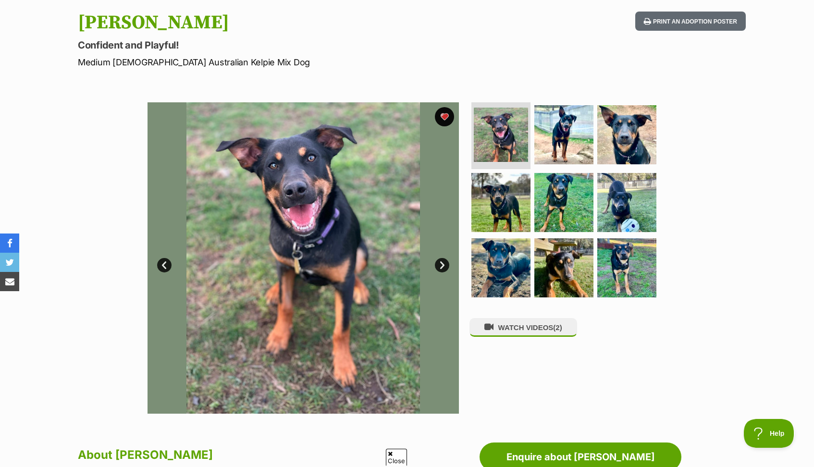
click at [443, 220] on img at bounding box center [302, 257] width 311 height 311
click at [445, 114] on button "favourite" at bounding box center [444, 116] width 21 height 21
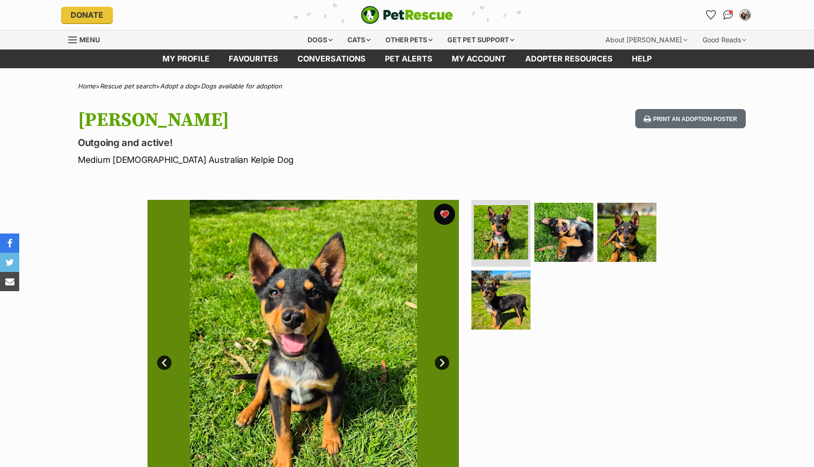
scroll to position [95, 0]
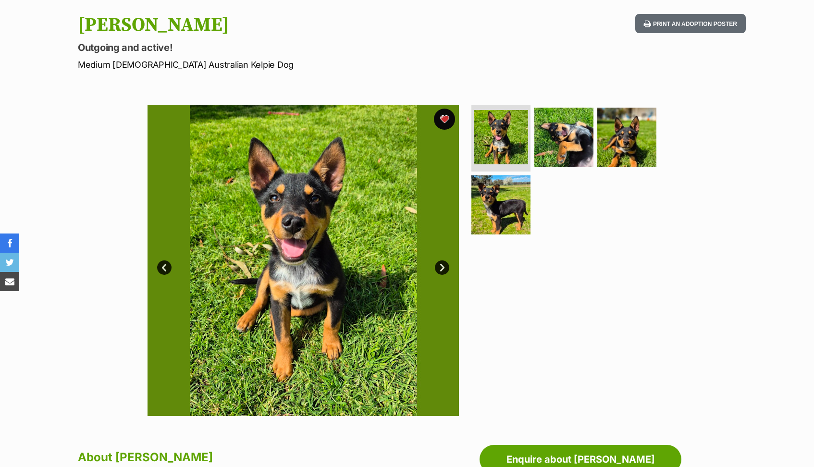
click at [449, 213] on div "Available 1 of 4 images 1 of 4 images 1 of 4 images 1 of 4 images Next Prev 1 2…" at bounding box center [302, 260] width 311 height 311
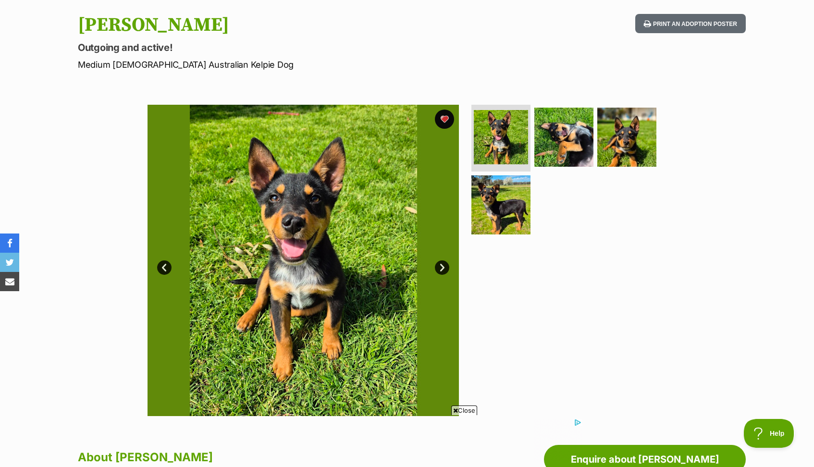
scroll to position [0, 0]
click at [446, 119] on button "favourite" at bounding box center [444, 119] width 21 height 21
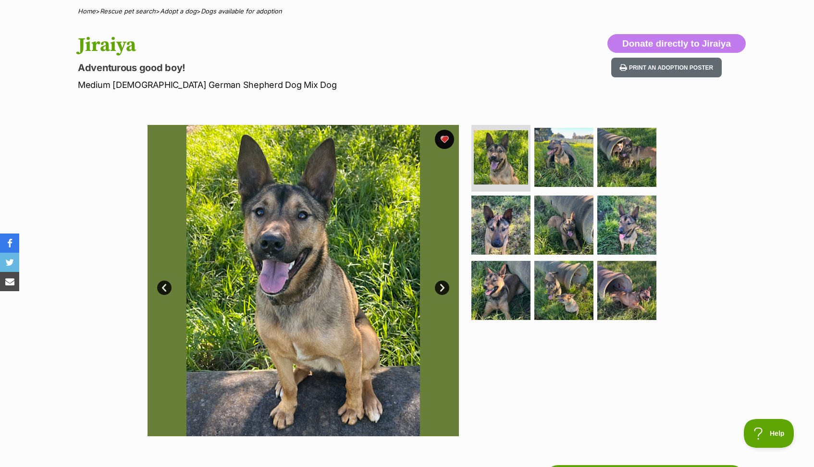
scroll to position [75, 0]
click at [443, 140] on button "favourite" at bounding box center [444, 139] width 21 height 21
click at [443, 139] on button "favourite" at bounding box center [444, 139] width 21 height 21
